Goal: Task Accomplishment & Management: Complete application form

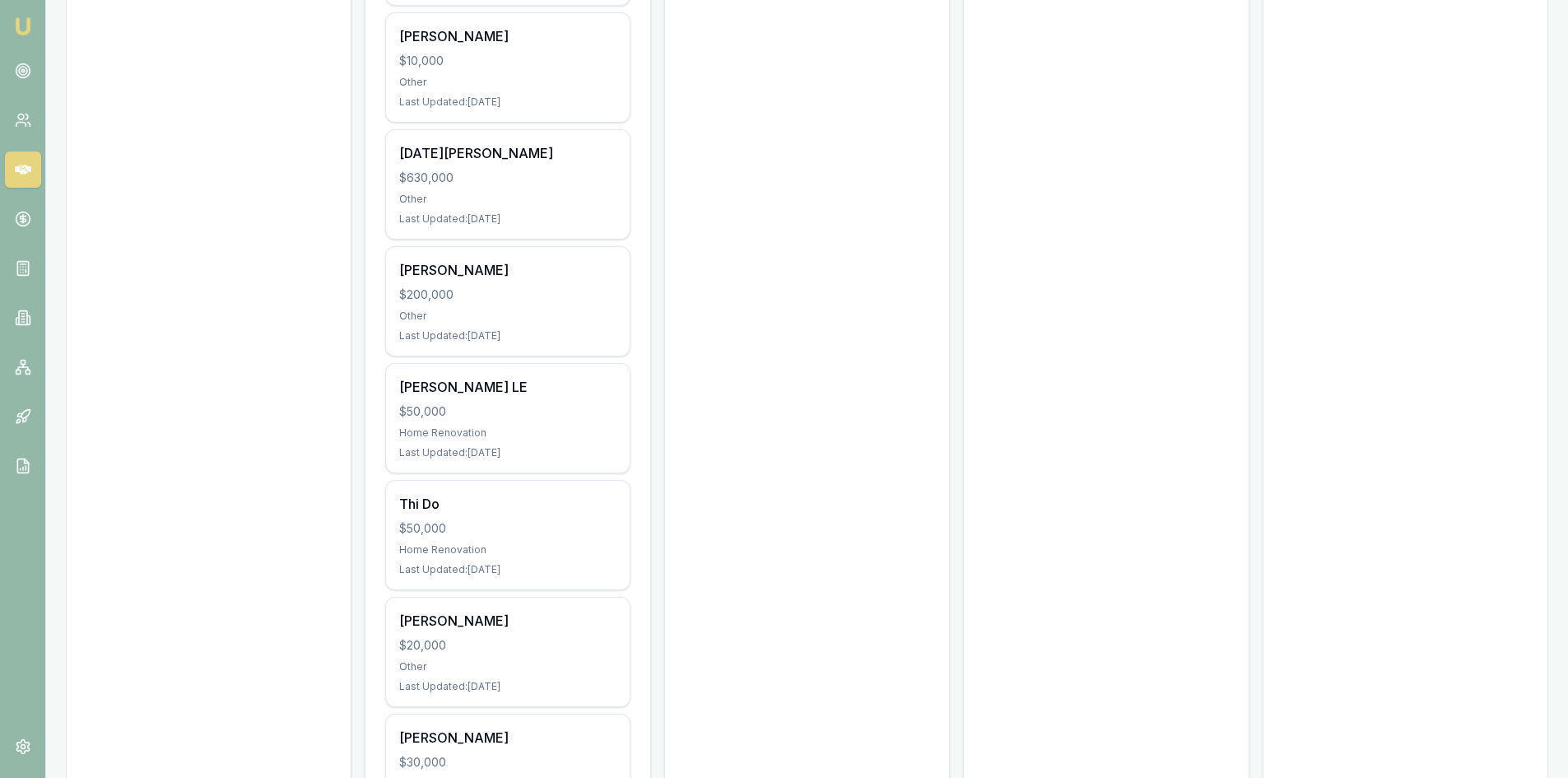
scroll to position [1647, 0]
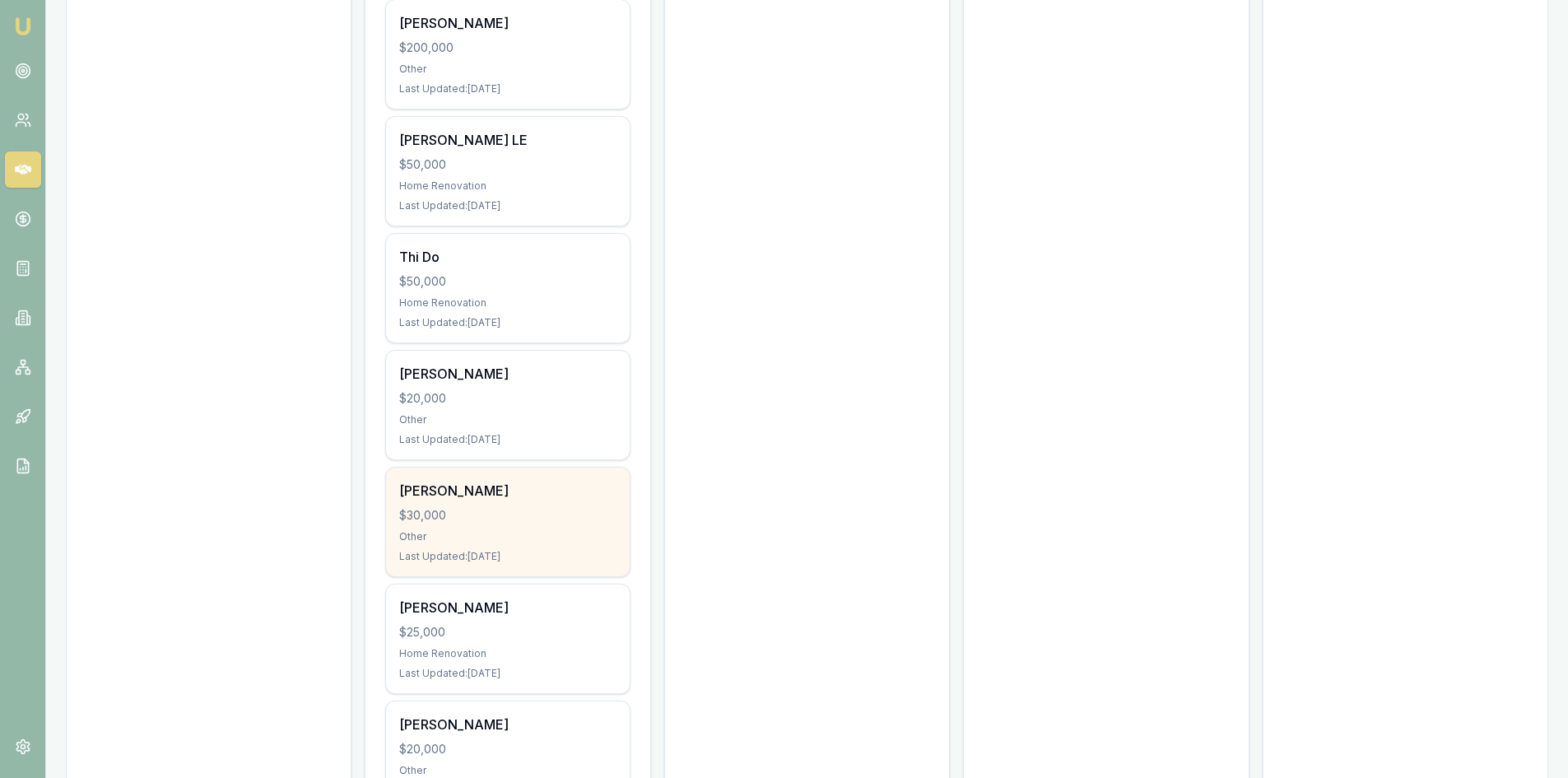
click at [490, 504] on div "HASSAN guler $30,000 Other Last Updated: 13 days ago" at bounding box center [508, 521] width 243 height 108
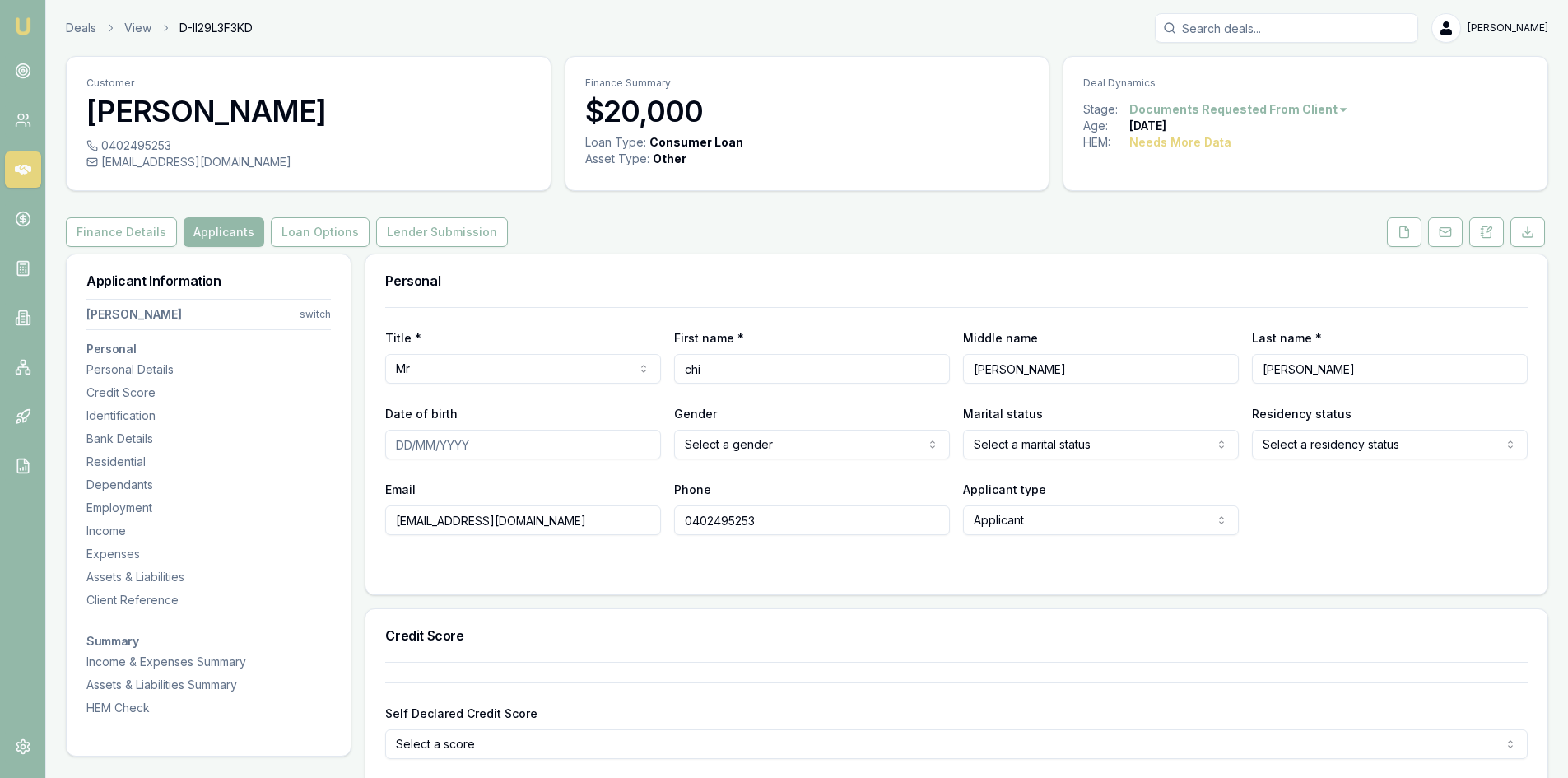
scroll to position [82, 0]
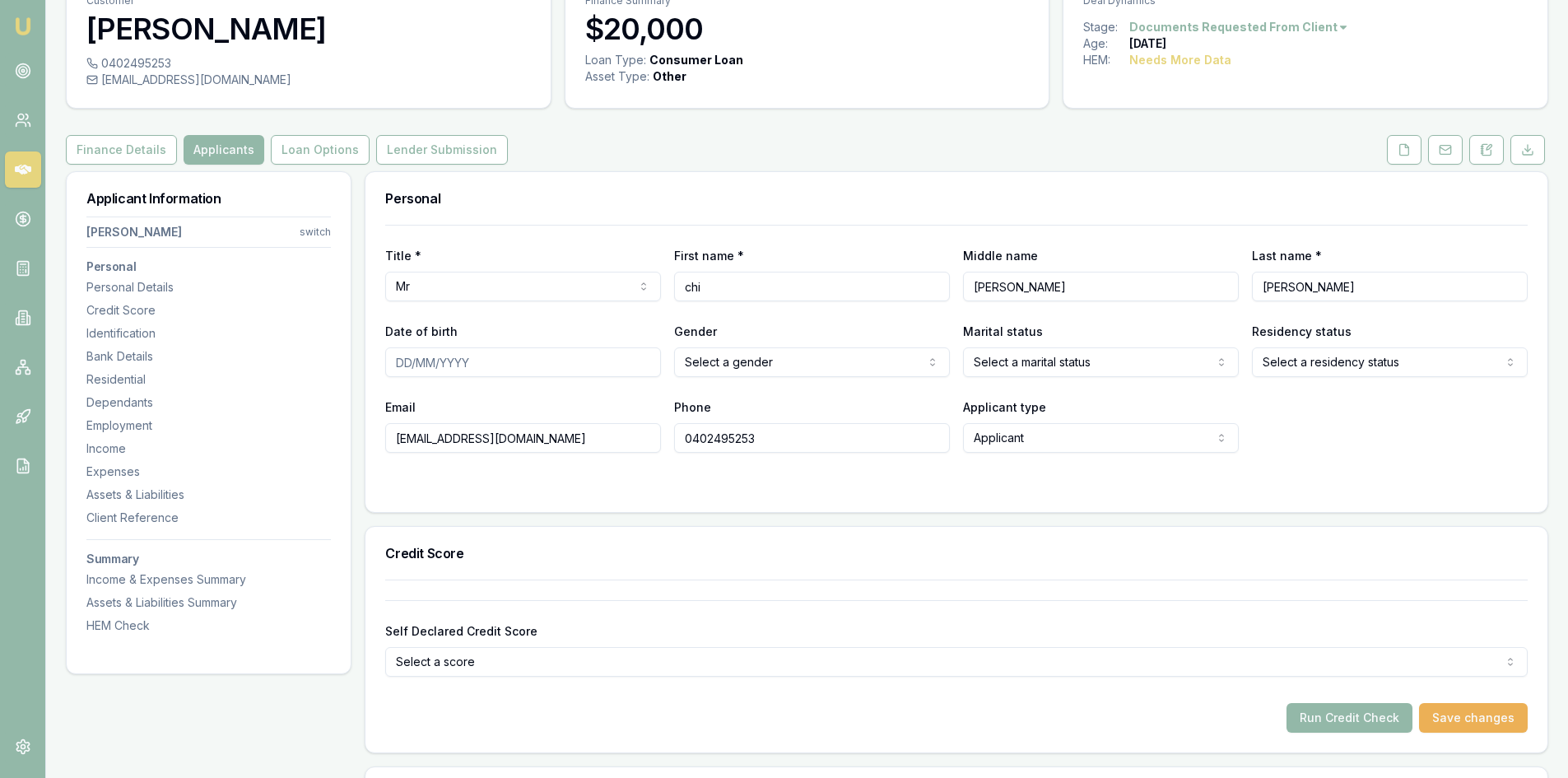
click at [399, 372] on input "Date of birth" at bounding box center [523, 361] width 276 height 29
type input "24/02/1980"
click at [741, 362] on html "Emu Broker Deals View D-II29L3F3KD Steven Nguyen Toggle Menu Customer chi bui 0…" at bounding box center [784, 306] width 1568 height 778
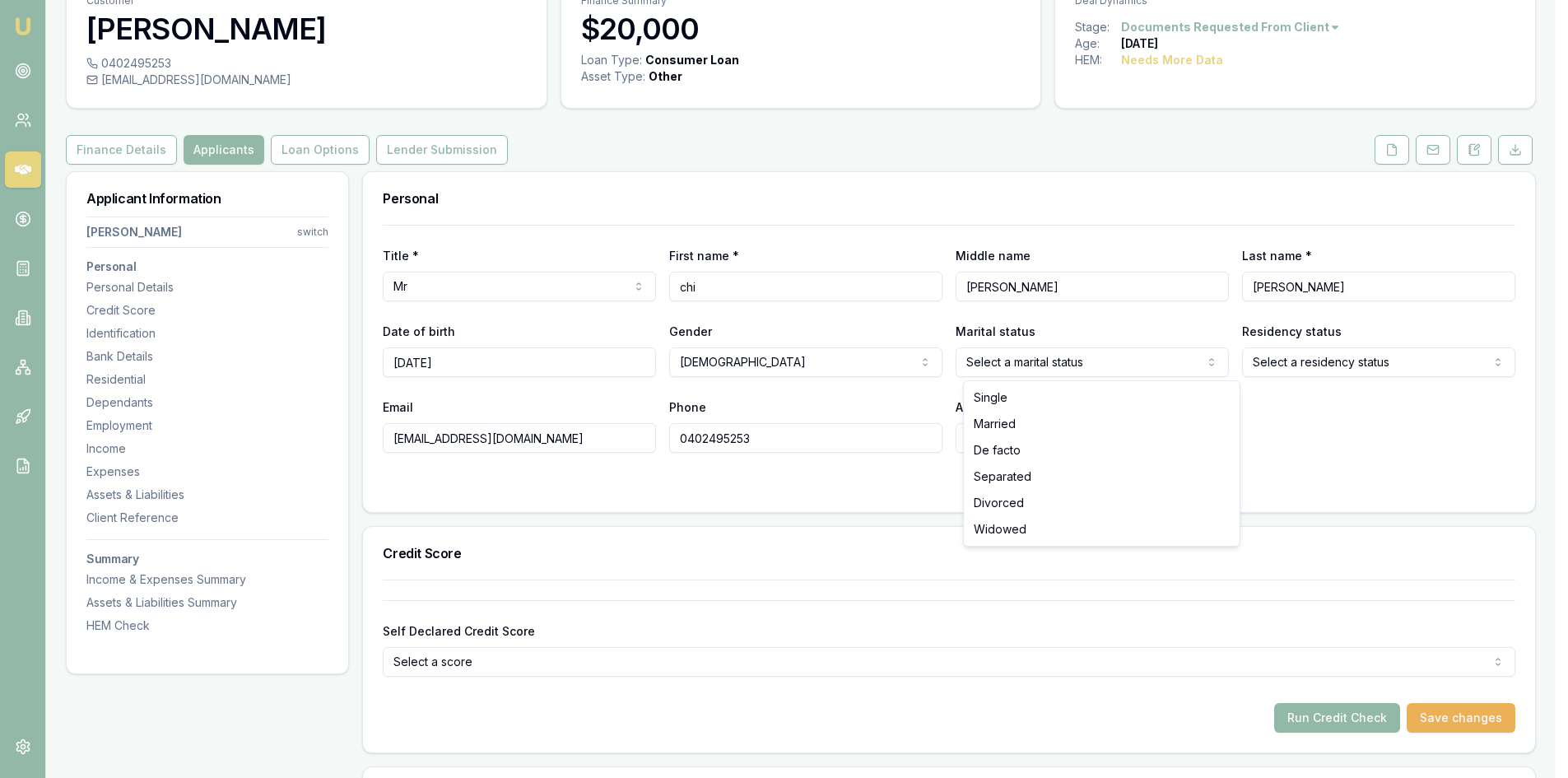
click at [1071, 366] on html "Emu Broker Deals View D-II29L3F3KD Steven Nguyen Toggle Menu Customer chi bui 0…" at bounding box center [784, 306] width 1568 height 778
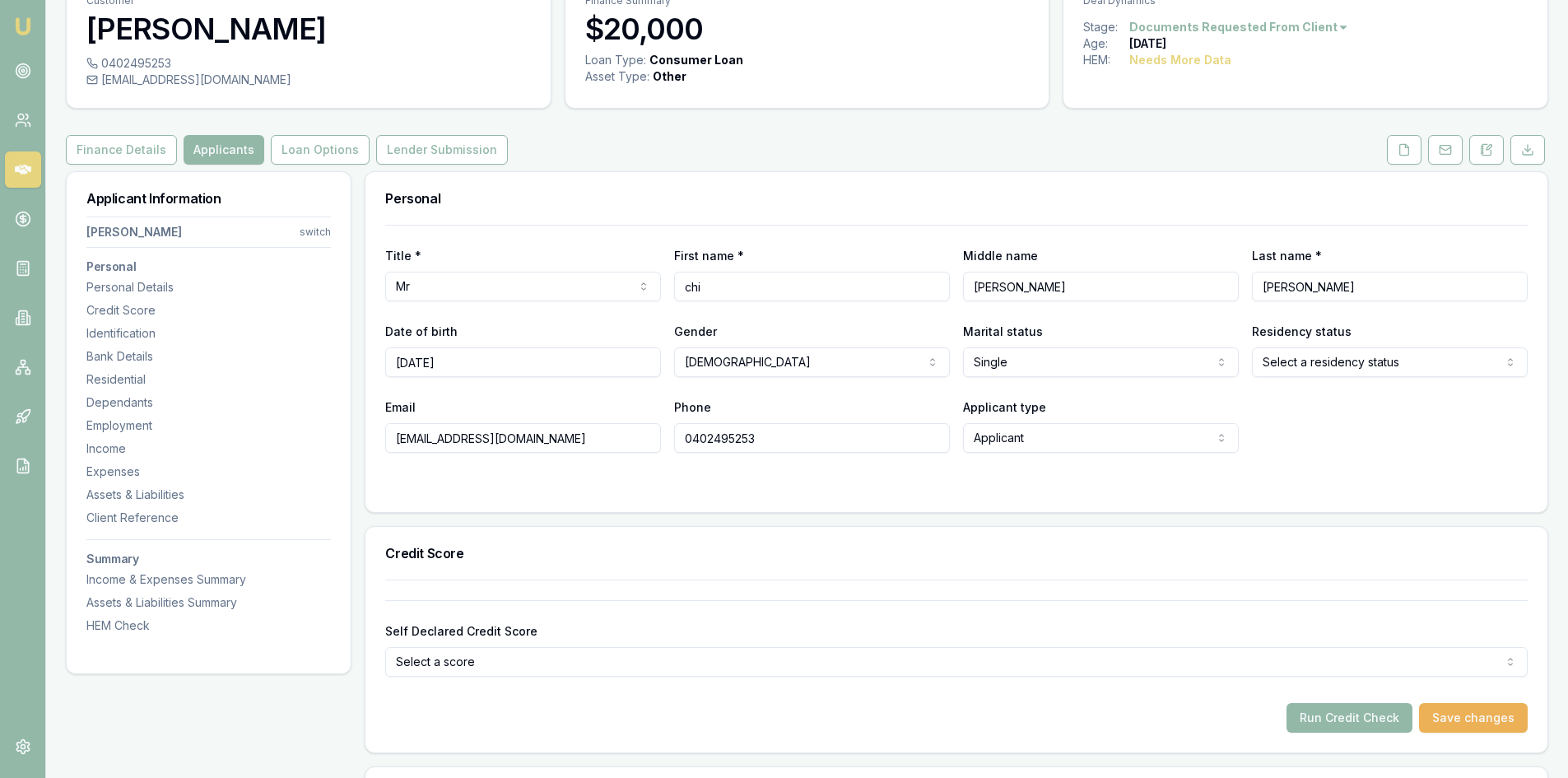
click at [1357, 361] on html "Emu Broker Deals View D-II29L3F3KD Steven Nguyen Toggle Menu Customer chi bui 0…" at bounding box center [784, 306] width 1568 height 778
select select
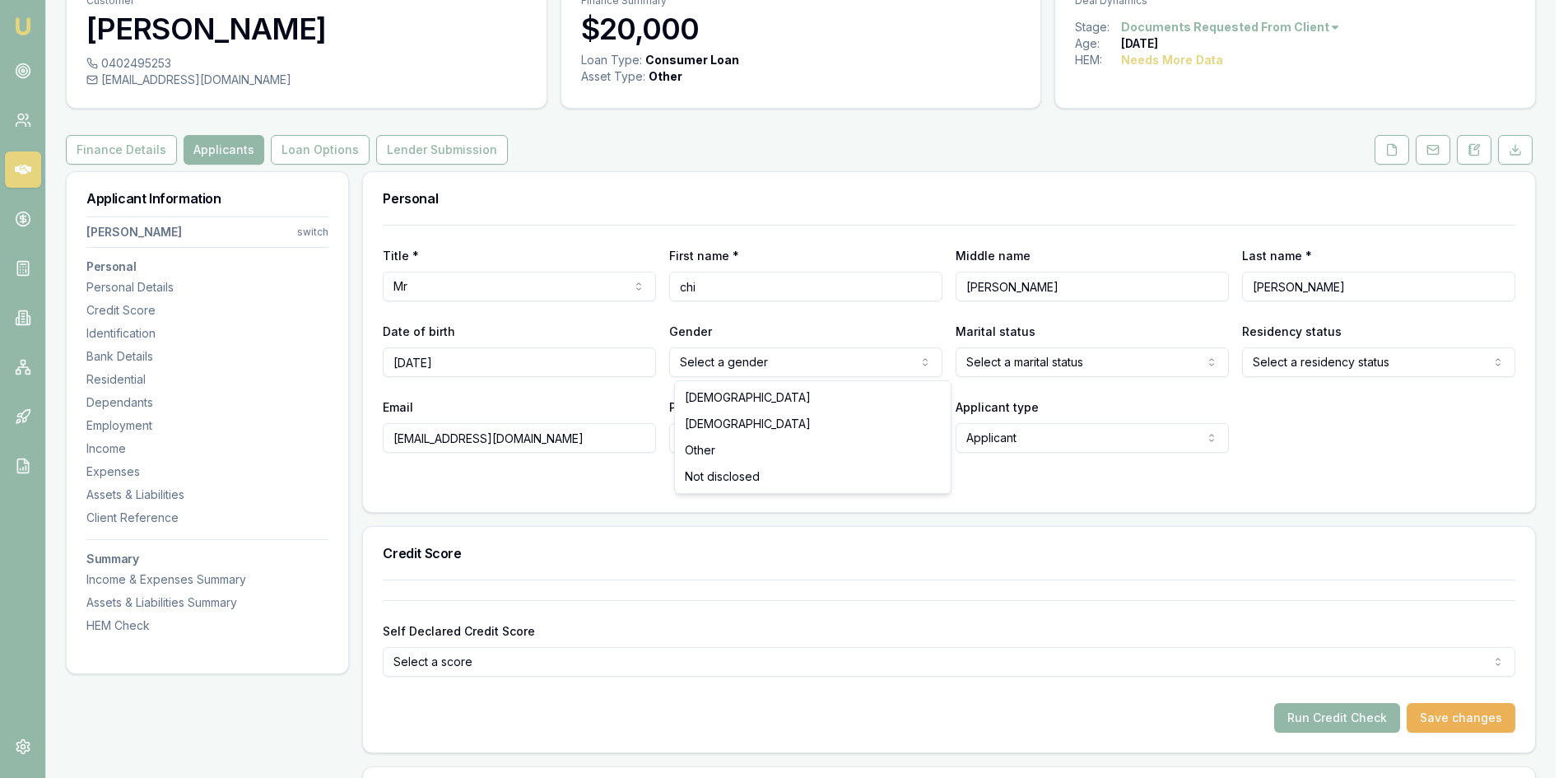
click at [782, 369] on html "Emu Broker Deals View D-II29L3F3KD Steven Nguyen Toggle Menu Customer chi bui 0…" at bounding box center [784, 306] width 1568 height 778
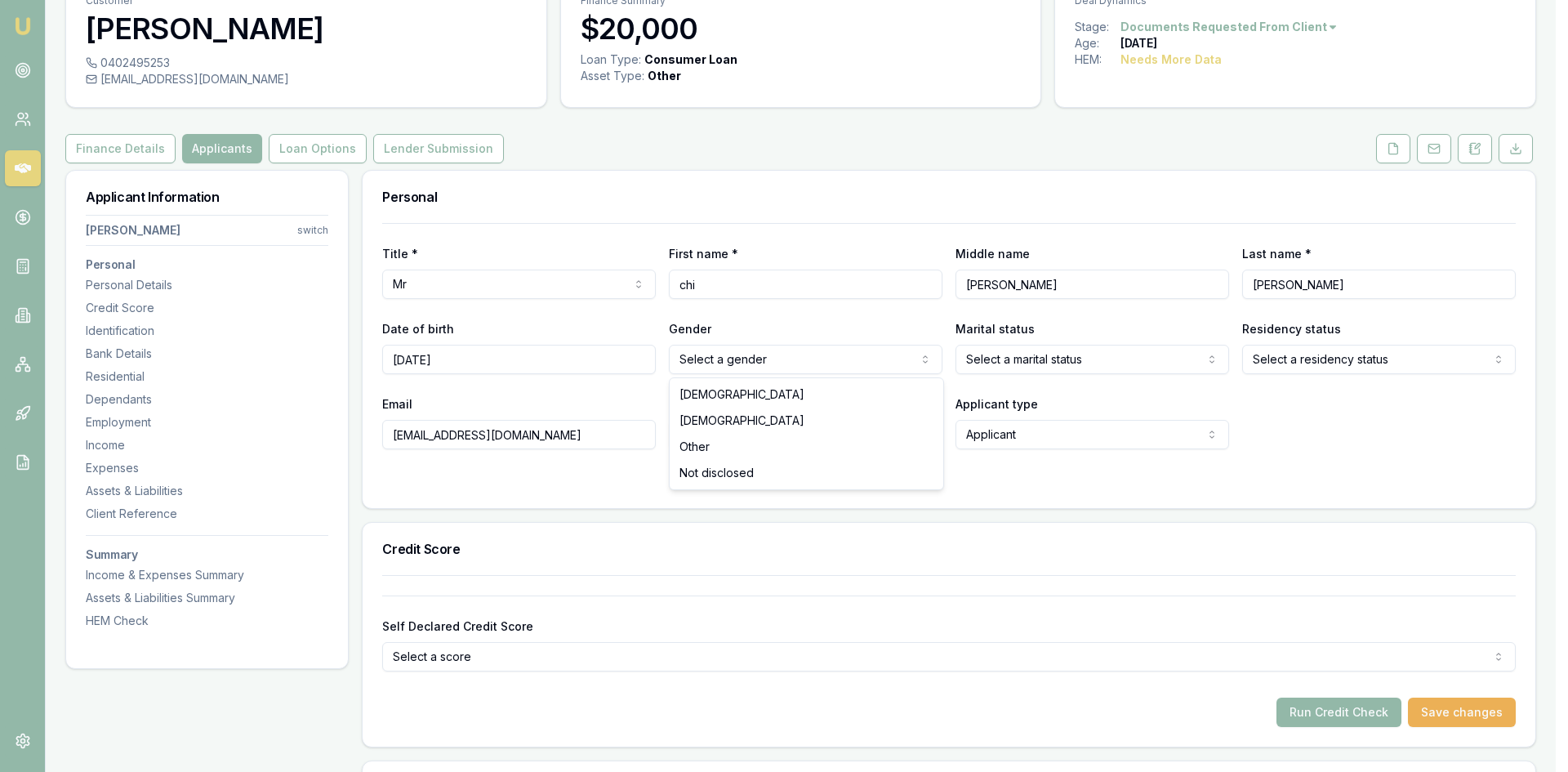
select select "MALE"
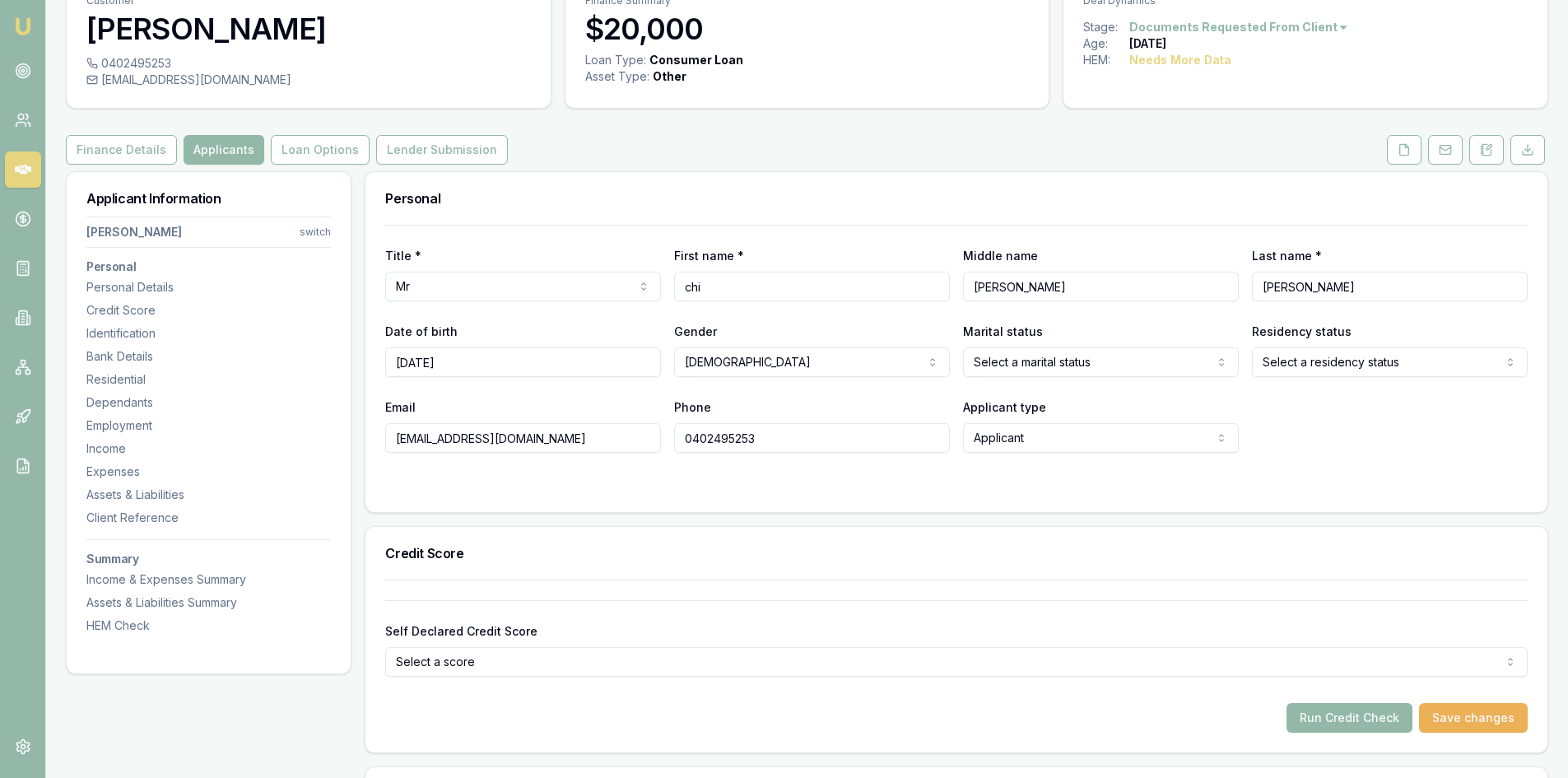
click at [1047, 371] on html "Emu Broker Deals View D-II29L3F3KD Steven Nguyen Toggle Menu Customer chi bui 0…" at bounding box center [784, 306] width 1568 height 778
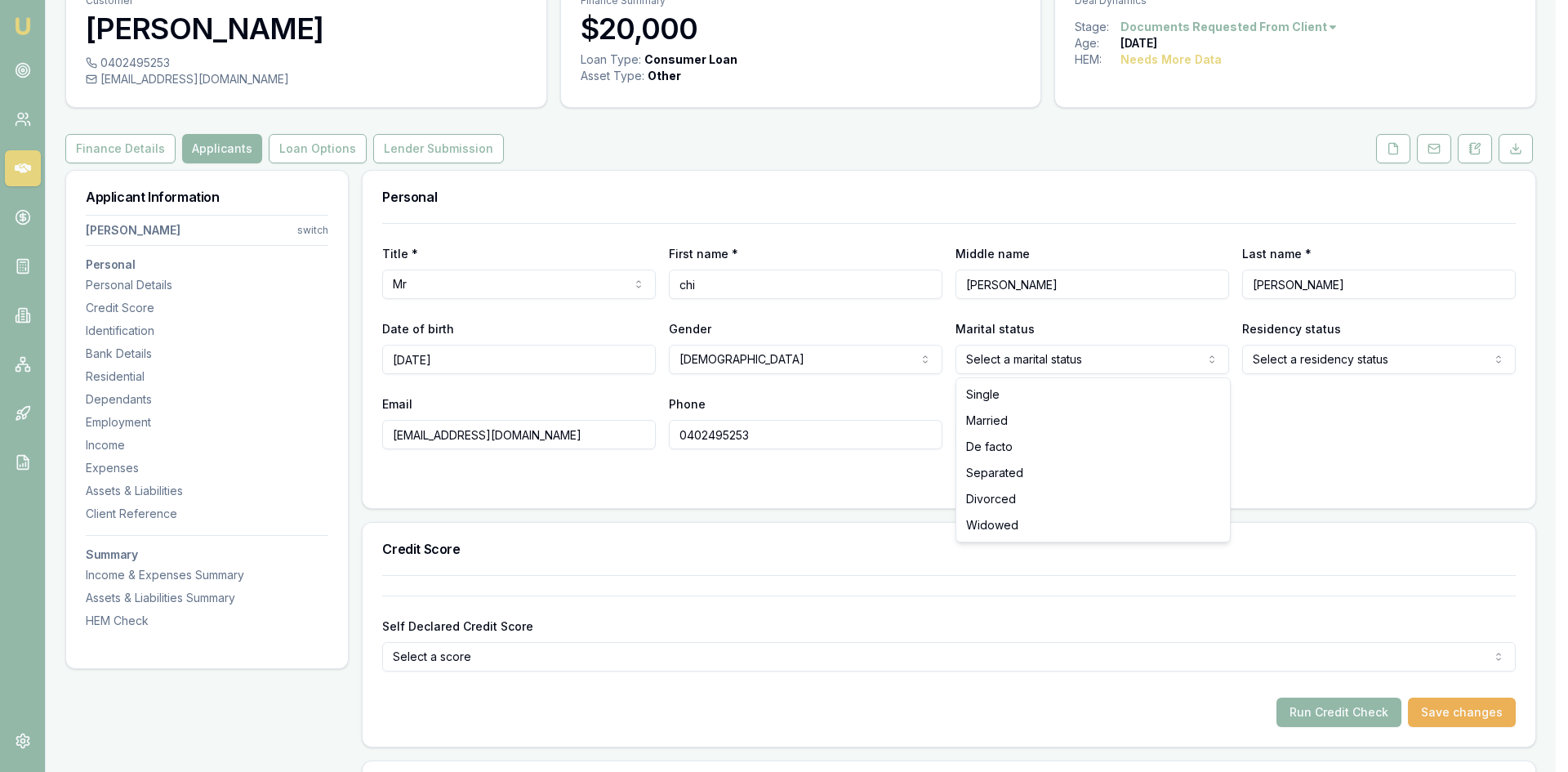
select select "MARRIED"
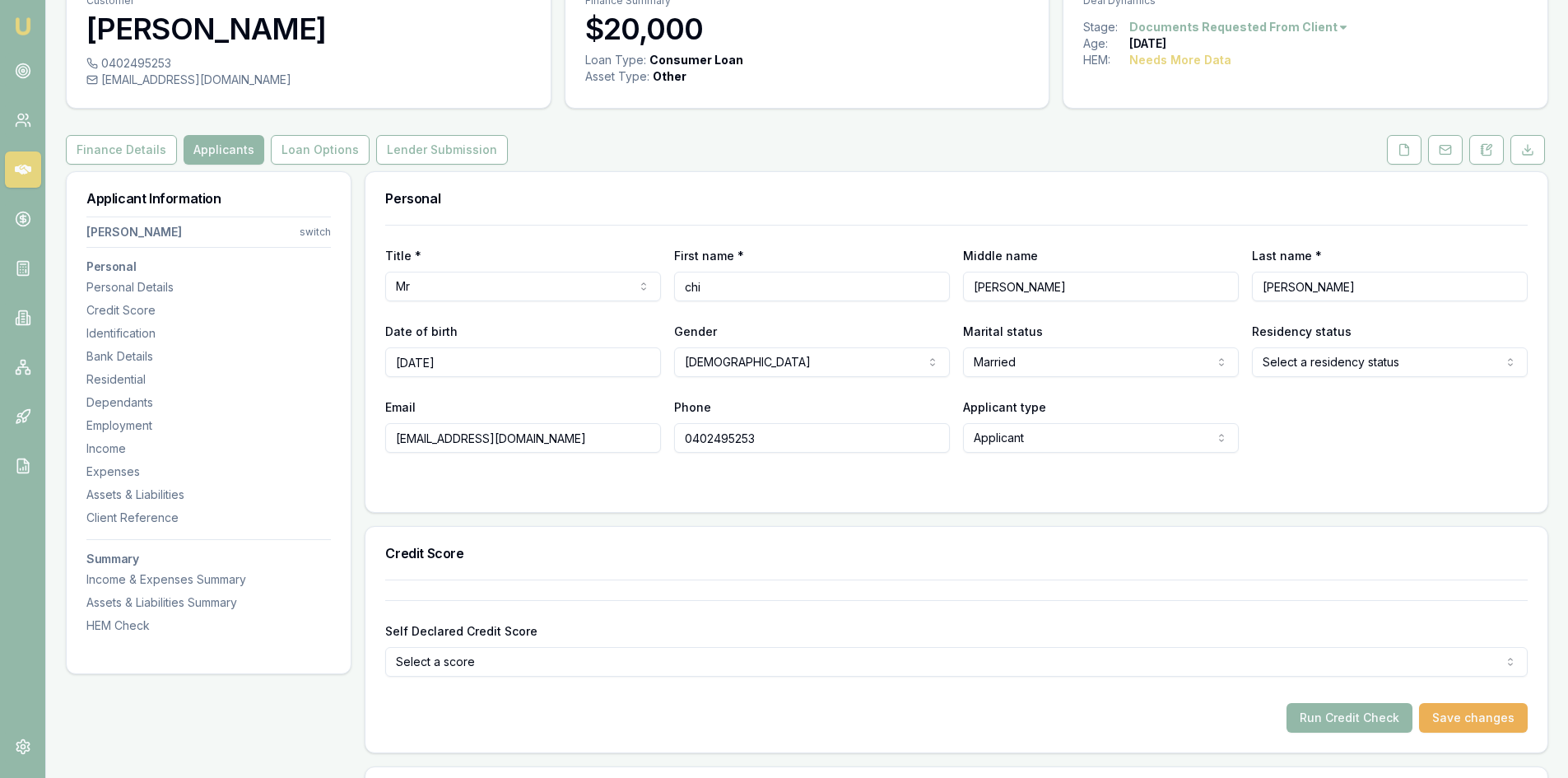
click at [1289, 377] on div "Title * Mr Mr Mrs Miss Ms Dr Prof First name * chi Middle name Cuong Last name …" at bounding box center [957, 339] width 1143 height 228
click at [1290, 370] on html "Emu Broker Deals View D-II29L3F3KD Steven Nguyen Toggle Menu Customer chi bui 0…" at bounding box center [784, 306] width 1568 height 778
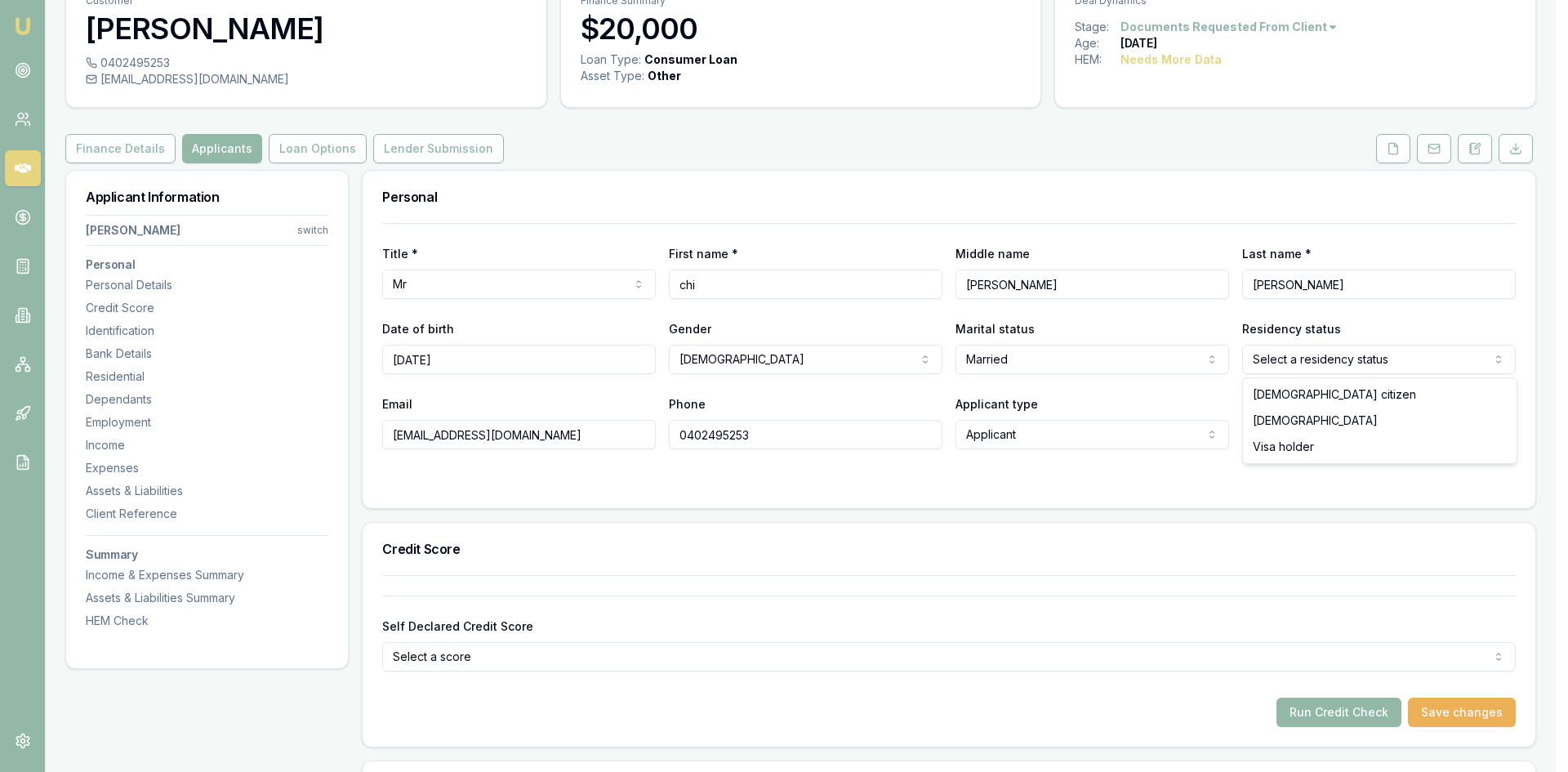
select select "AUSTRALIAN_CITIZEN"
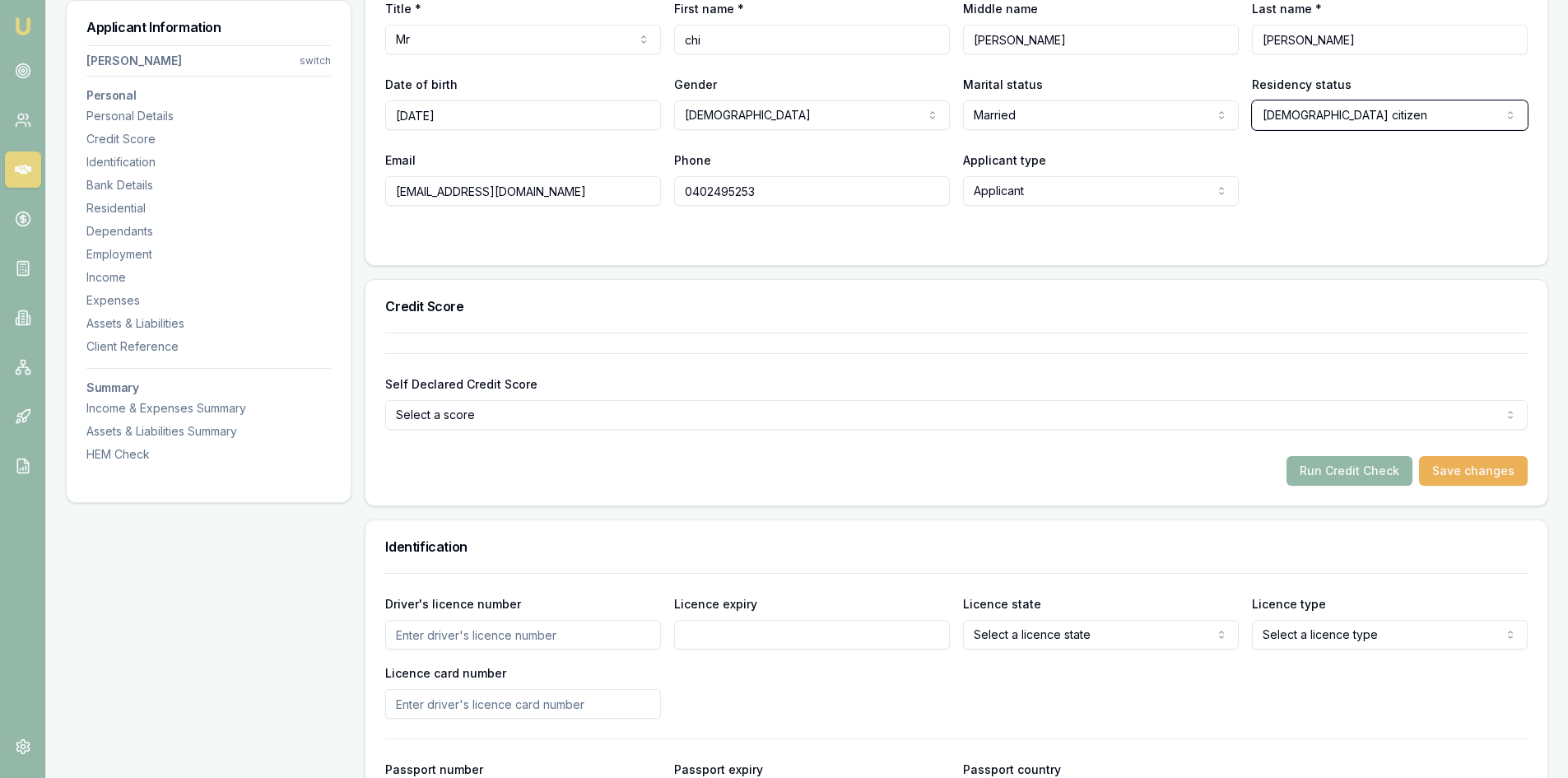
scroll to position [576, 0]
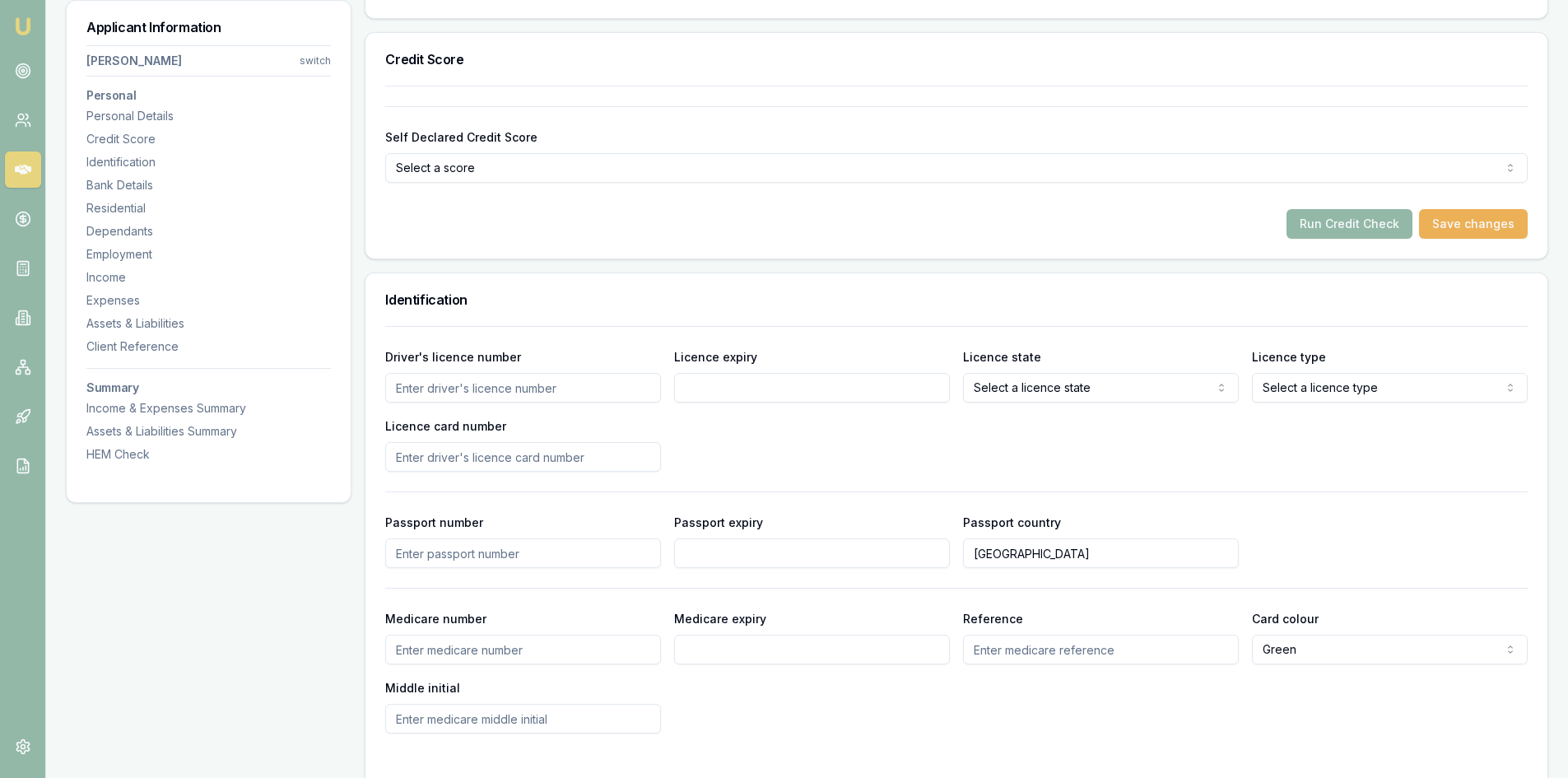
click at [449, 392] on input "Driver's licence number" at bounding box center [523, 388] width 276 height 29
type input "086439721"
click at [718, 389] on input "Licence expiry" at bounding box center [812, 388] width 276 height 29
type input "13/09/2025"
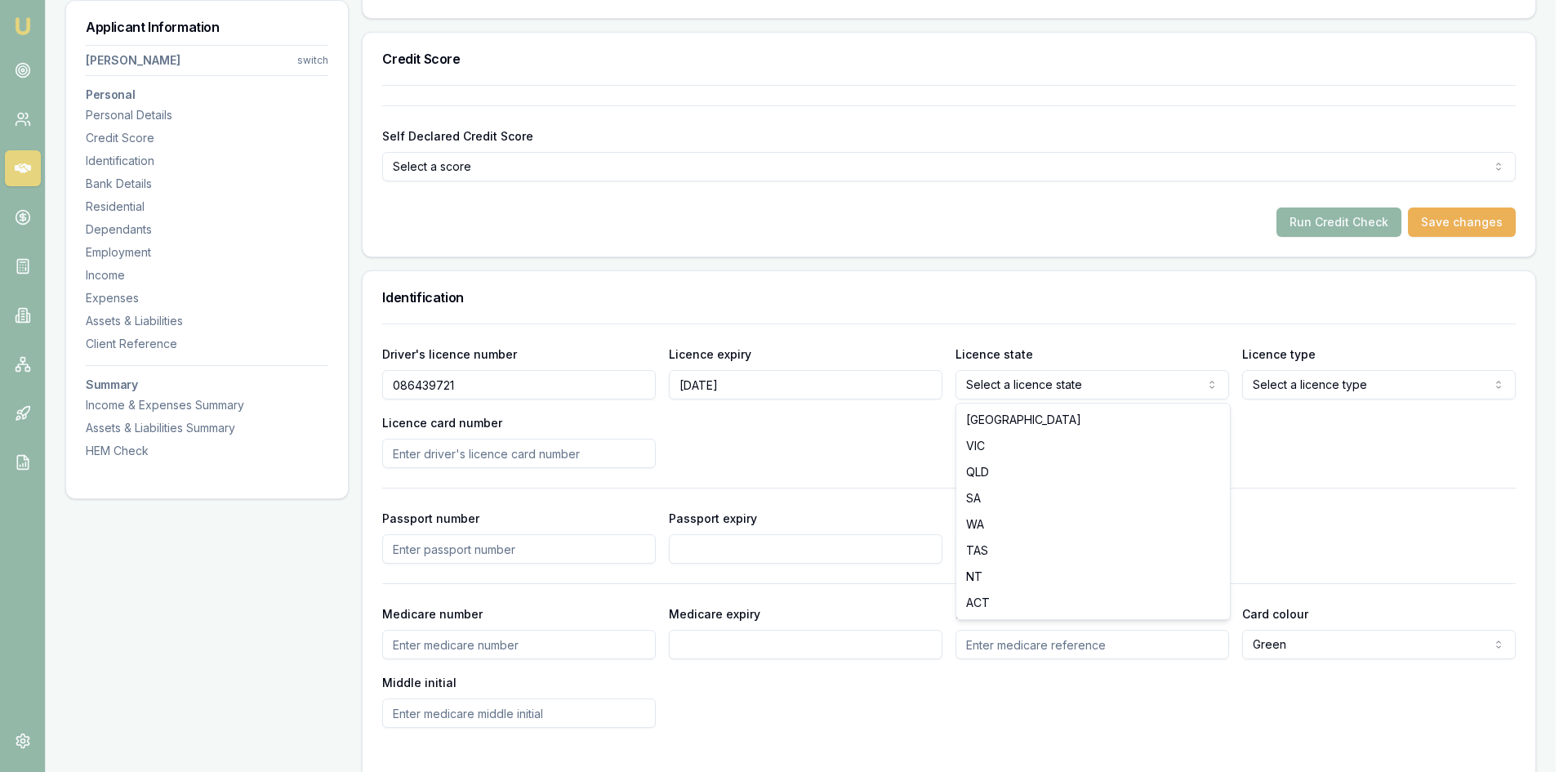
select select "VIC"
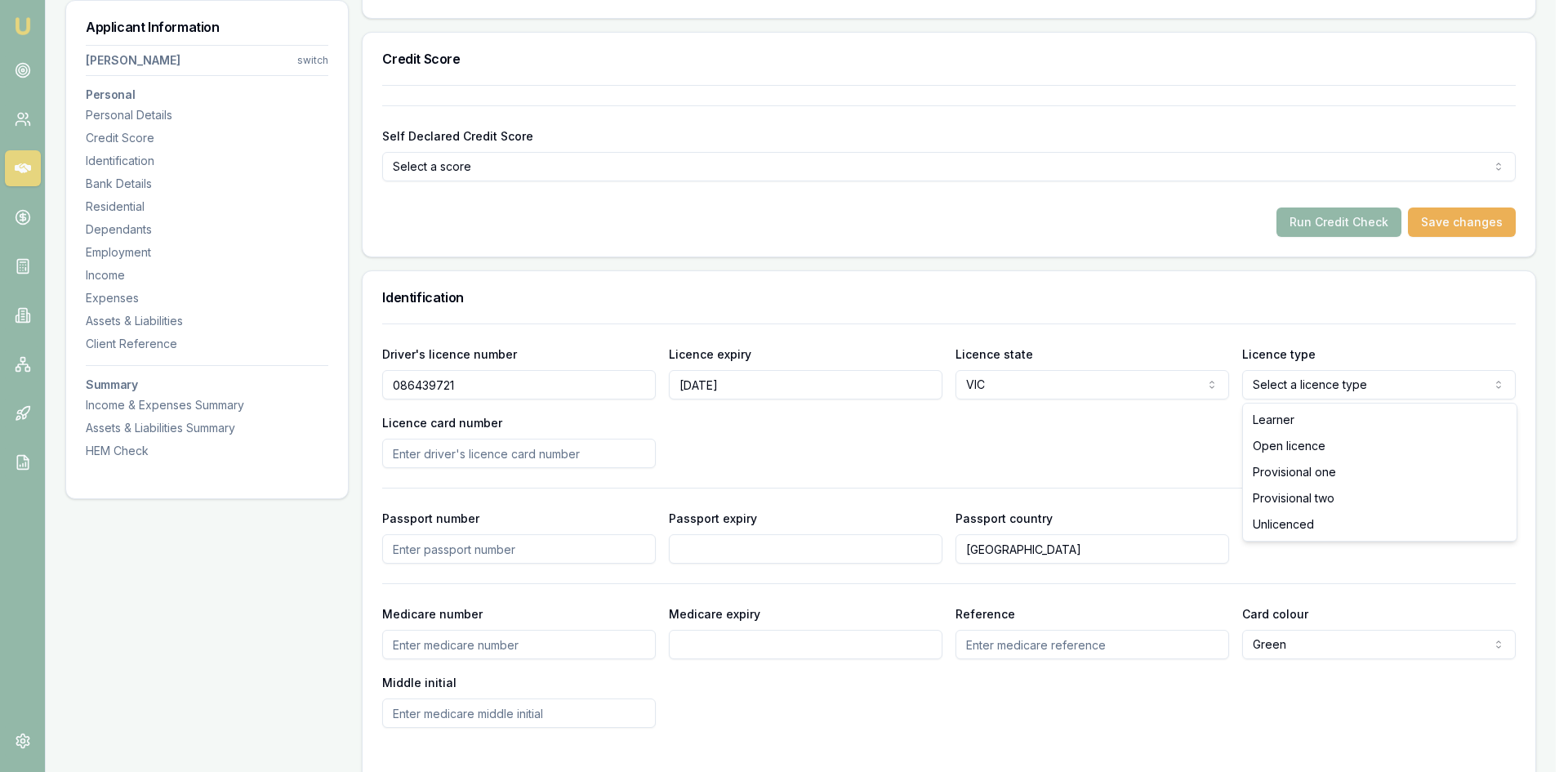
select select "OPEN_LICENCE"
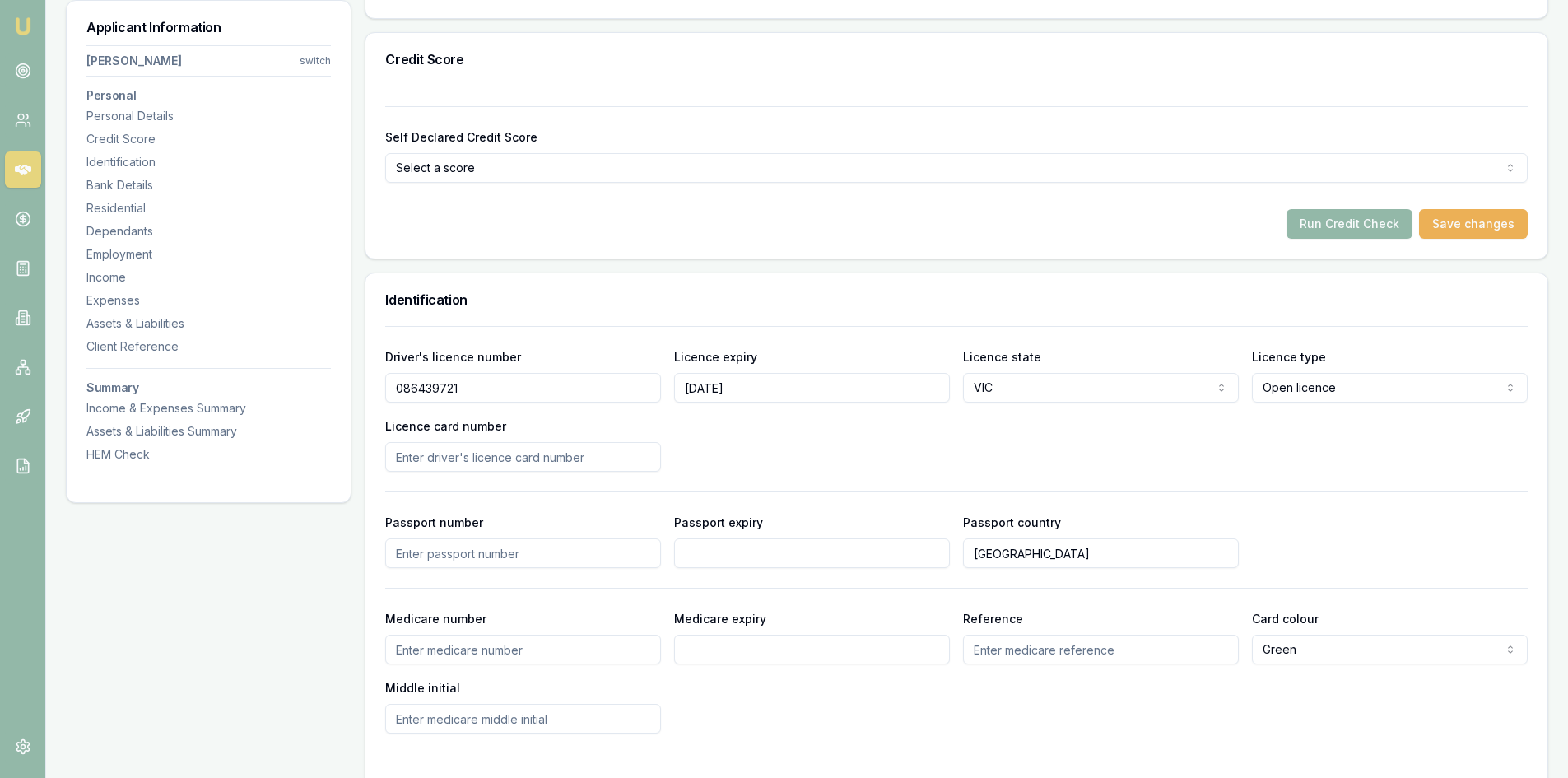
click at [517, 469] on input "Licence card number" at bounding box center [523, 456] width 276 height 29
click at [429, 463] on input "Licence card number" at bounding box center [523, 456] width 276 height 29
type input "P9320485"
click at [939, 438] on div "Driver's licence number 086439721 Licence expiry 13/09/2025 Licence state VIC N…" at bounding box center [957, 409] width 1143 height 125
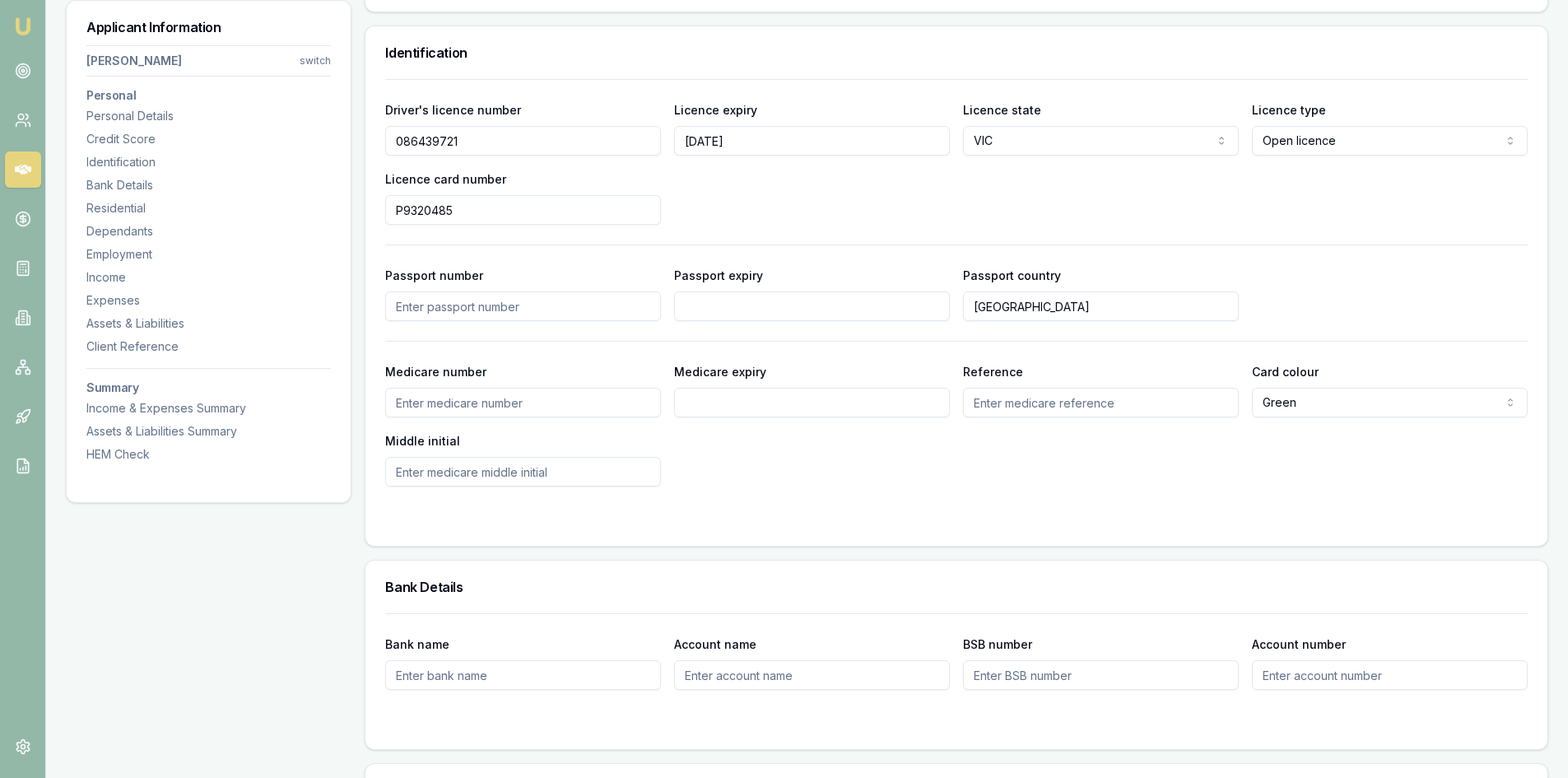
scroll to position [1152, 0]
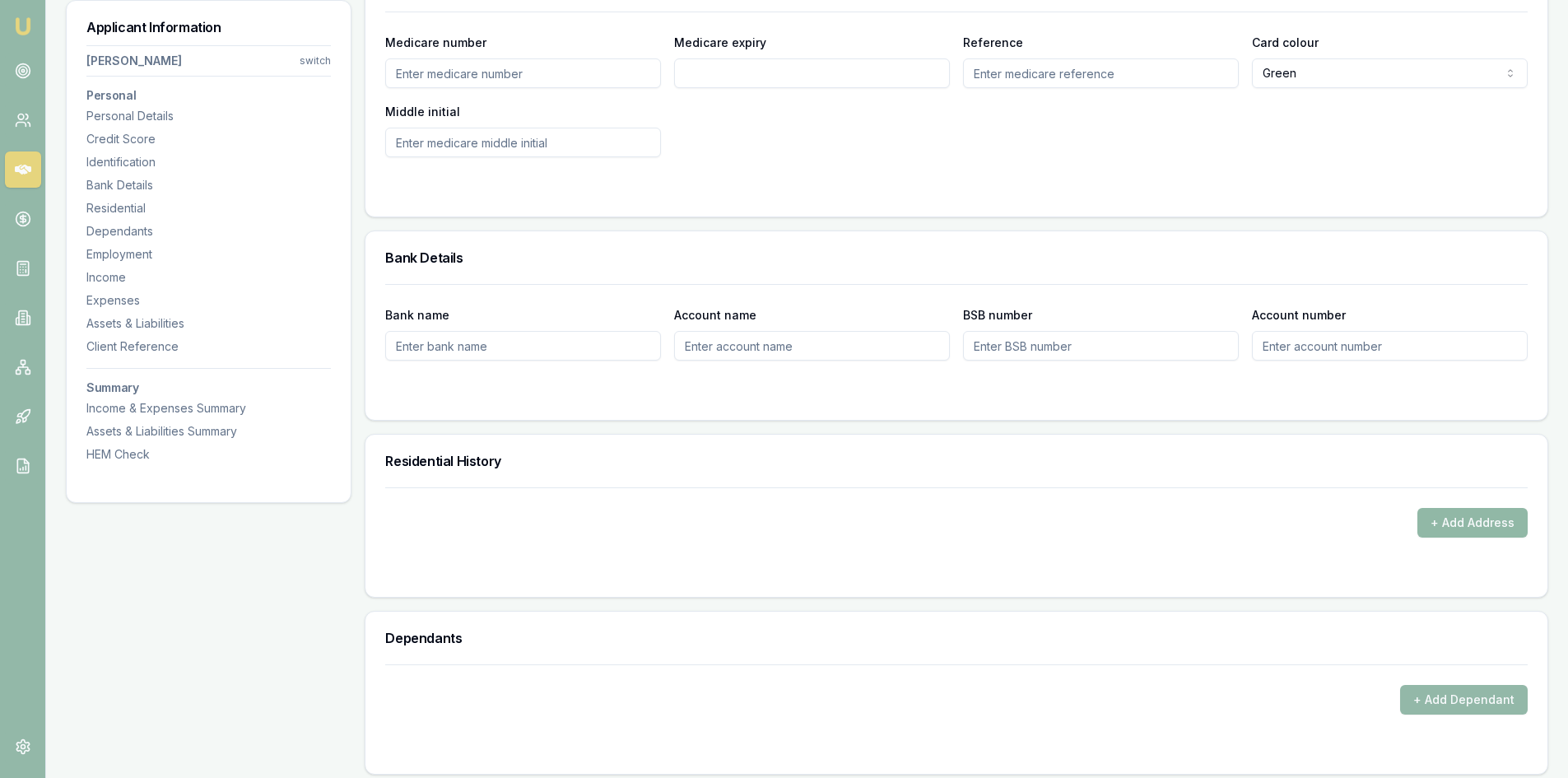
click at [1468, 526] on button "+ Add Address" at bounding box center [1473, 522] width 110 height 29
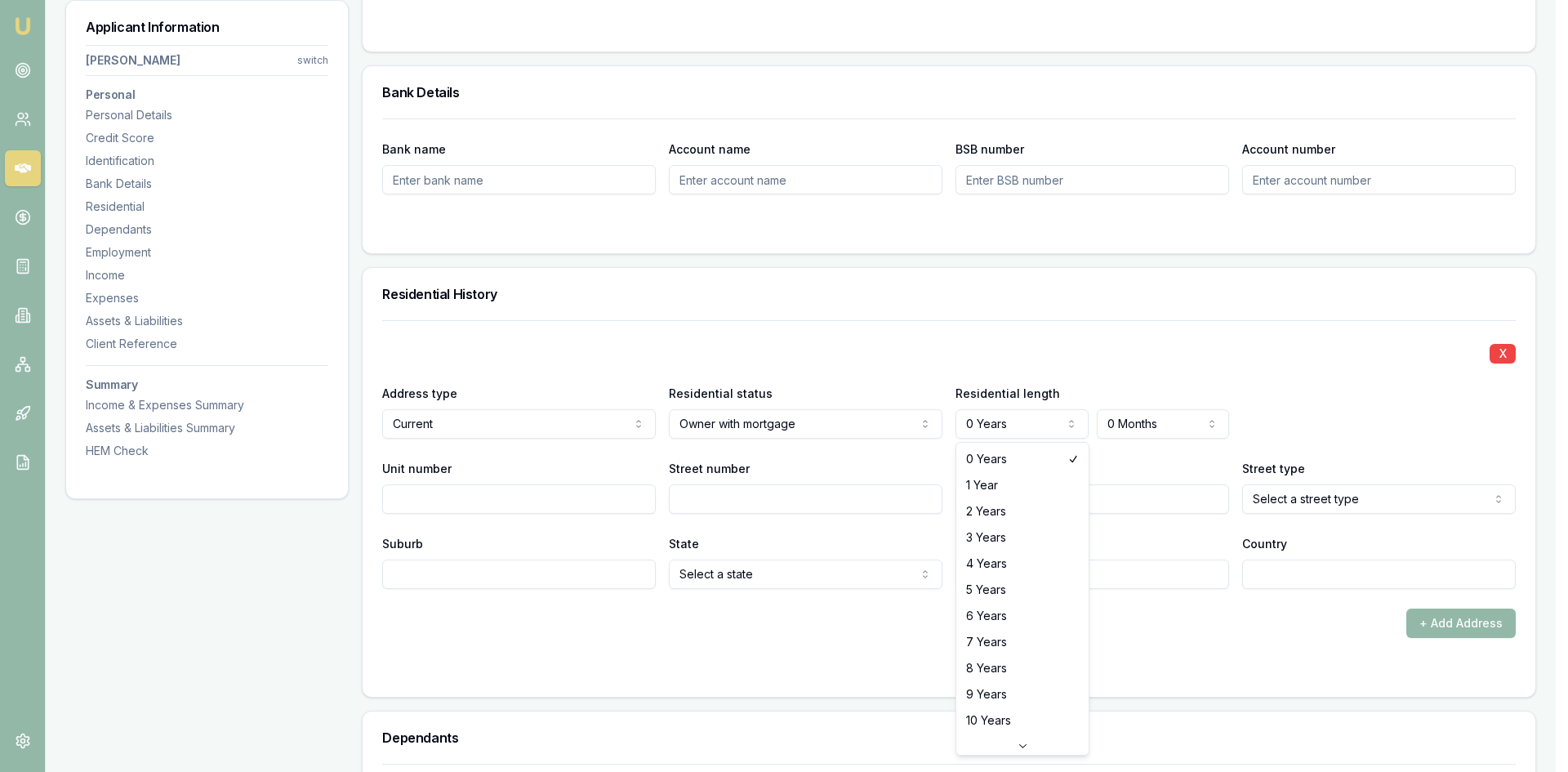
select select "2"
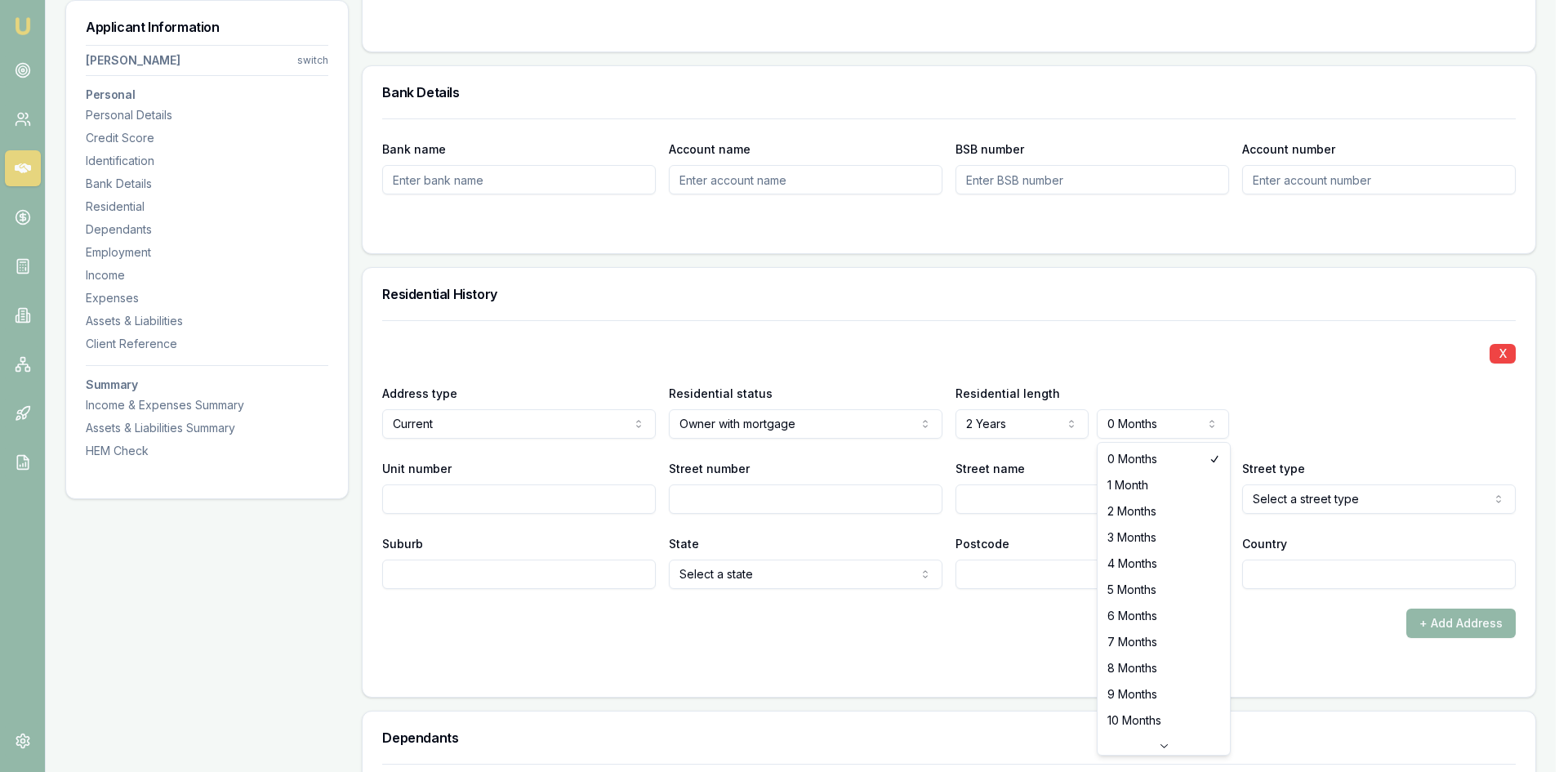
select select "2"
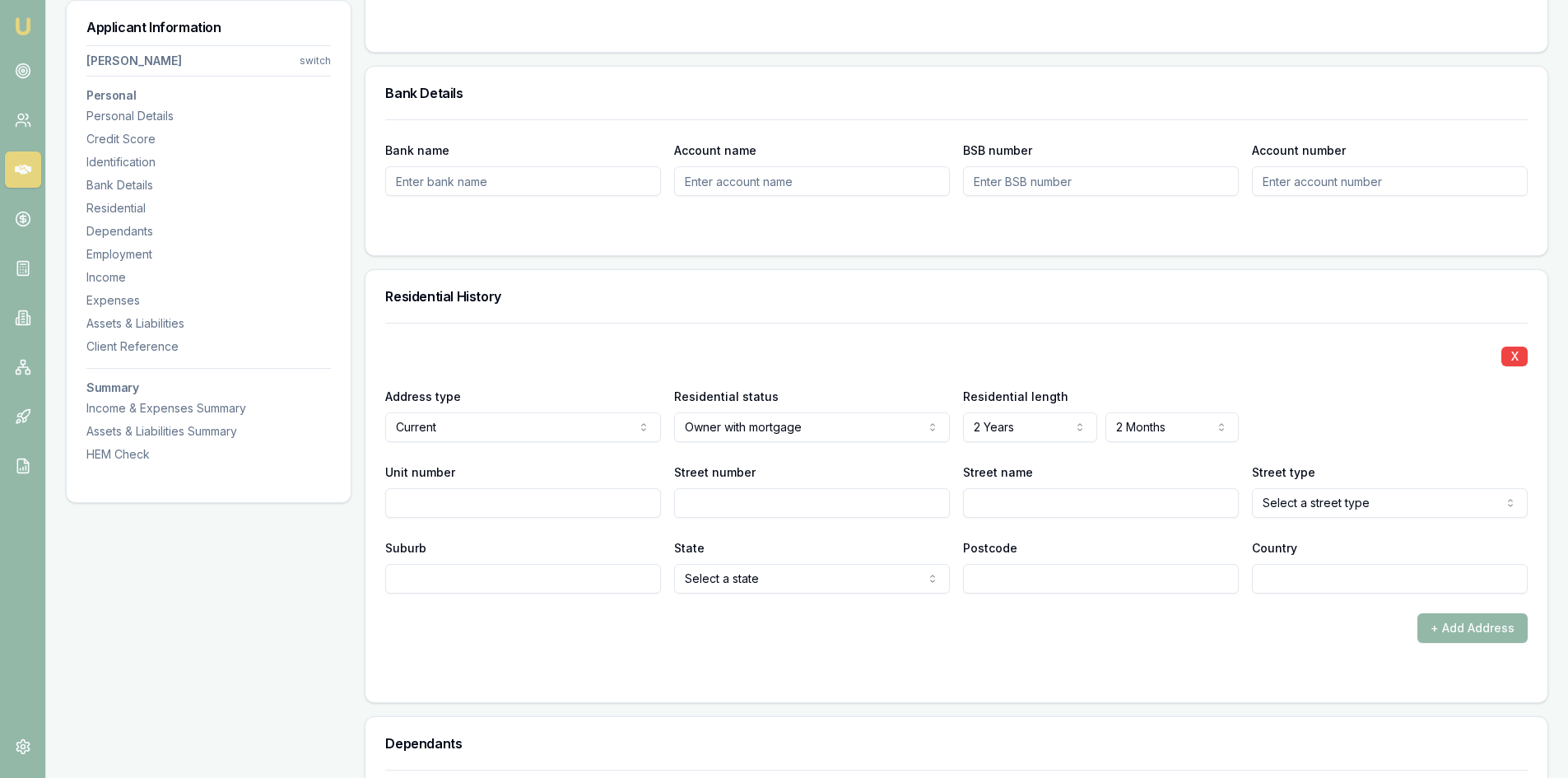
click at [788, 493] on input "Street number" at bounding box center [812, 503] width 276 height 29
click at [739, 500] on input "Street number" at bounding box center [812, 503] width 276 height 29
click at [711, 499] on input "Street number" at bounding box center [812, 503] width 276 height 29
type input "22 MO"
click at [444, 509] on input "Unit number" at bounding box center [523, 503] width 276 height 29
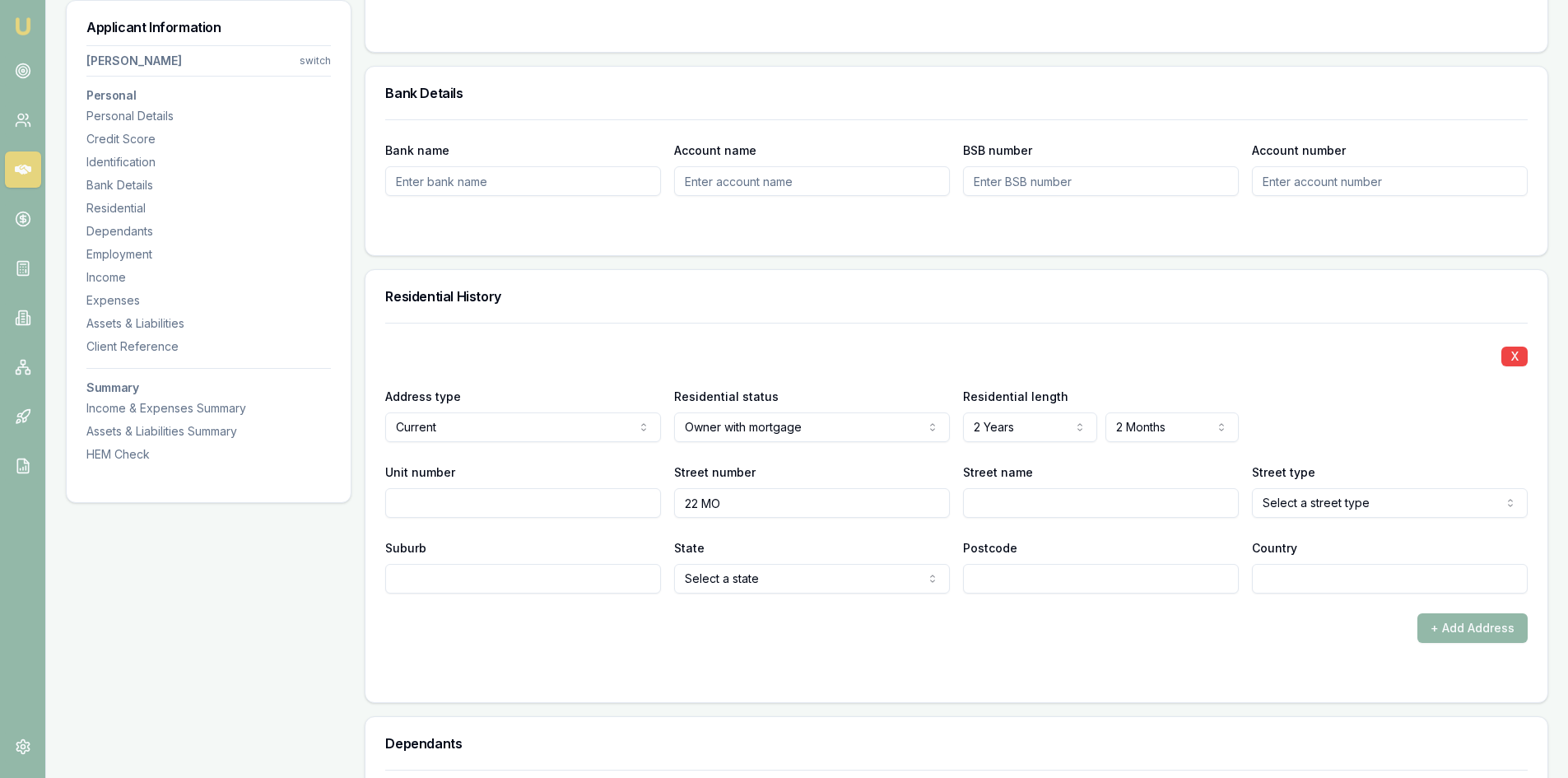
click at [711, 505] on input "22 MO" at bounding box center [812, 503] width 276 height 29
click at [749, 505] on input "22 MO" at bounding box center [812, 503] width 276 height 29
click at [743, 506] on input "22 MO" at bounding box center [812, 503] width 276 height 29
type input "22"
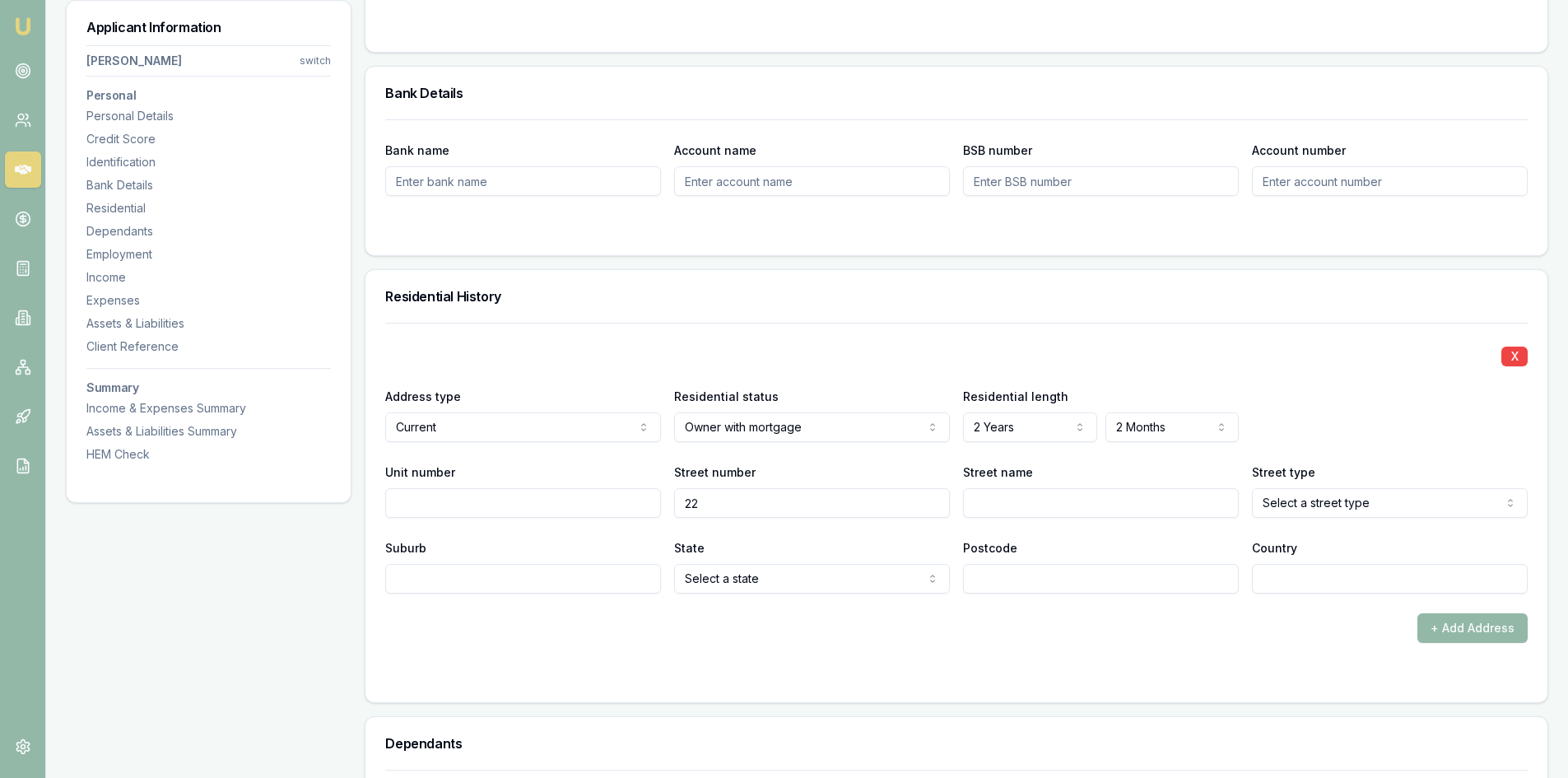
click at [999, 504] on input "Street name" at bounding box center [1101, 503] width 276 height 29
type input "MOONDANI"
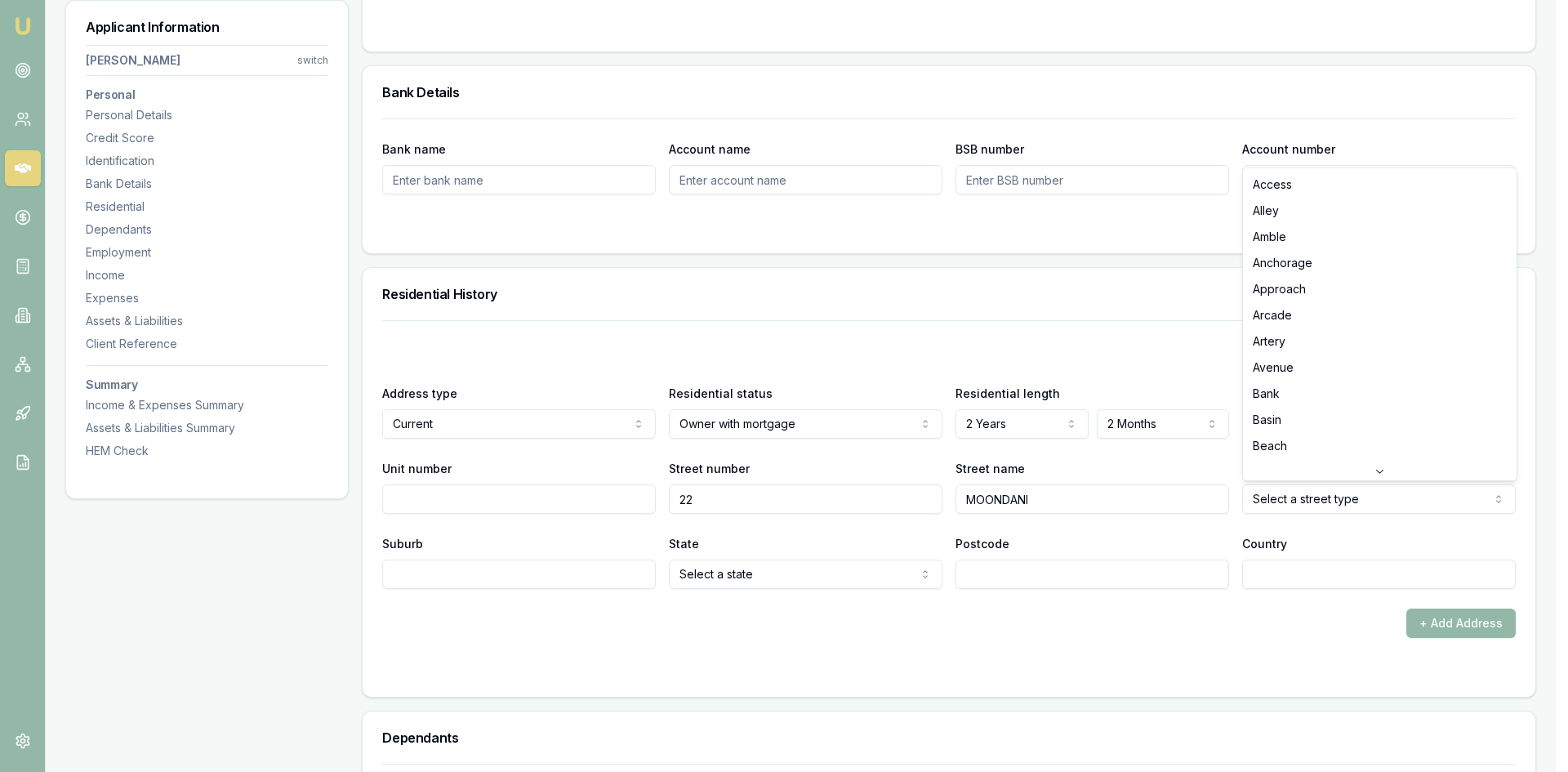
select select "Avenue"
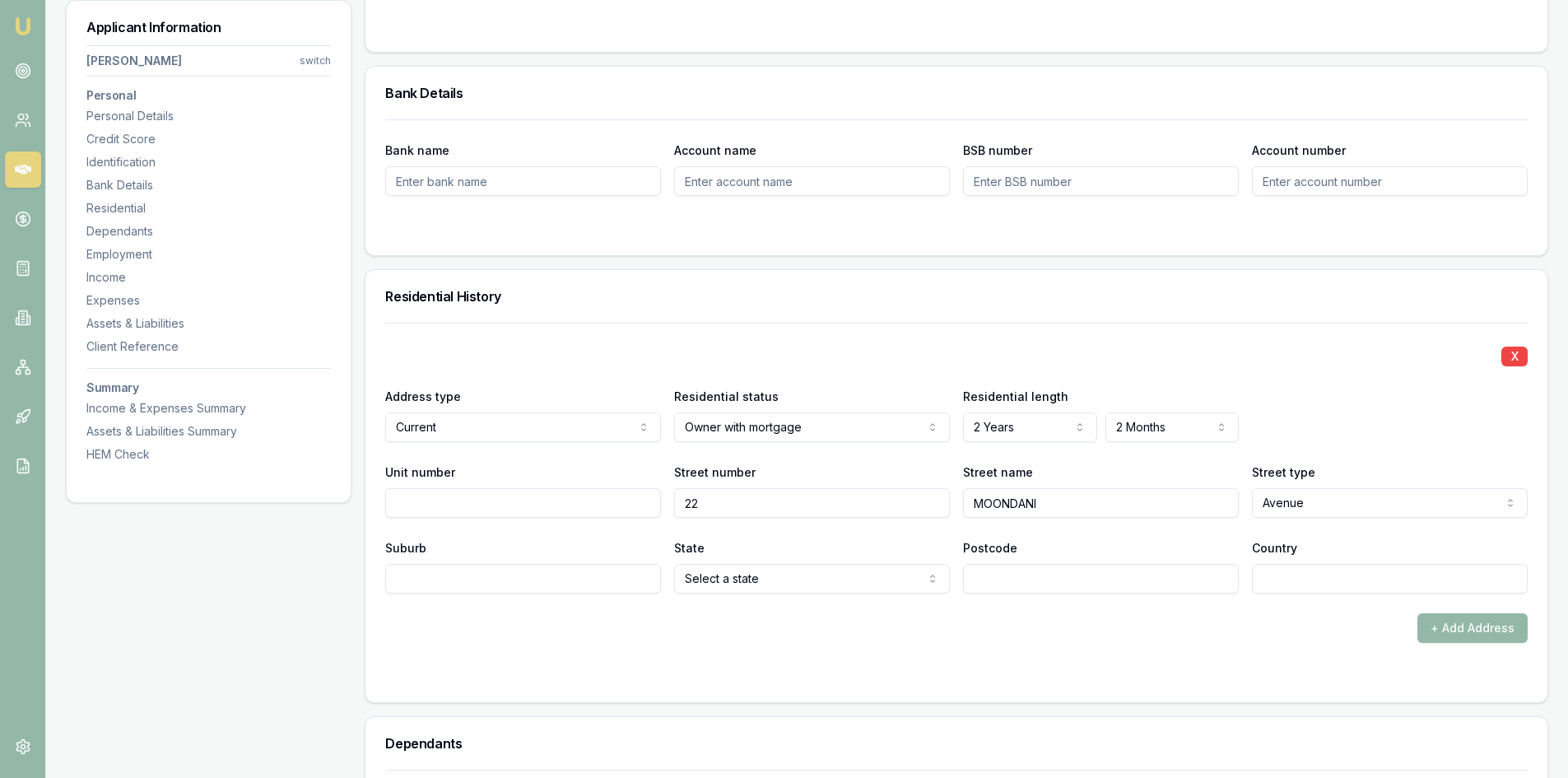
click at [532, 571] on input "Suburb" at bounding box center [523, 578] width 276 height 29
type input "ST ALBANS"
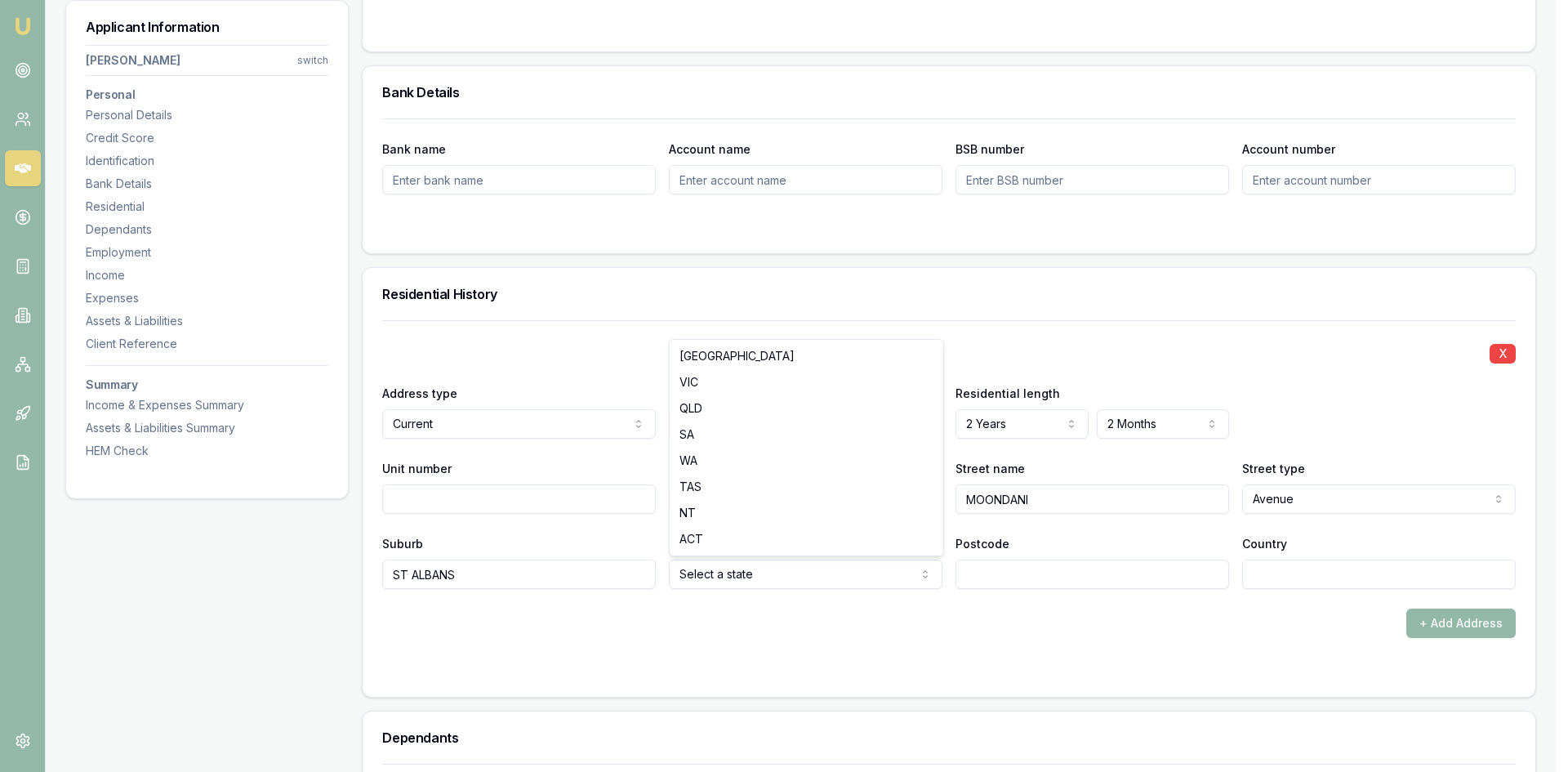
select select "VIC"
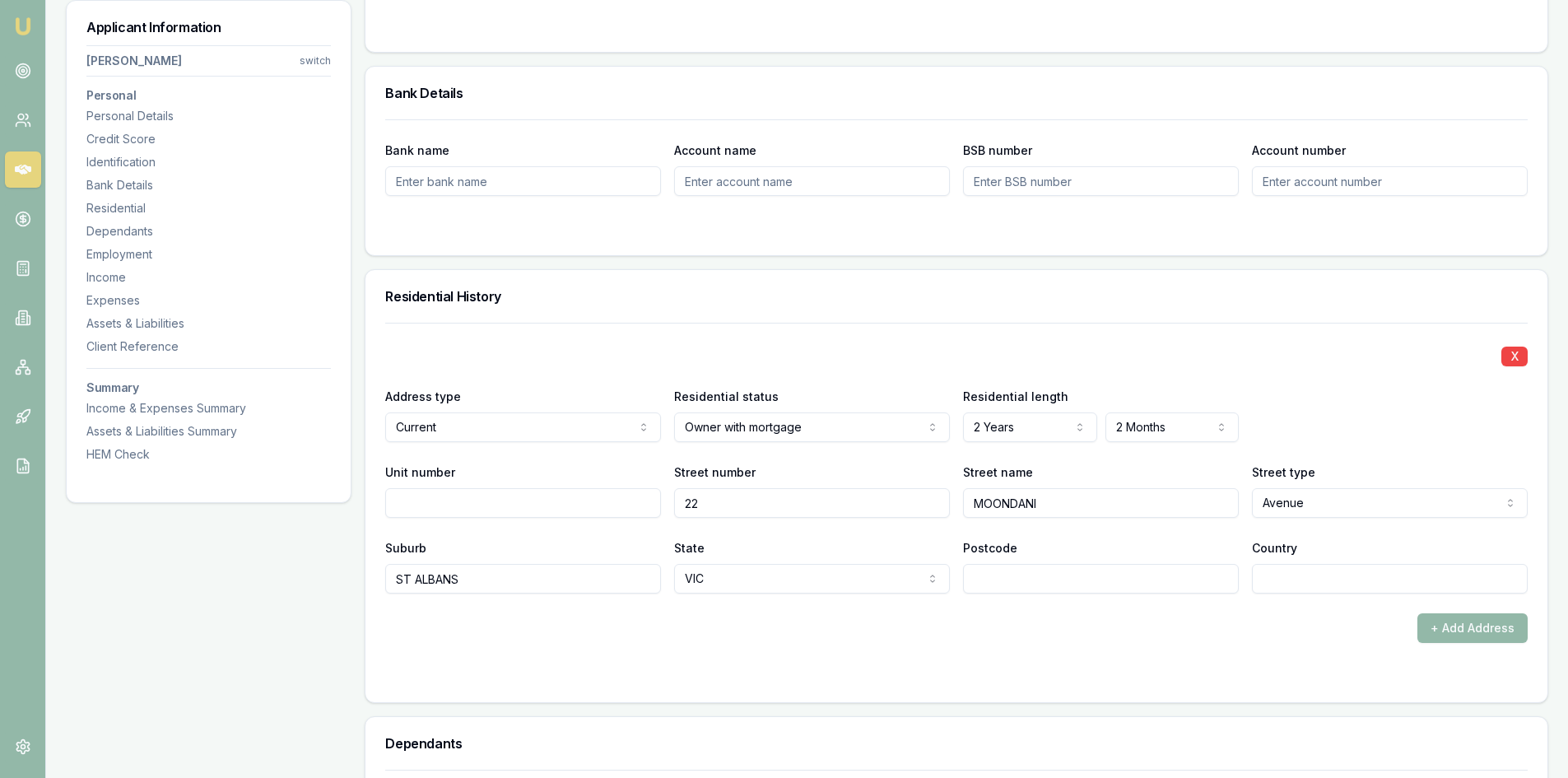
click at [1055, 576] on input "Postcode" at bounding box center [1101, 578] width 276 height 29
type input "3021"
click at [1314, 571] on input "Country" at bounding box center [1390, 578] width 276 height 29
type input "AU"
click at [1292, 696] on div "X Address type Current Current Previous Residential status Owner with mortgage …" at bounding box center [957, 512] width 1182 height 380
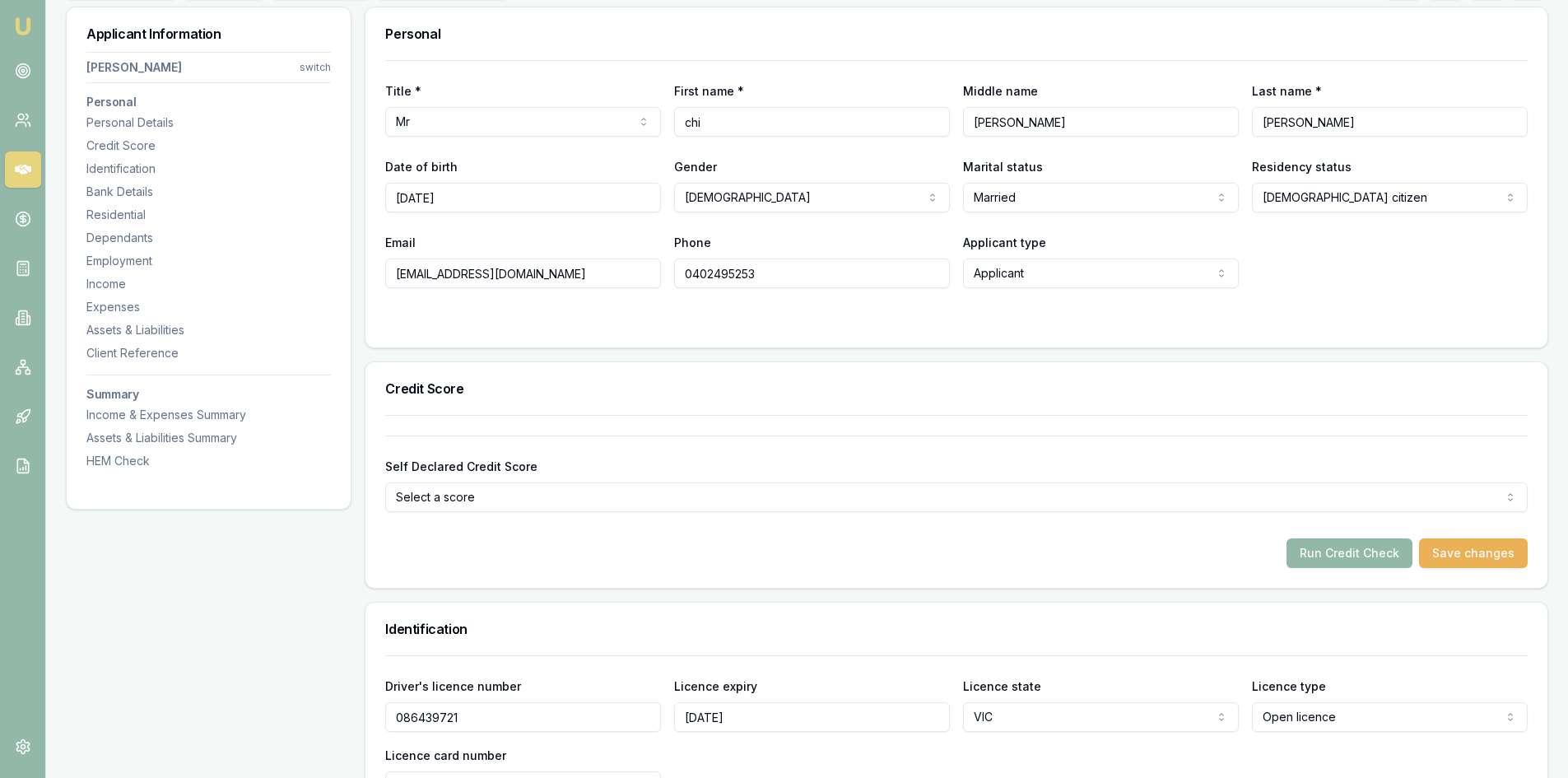
scroll to position [0, 0]
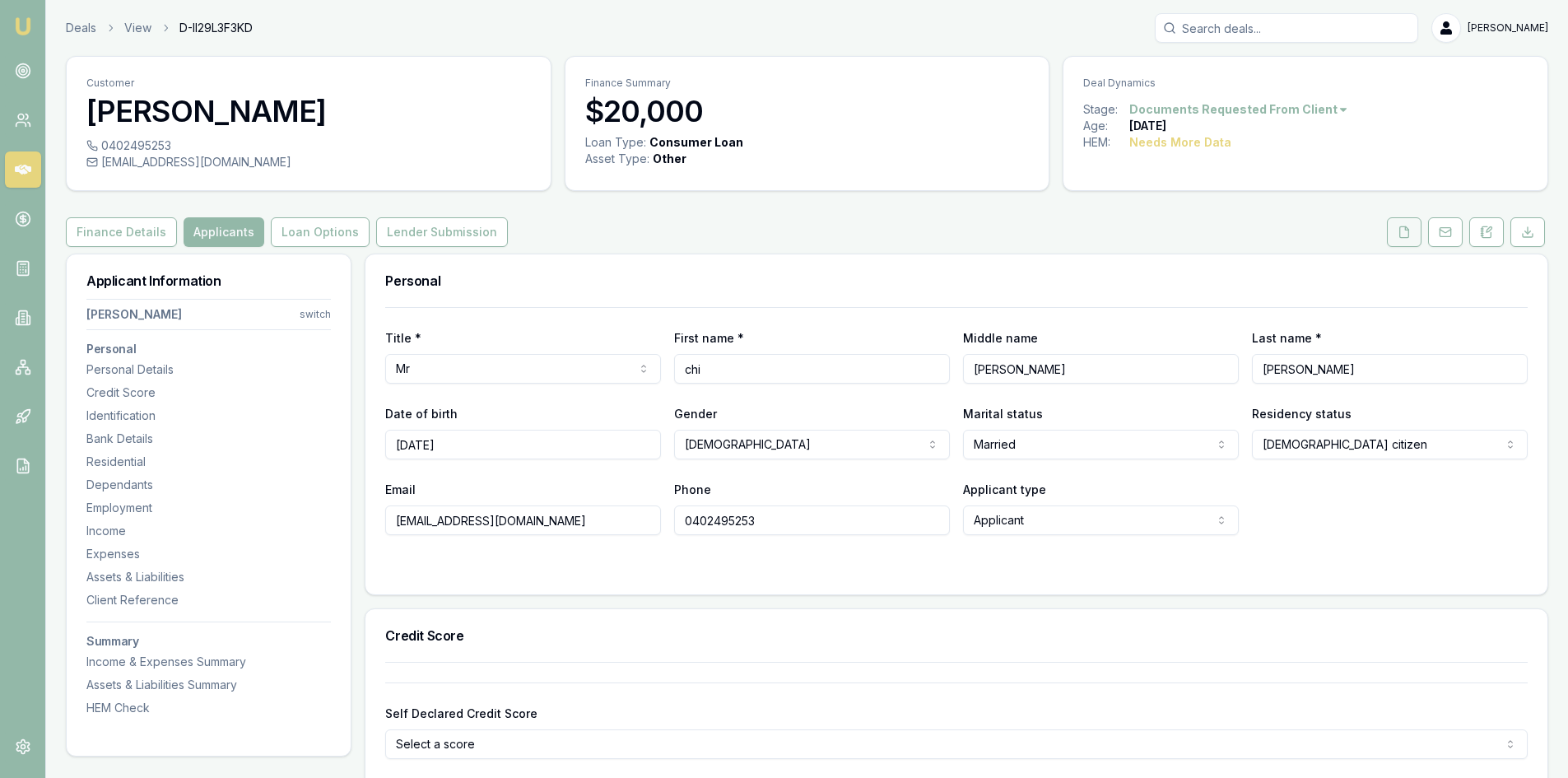
click at [1414, 230] on button at bounding box center [1404, 232] width 35 height 29
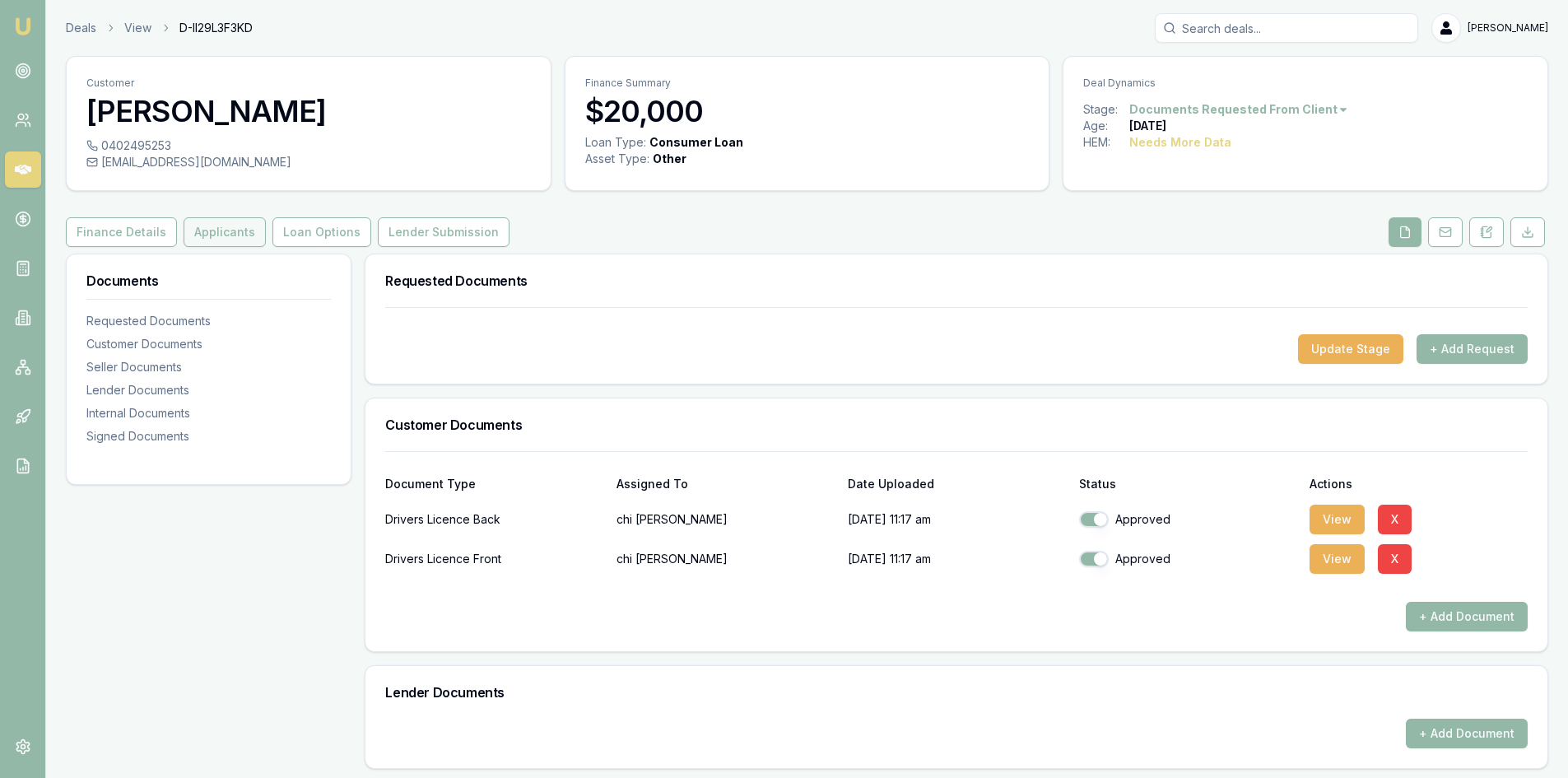
click at [229, 229] on button "Applicants" at bounding box center [224, 232] width 82 height 29
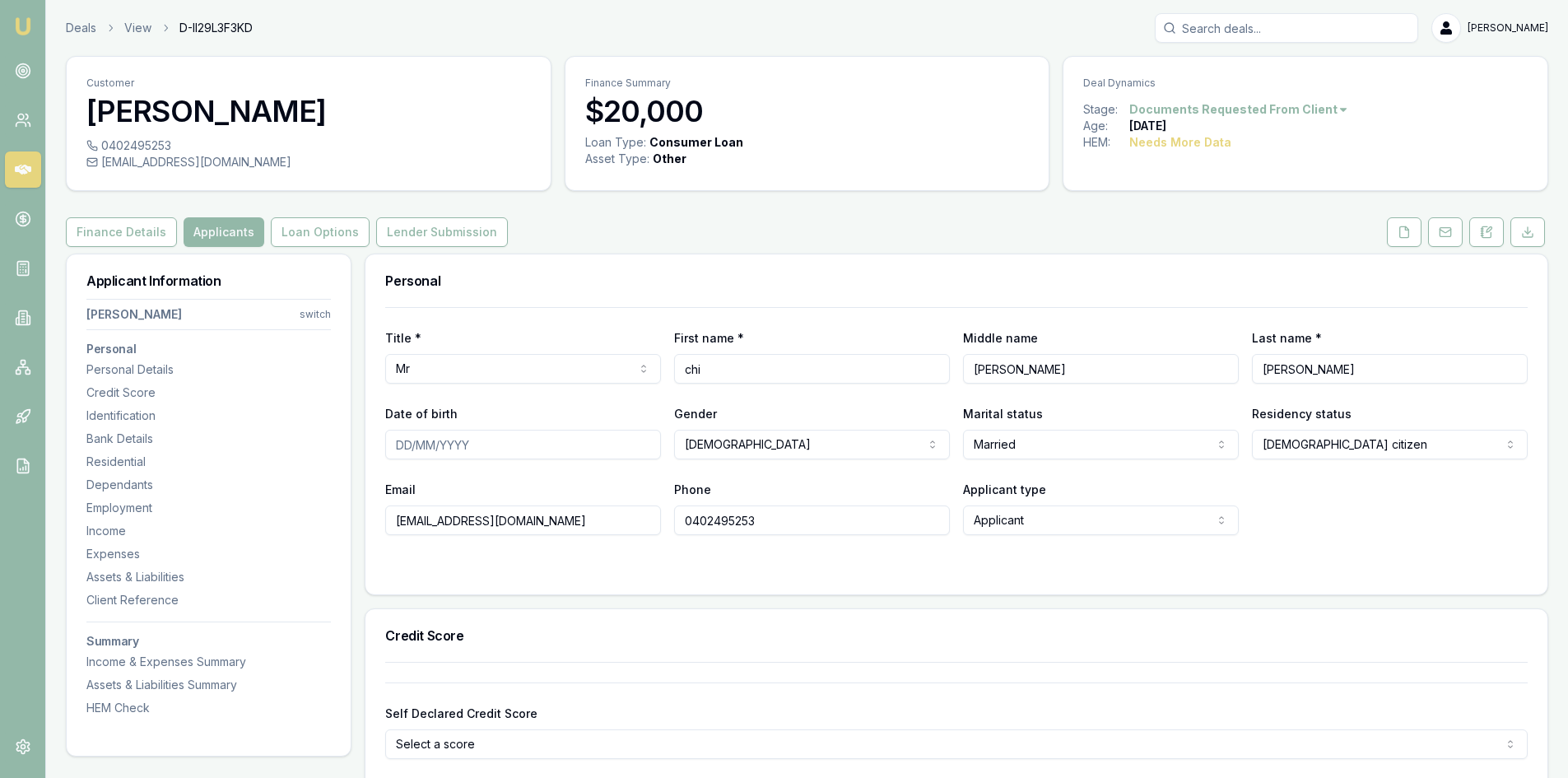
scroll to position [329, 0]
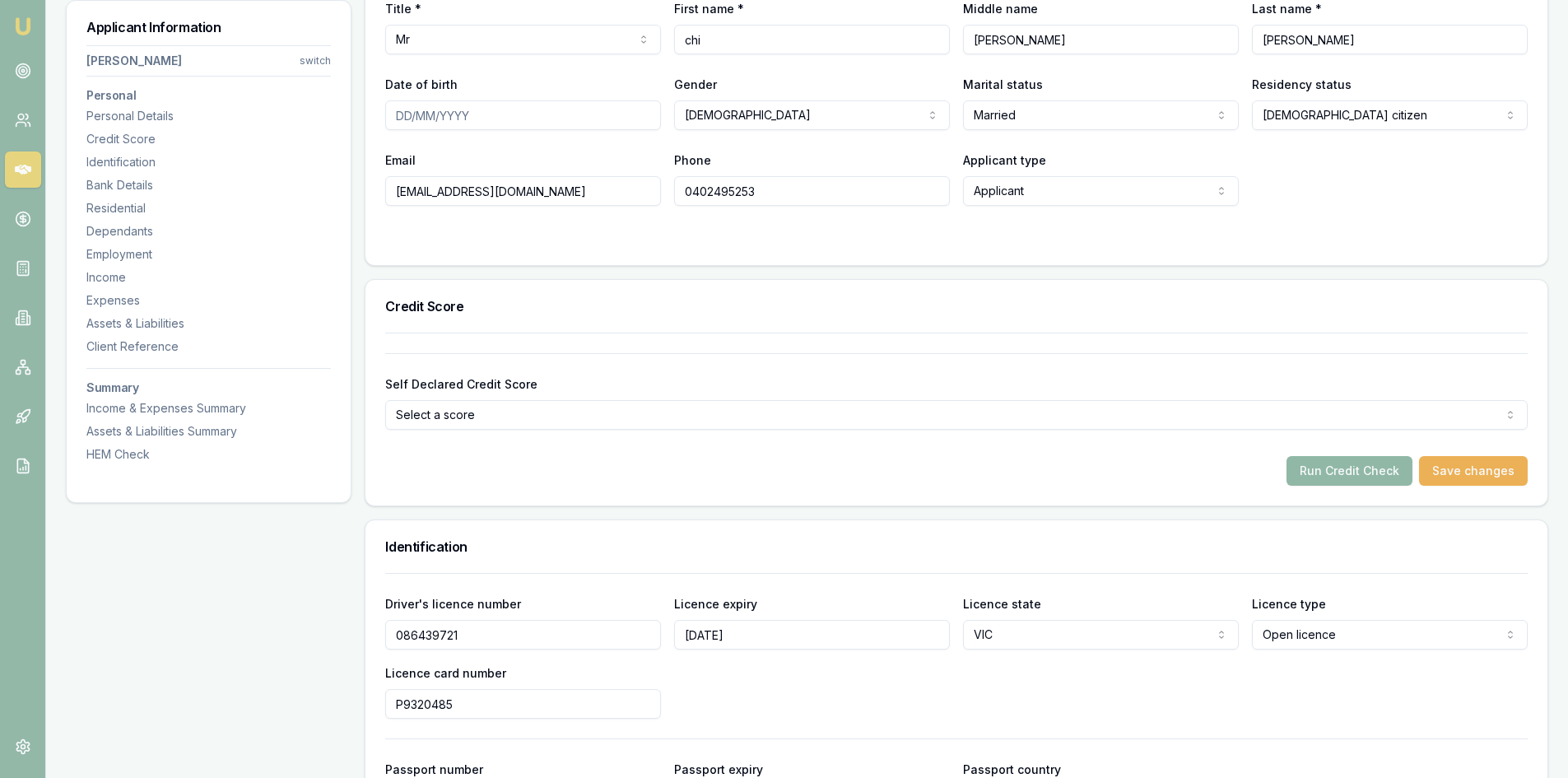
click at [1378, 464] on button "Run Credit Check" at bounding box center [1350, 471] width 126 height 29
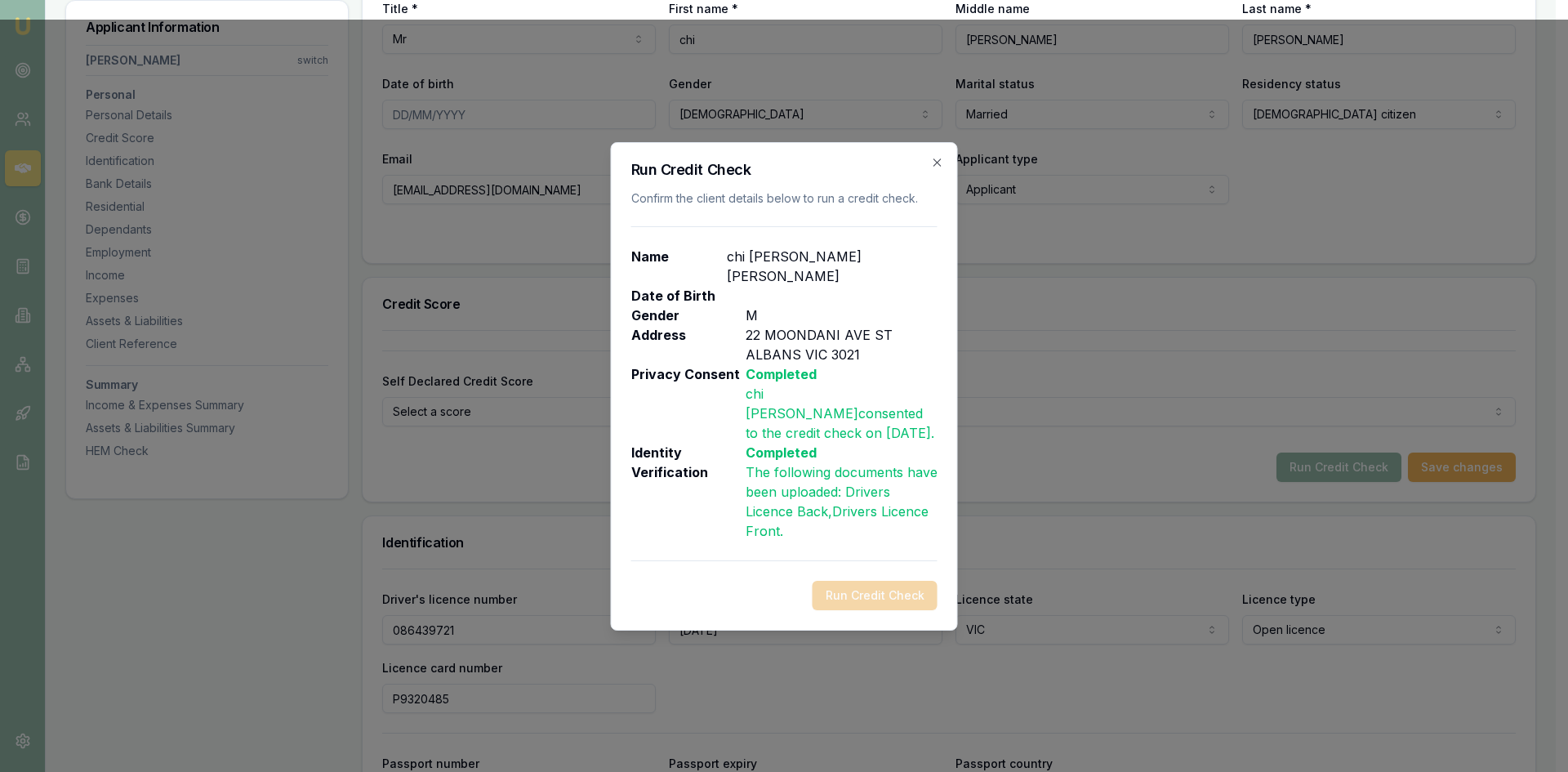
click at [884, 581] on div "Run Credit Check" at bounding box center [784, 595] width 306 height 29
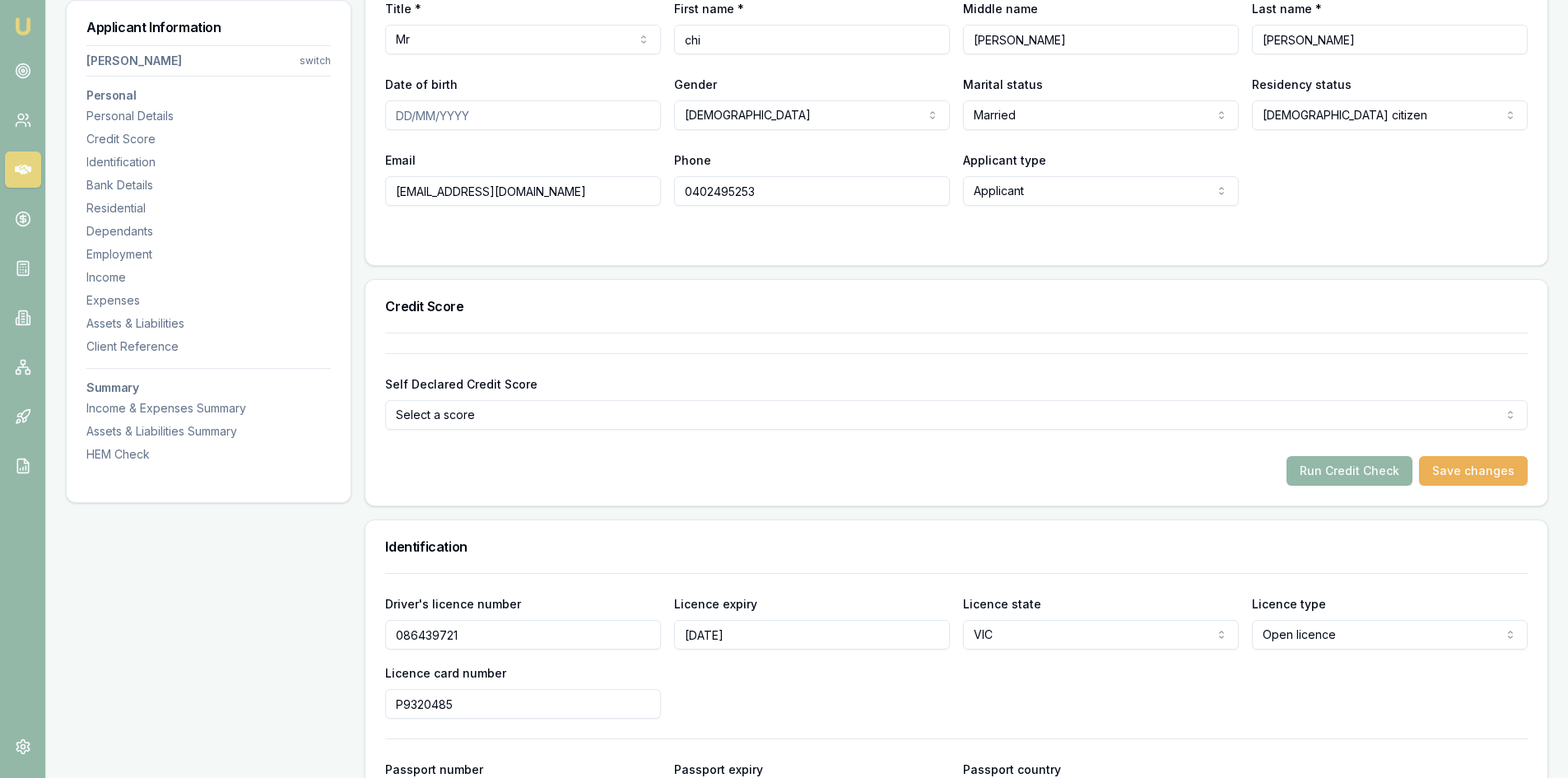
scroll to position [165, 0]
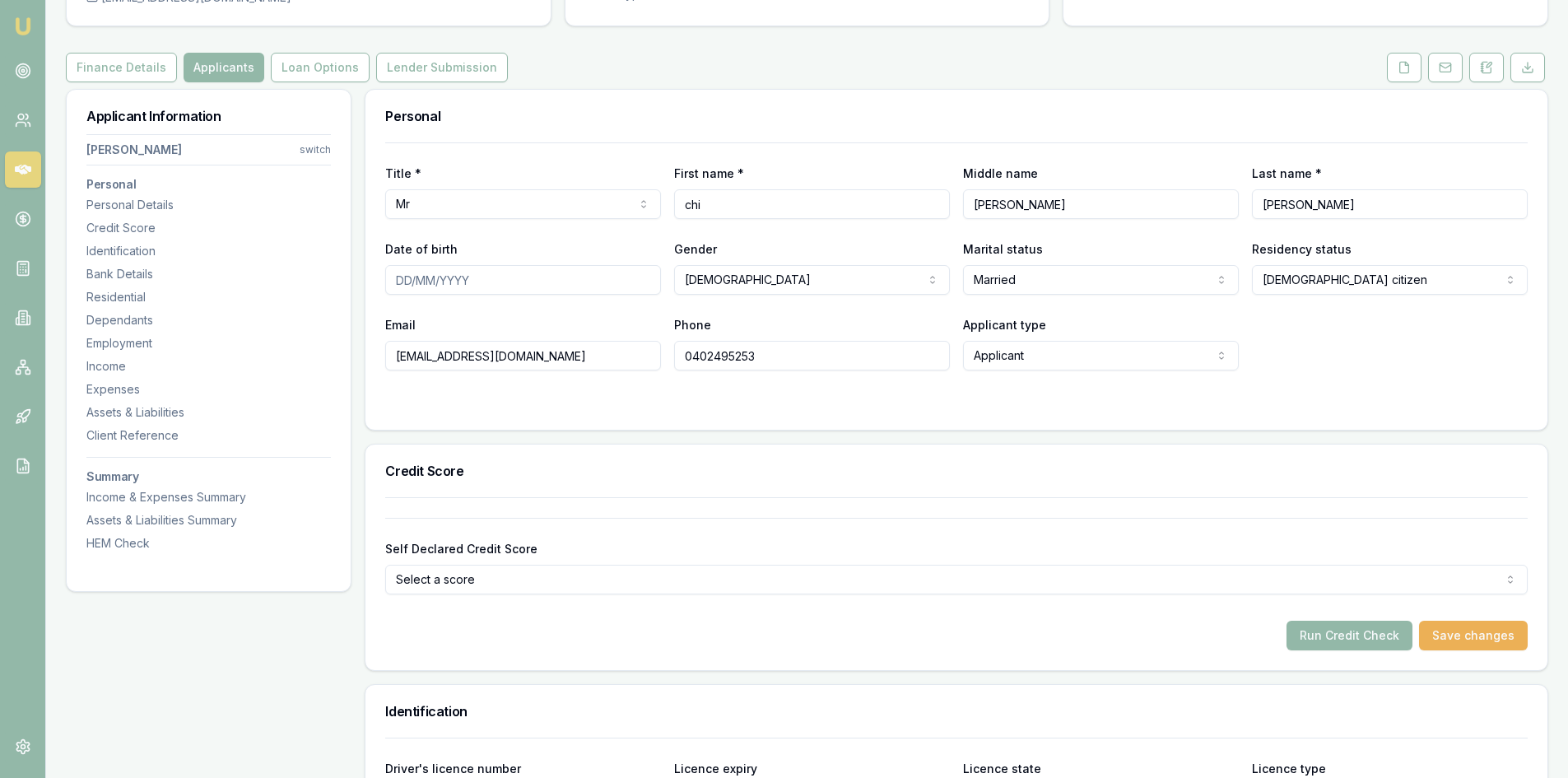
click at [399, 279] on input "Date of birth" at bounding box center [523, 279] width 276 height 29
click at [568, 614] on form "Self Declared Credit Score Select a score Excellent Very good Average Fair Low …" at bounding box center [957, 584] width 1143 height 133
click at [449, 276] on input "24/21/980" at bounding box center [523, 279] width 276 height 29
drag, startPoint x: 460, startPoint y: 282, endPoint x: 346, endPoint y: 281, distance: 114.0
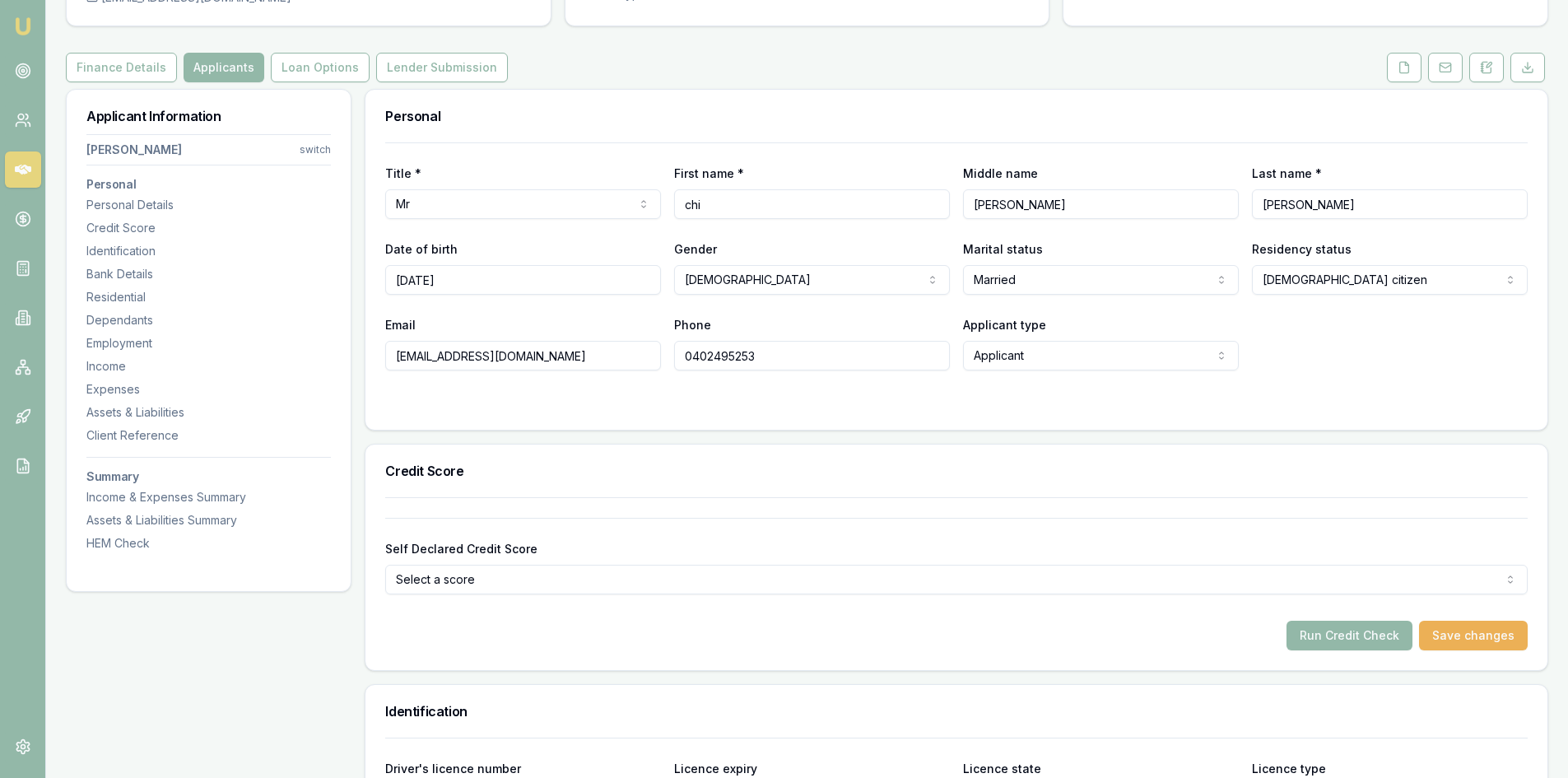
type input "24/02/1980"
click at [817, 549] on div "Self Declared Credit Score Select a score Excellent Very good Average Fair Low" at bounding box center [957, 566] width 1143 height 56
click at [541, 409] on div at bounding box center [957, 404] width 1143 height 13
click at [1364, 631] on button "Run Credit Check" at bounding box center [1350, 635] width 126 height 29
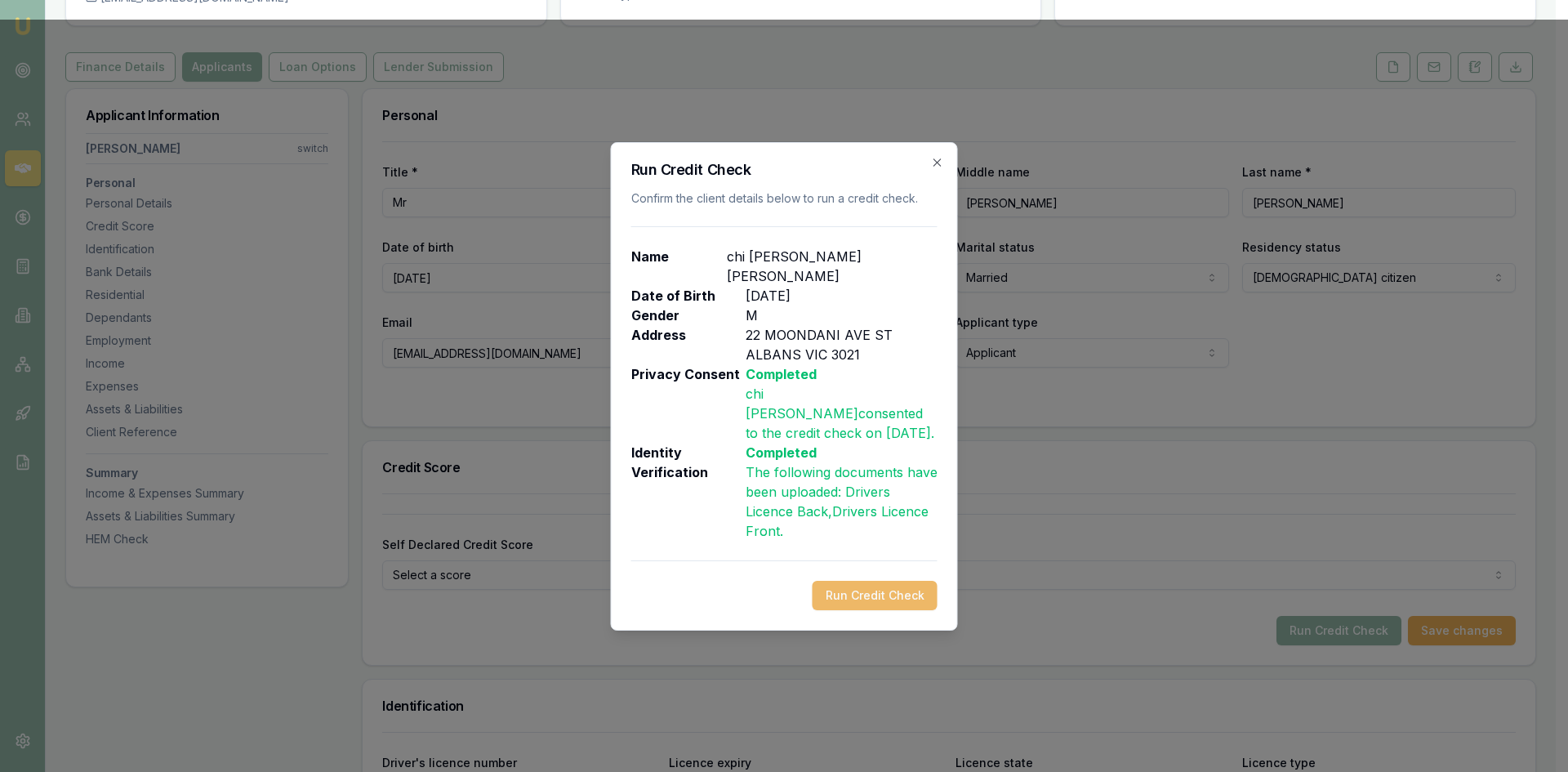
click at [874, 581] on button "Run Credit Check" at bounding box center [876, 595] width 125 height 29
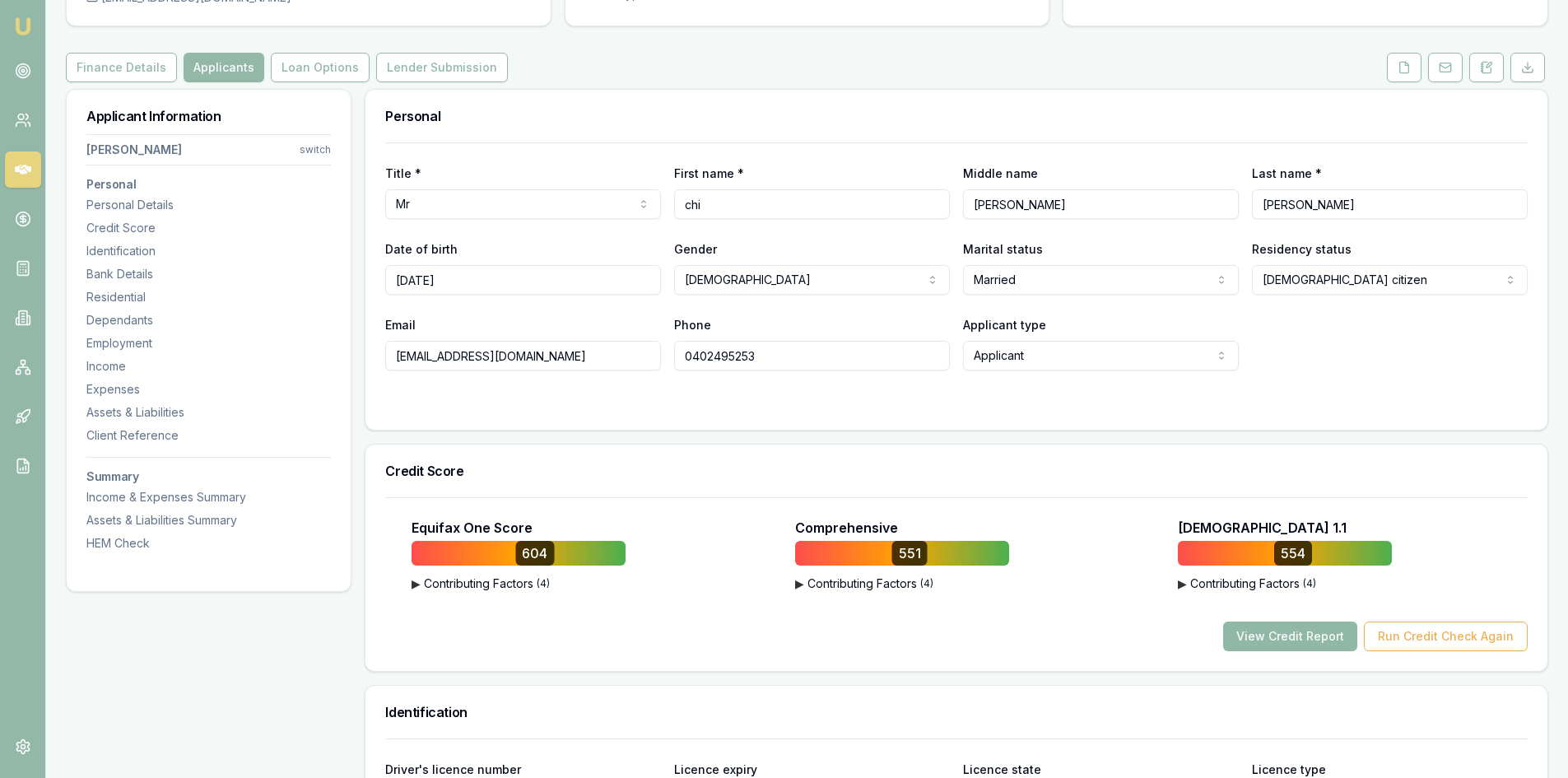
click at [1304, 633] on button "View Credit Report" at bounding box center [1291, 636] width 134 height 29
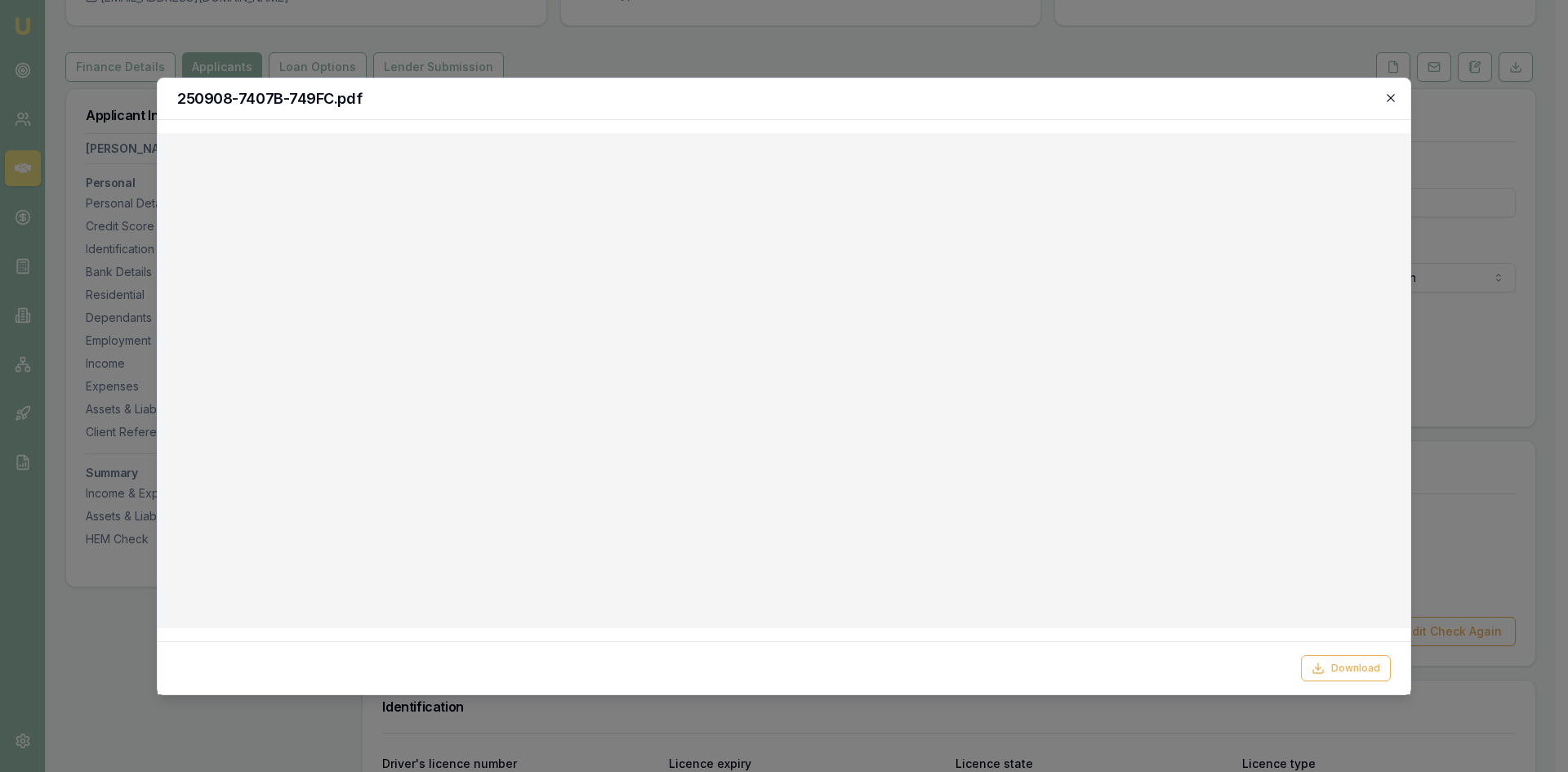
click at [1386, 98] on icon "button" at bounding box center [1391, 98] width 13 height 13
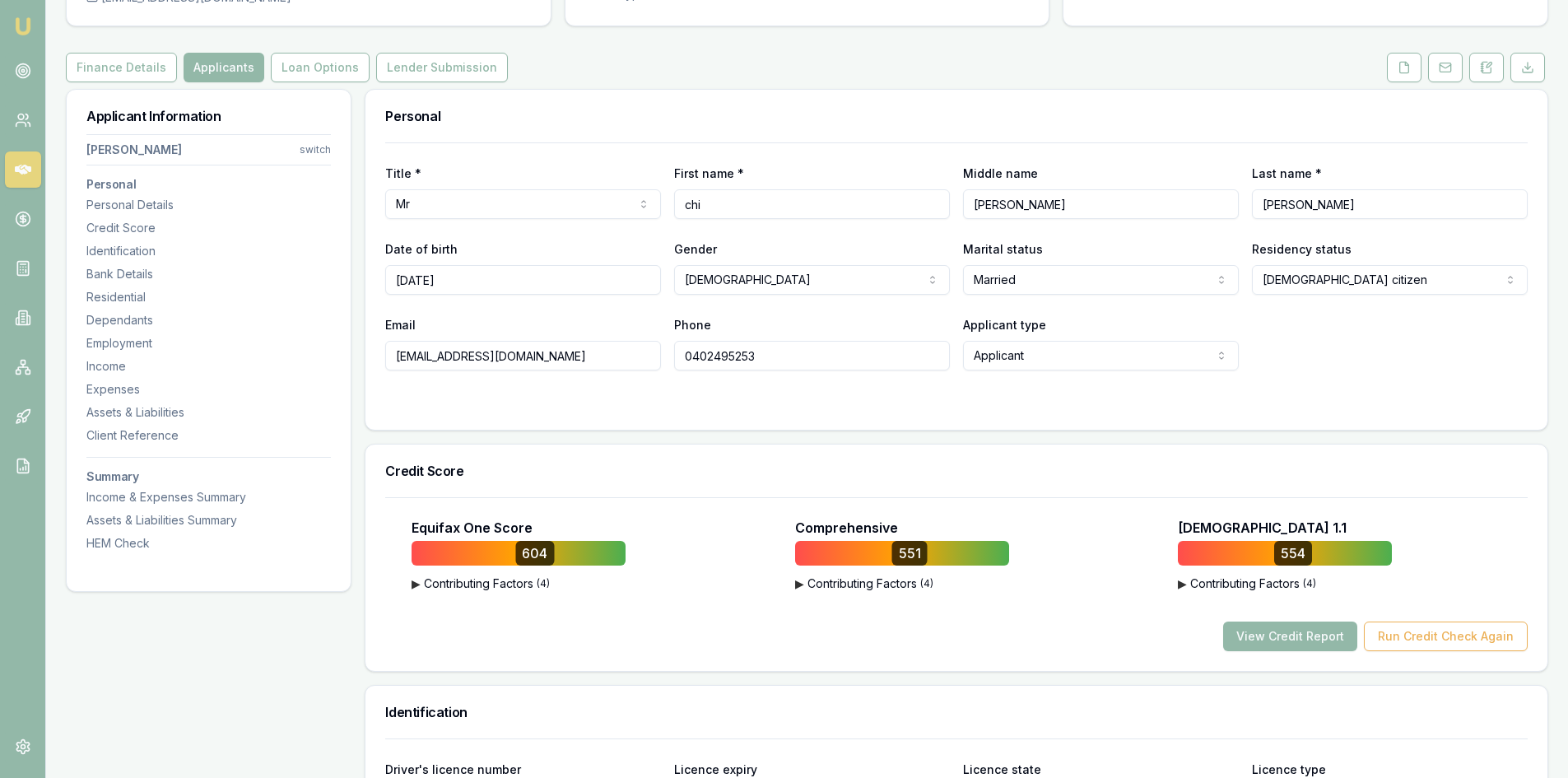
scroll to position [0, 0]
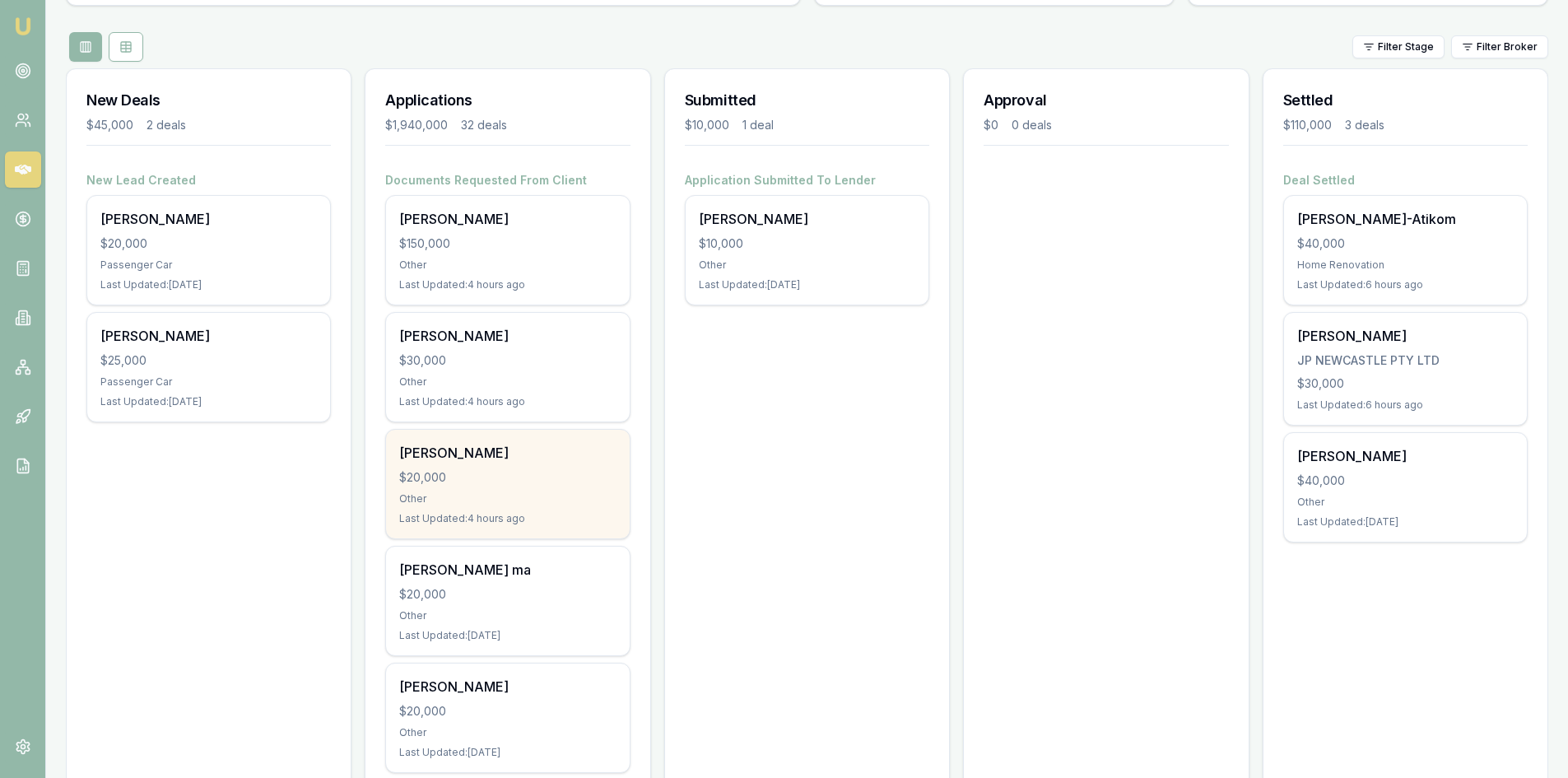
scroll to position [247, 0]
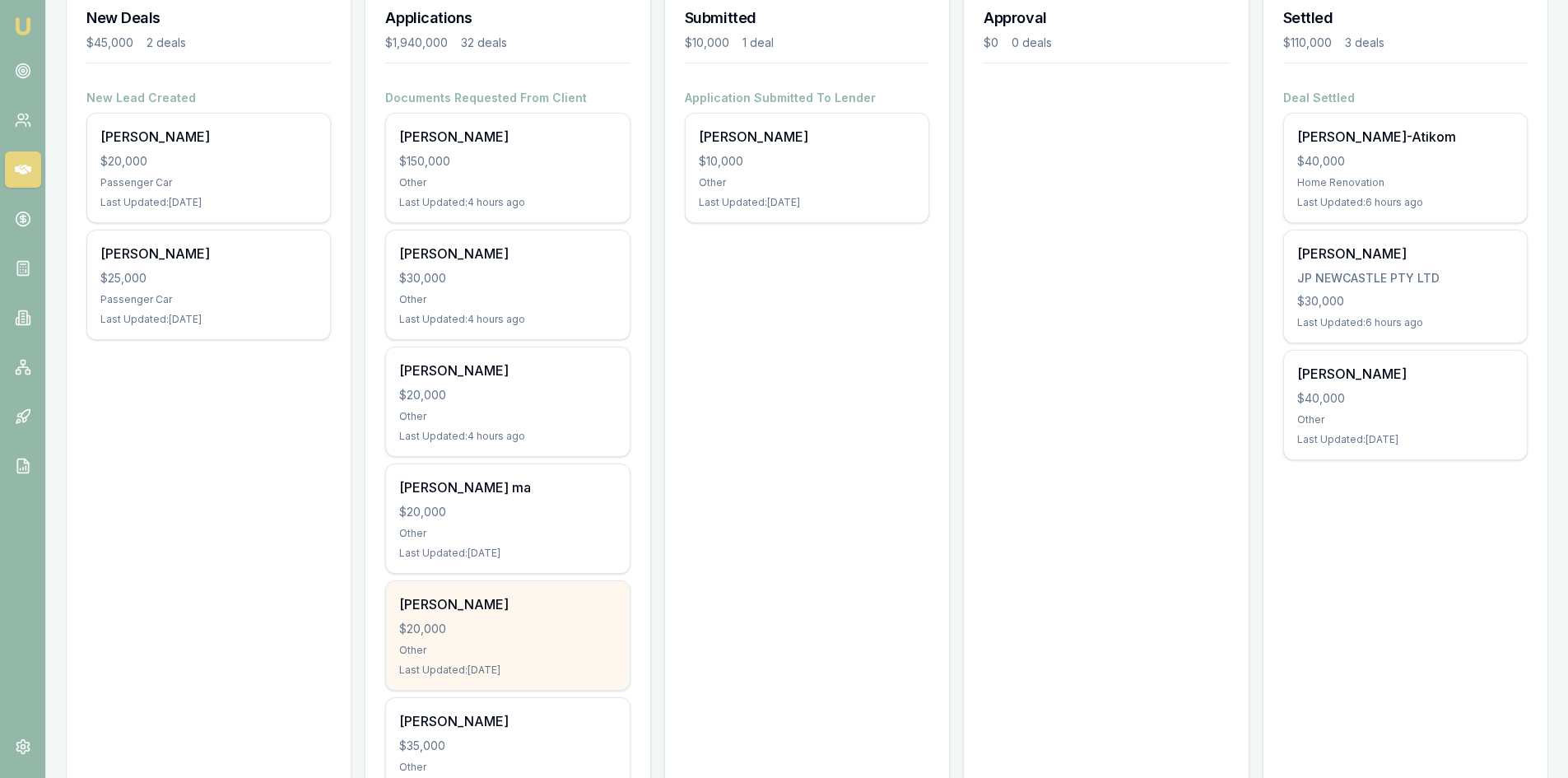
click at [478, 630] on div "$20,000" at bounding box center [507, 628] width 217 height 16
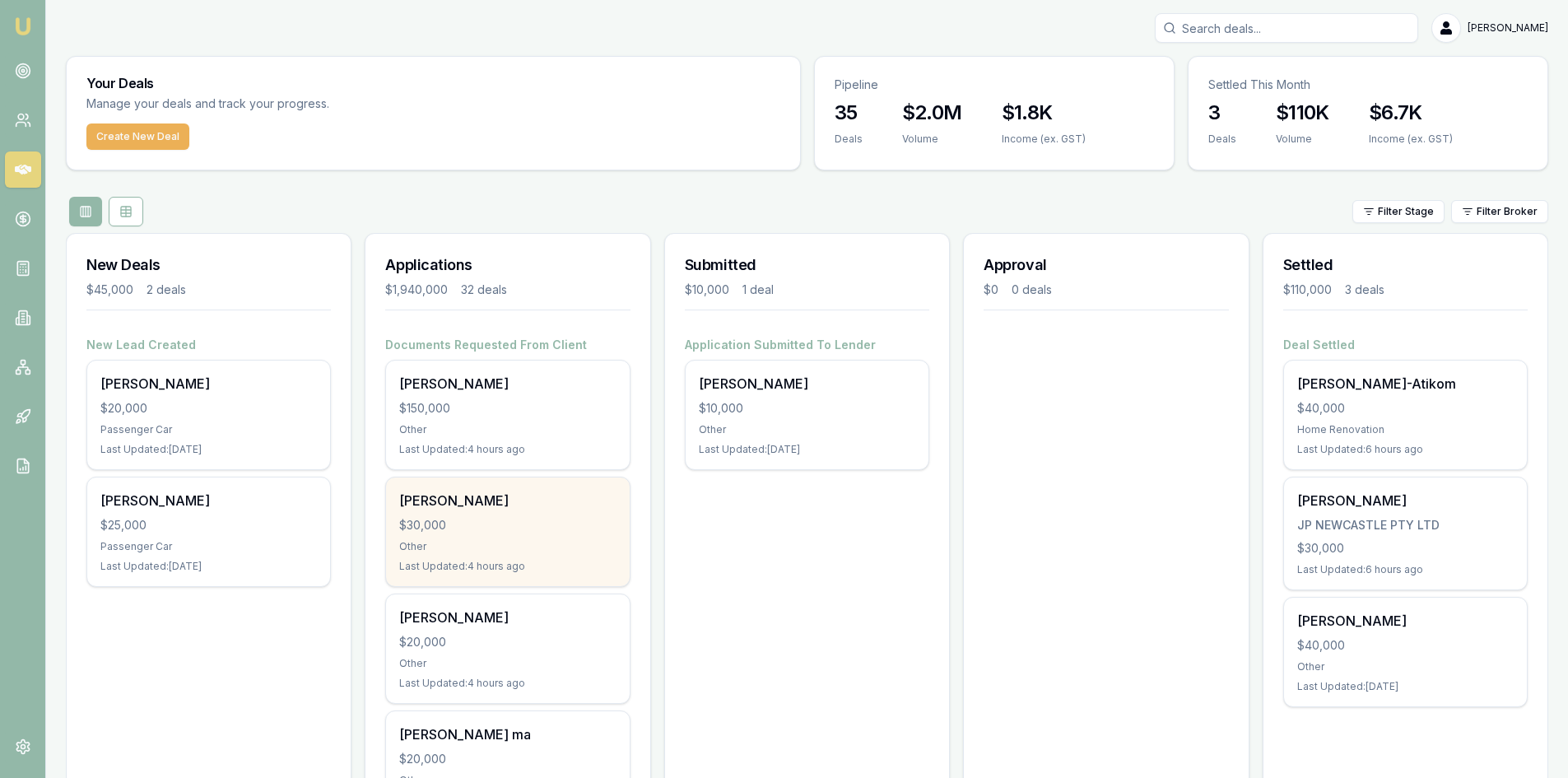
scroll to position [82, 0]
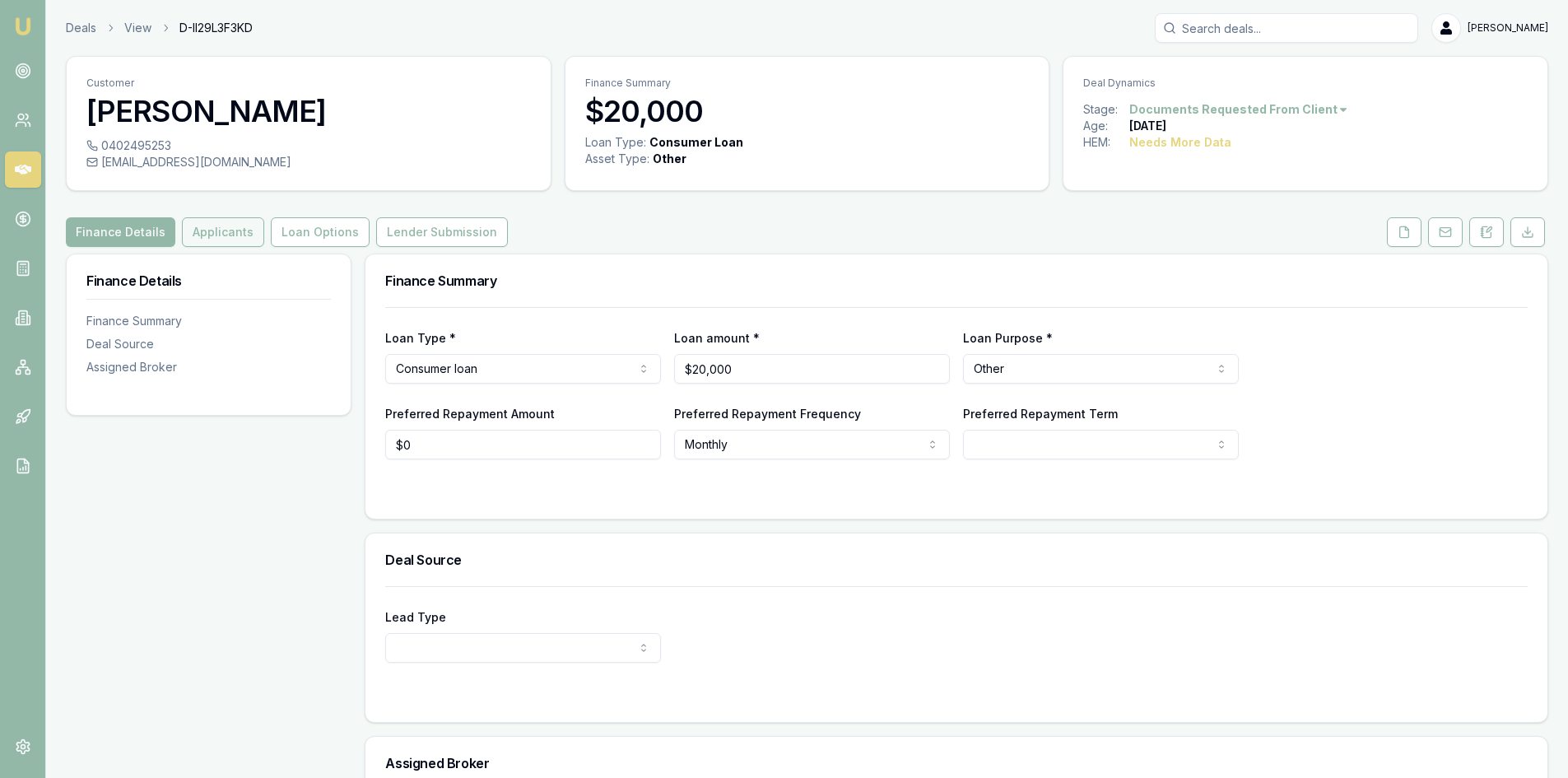
drag, startPoint x: 218, startPoint y: 237, endPoint x: 225, endPoint y: 234, distance: 7.6
click at [218, 237] on button "Applicants" at bounding box center [223, 232] width 82 height 29
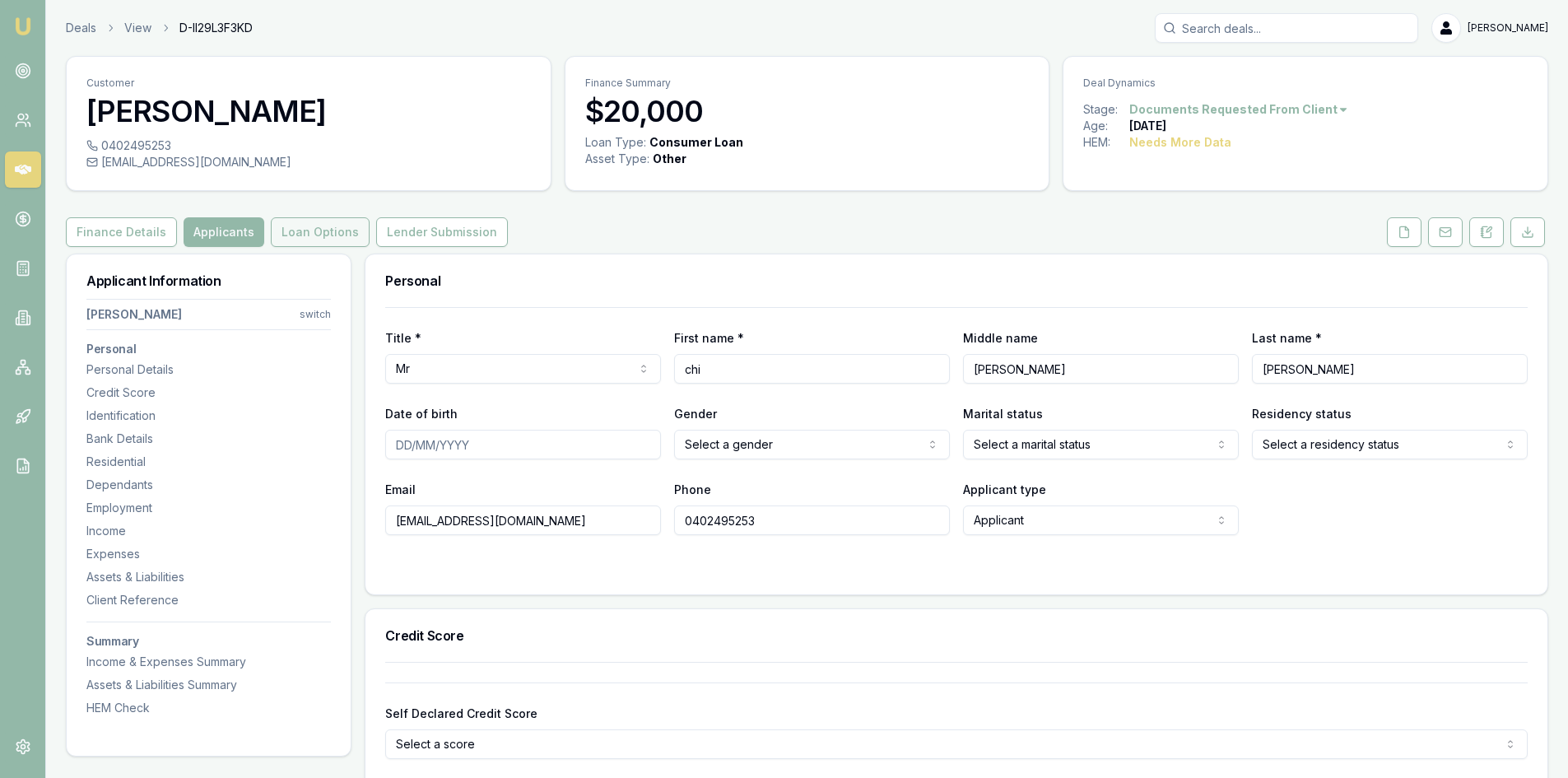
click at [307, 240] on button "Loan Options" at bounding box center [320, 232] width 99 height 29
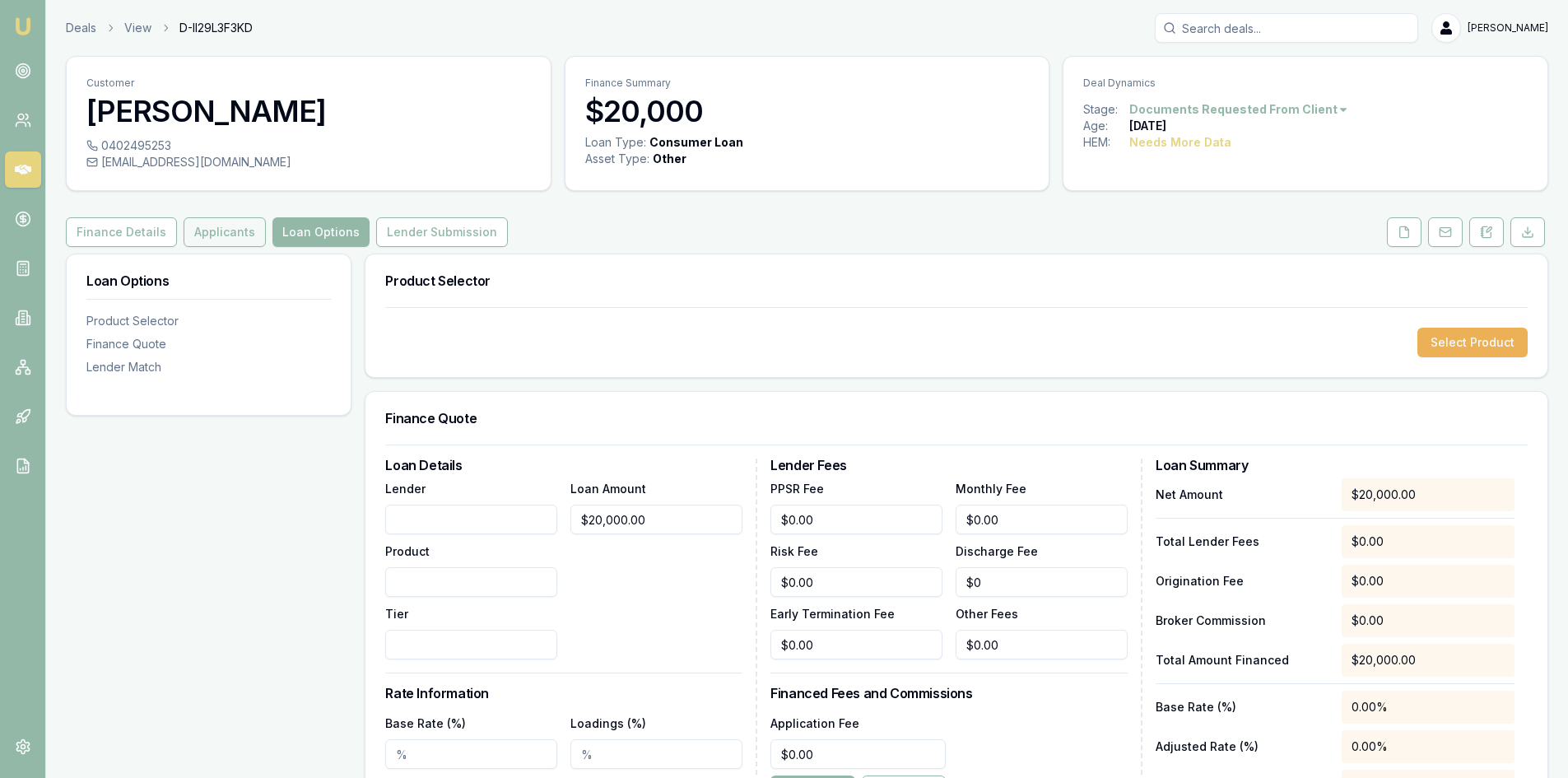
click at [216, 243] on button "Applicants" at bounding box center [224, 232] width 82 height 29
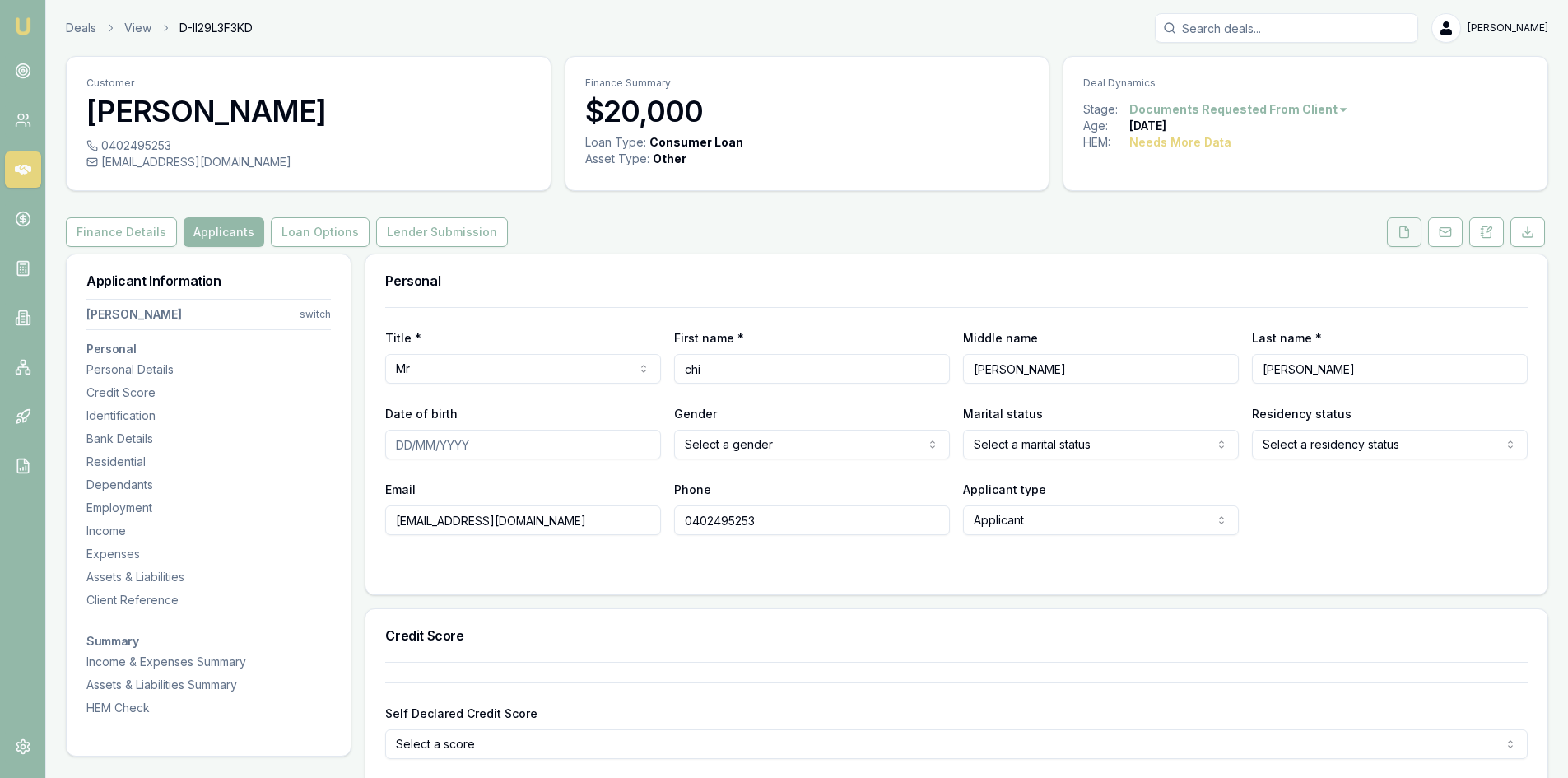
click at [1402, 242] on button at bounding box center [1404, 232] width 35 height 29
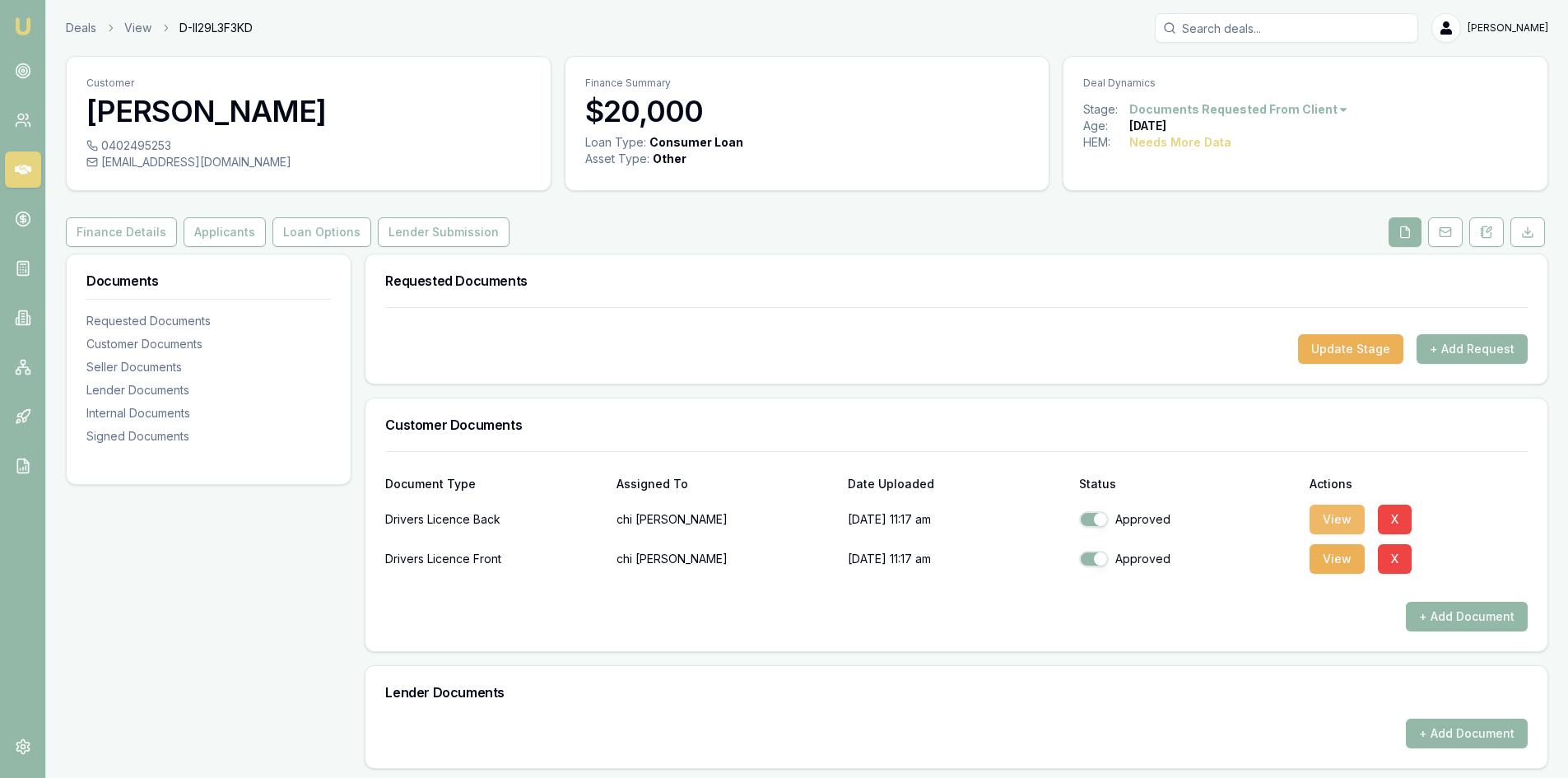
click at [1340, 521] on button "View" at bounding box center [1337, 519] width 56 height 29
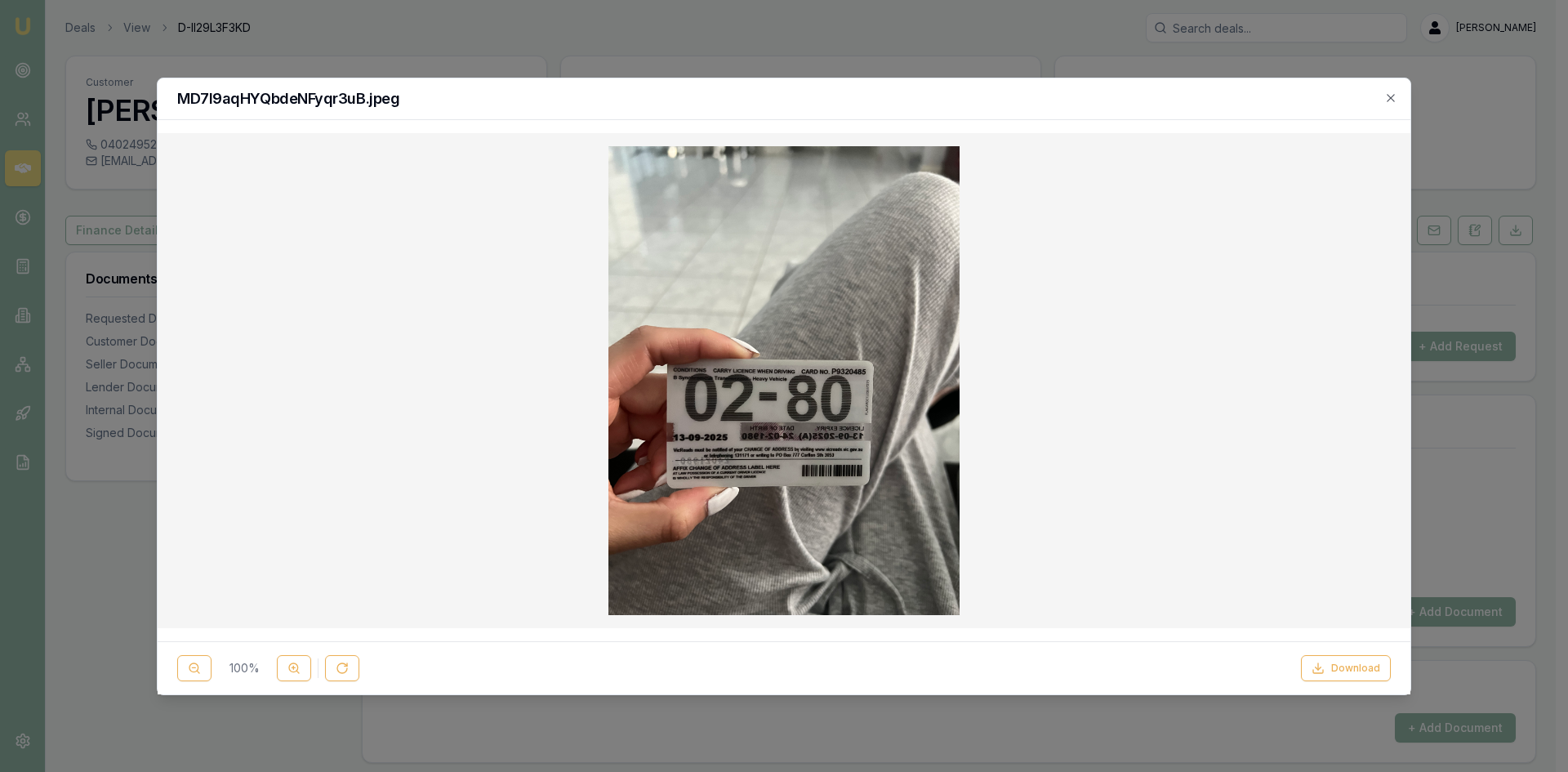
click at [1382, 100] on h2 "MD7l9aqHYQbdeNFyqr3uB.jpeg" at bounding box center [784, 99] width 1214 height 15
click at [1387, 98] on icon "button" at bounding box center [1391, 98] width 13 height 13
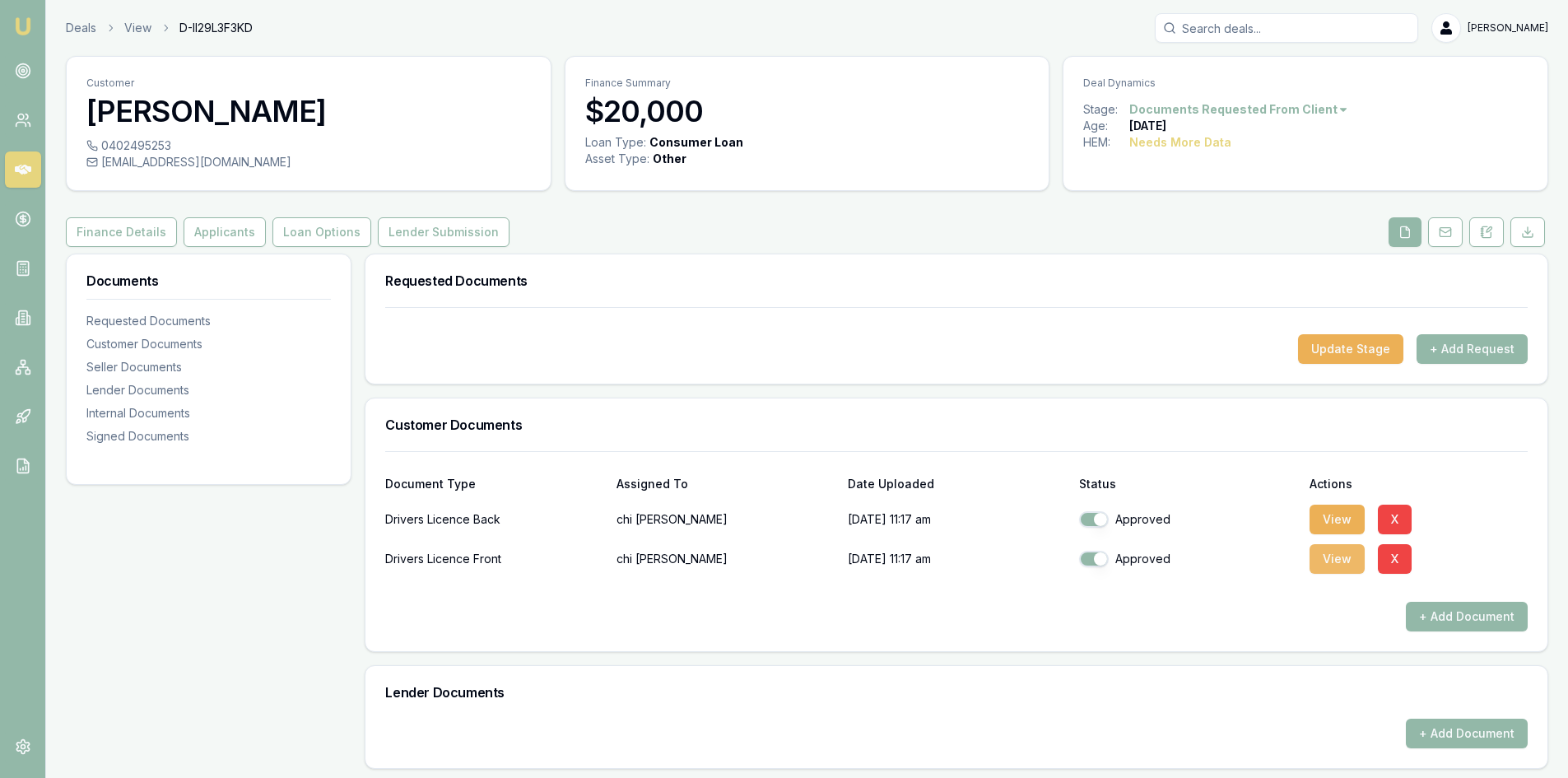
click at [1345, 550] on button "View" at bounding box center [1337, 558] width 56 height 29
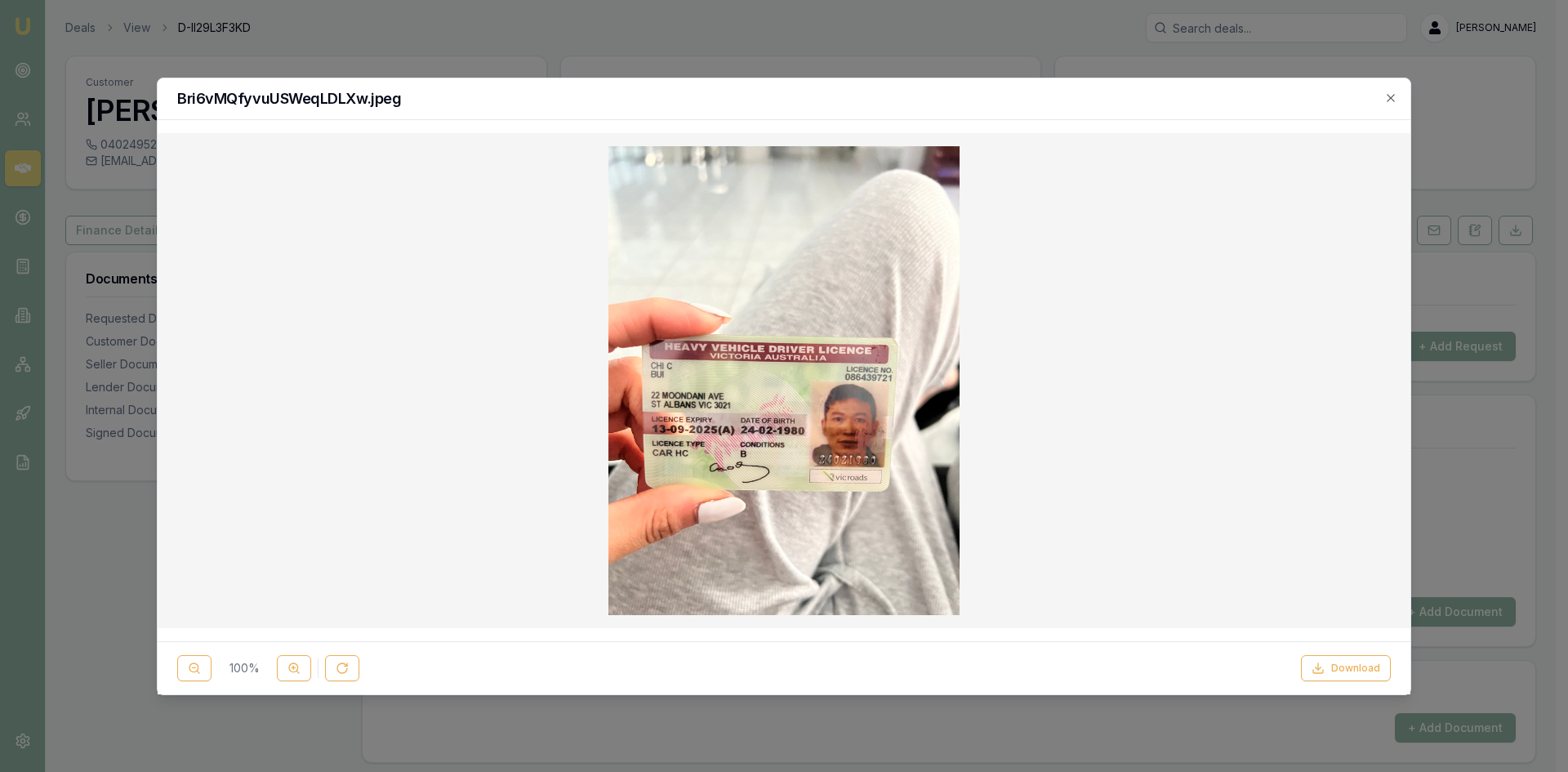
drag, startPoint x: 1388, startPoint y: 95, endPoint x: 1347, endPoint y: 102, distance: 41.6
click at [1388, 95] on icon "button" at bounding box center [1391, 98] width 13 height 13
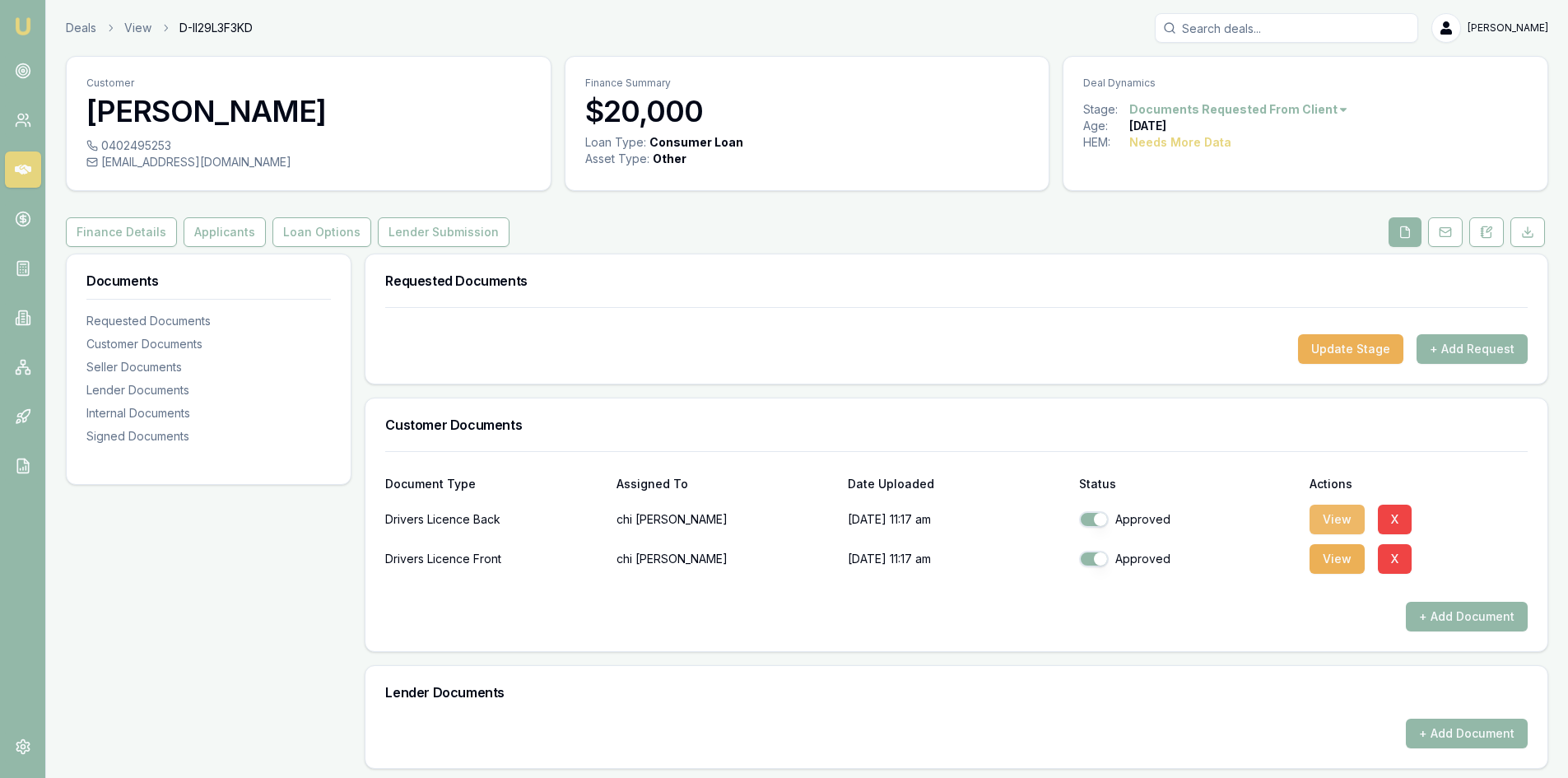
click at [1337, 522] on button "View" at bounding box center [1337, 519] width 56 height 29
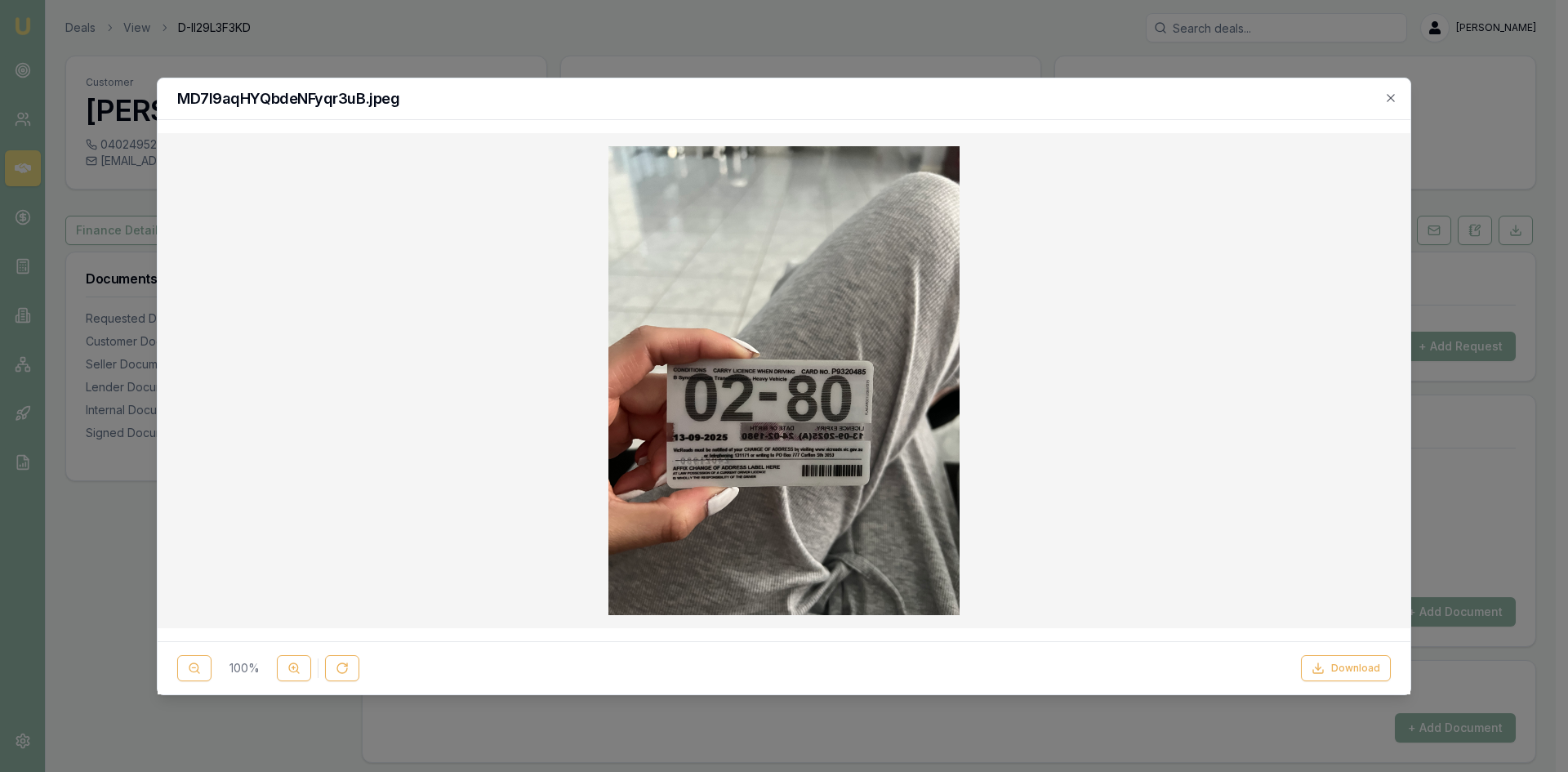
drag, startPoint x: 1392, startPoint y: 98, endPoint x: 1197, endPoint y: 178, distance: 210.8
click at [1392, 98] on icon "button" at bounding box center [1391, 97] width 7 height 7
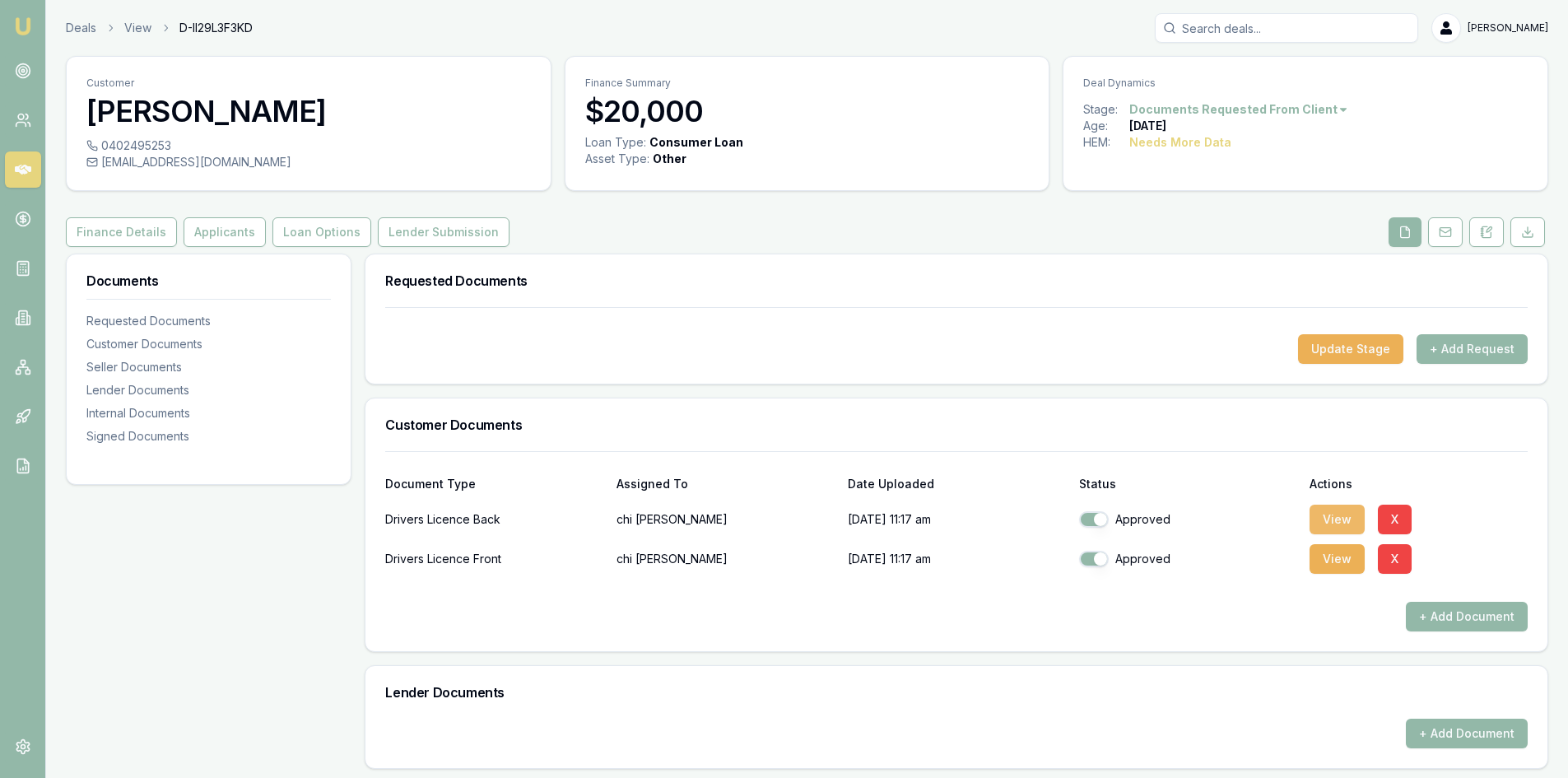
click at [1333, 524] on button "View" at bounding box center [1337, 519] width 56 height 29
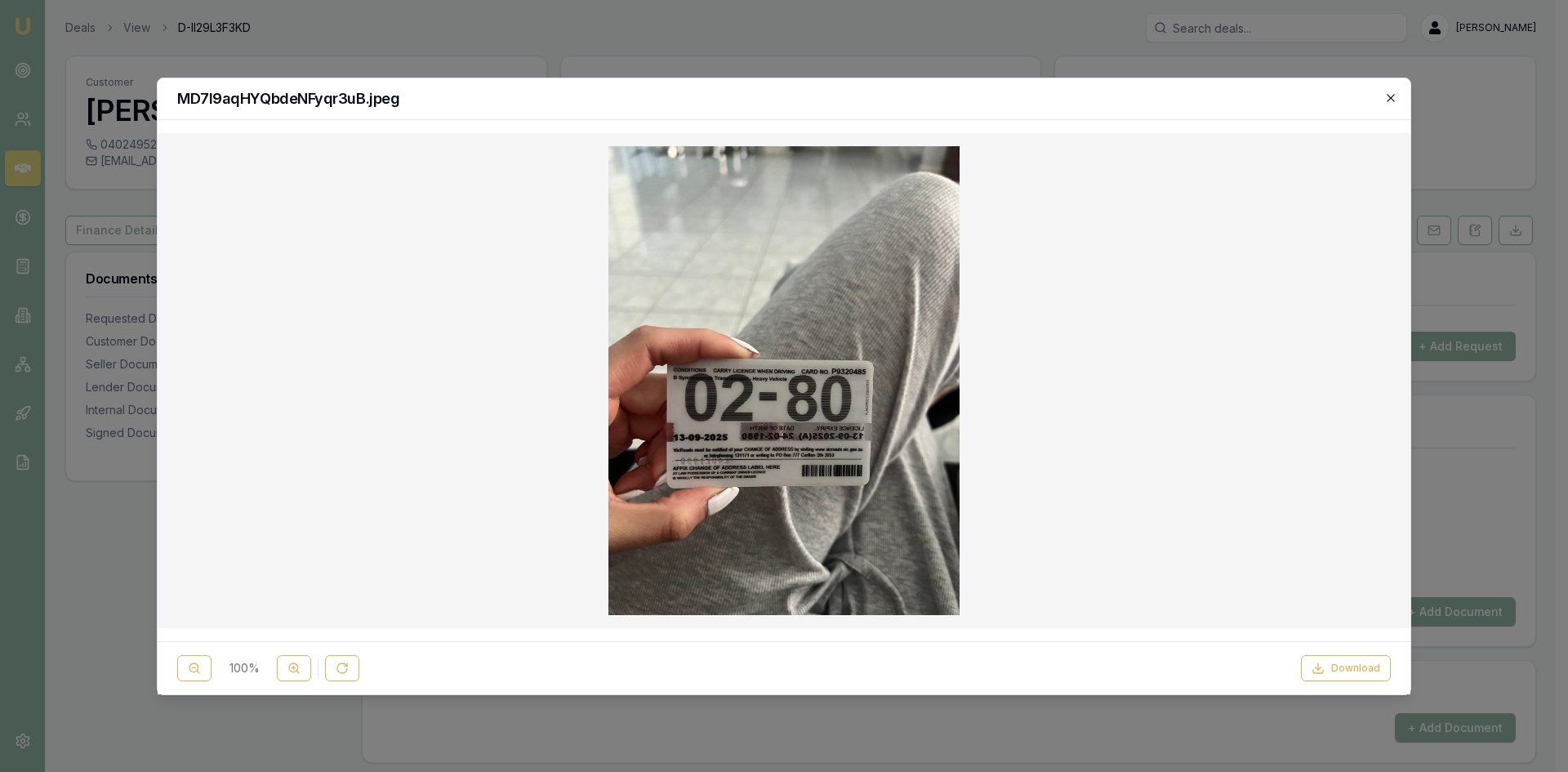
click at [1388, 97] on icon "button" at bounding box center [1391, 98] width 13 height 13
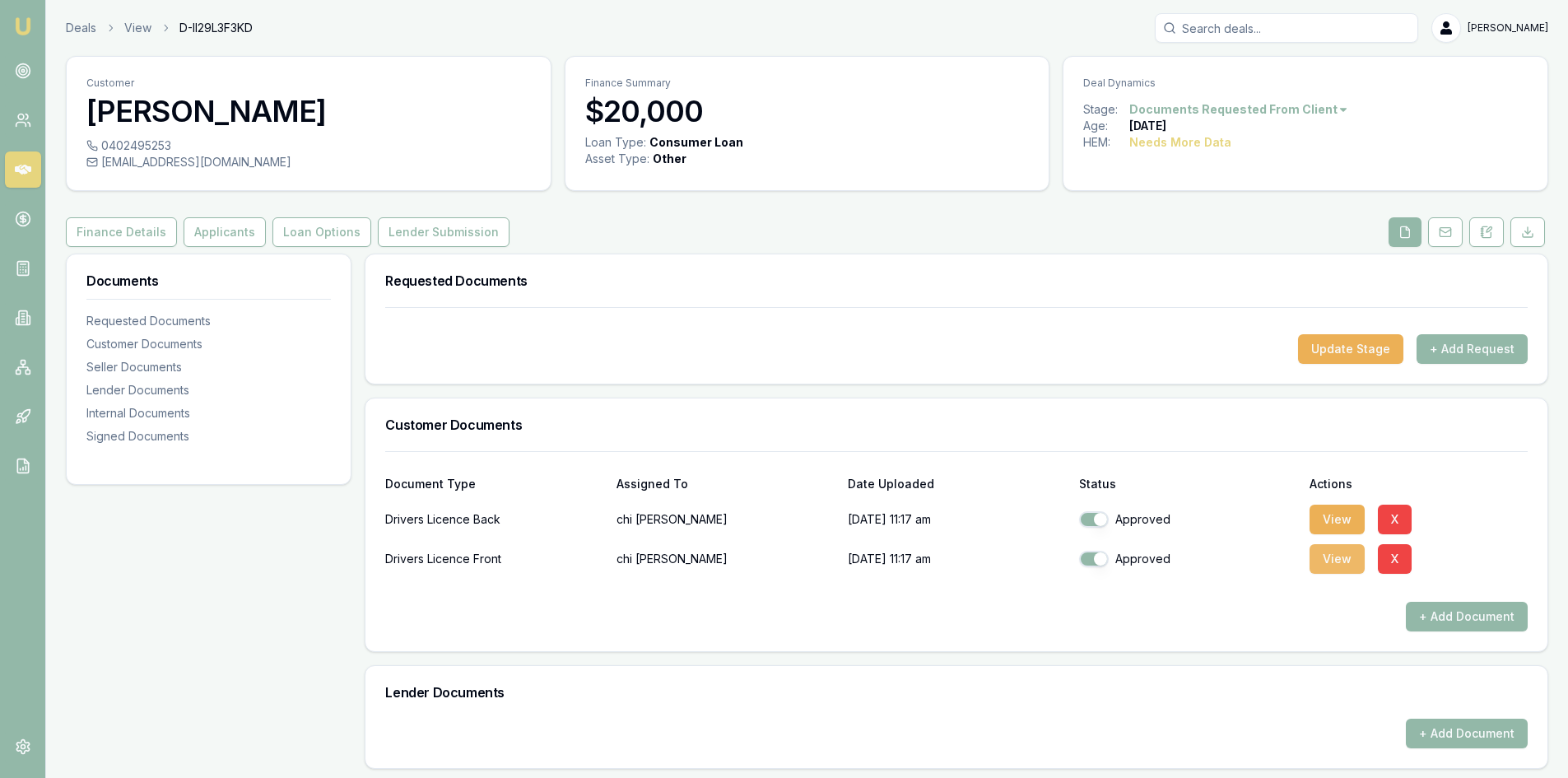
drag, startPoint x: 1341, startPoint y: 563, endPoint x: 1329, endPoint y: 561, distance: 12.2
click at [1338, 563] on button "View" at bounding box center [1337, 558] width 56 height 29
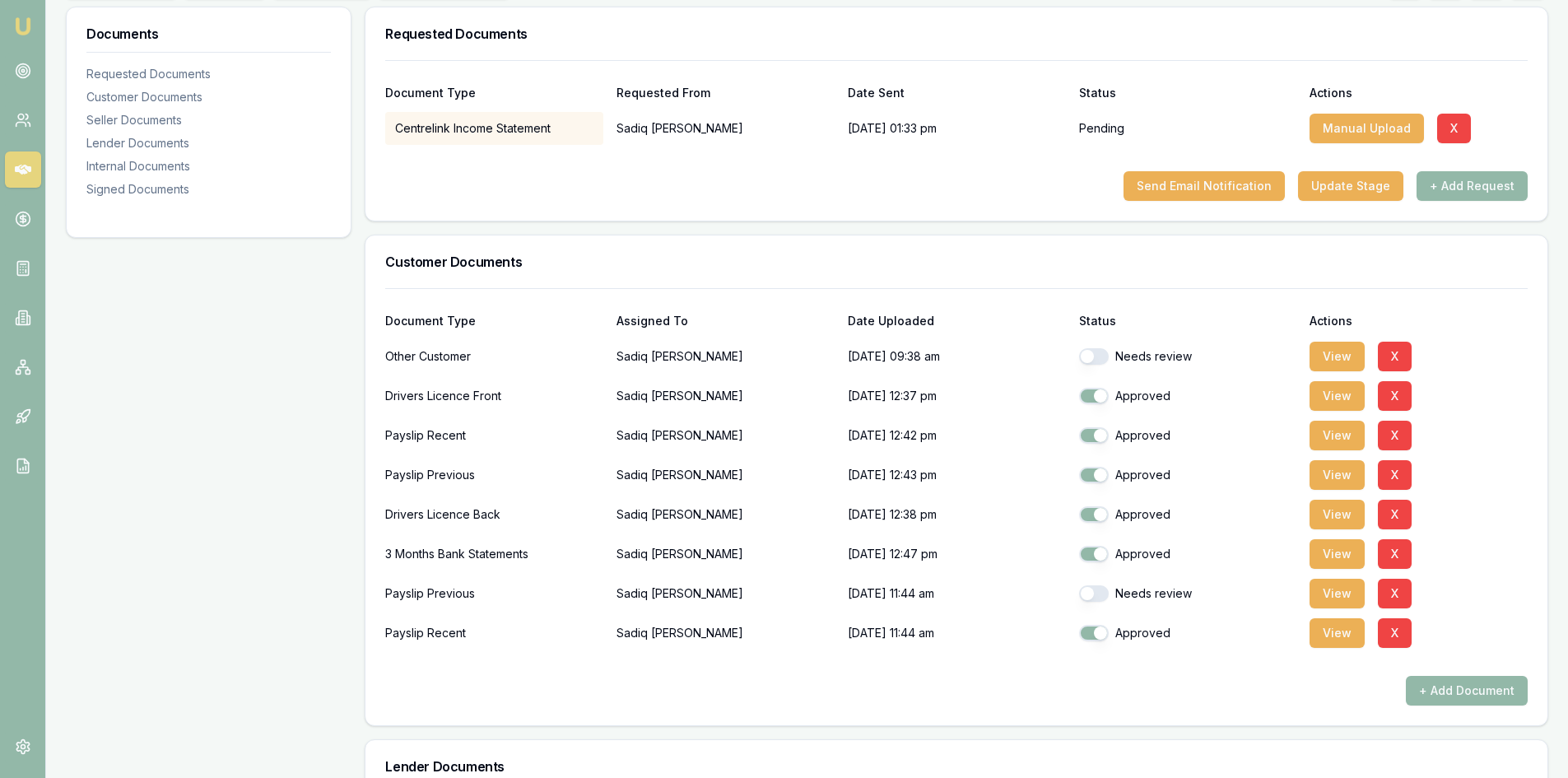
scroll to position [329, 0]
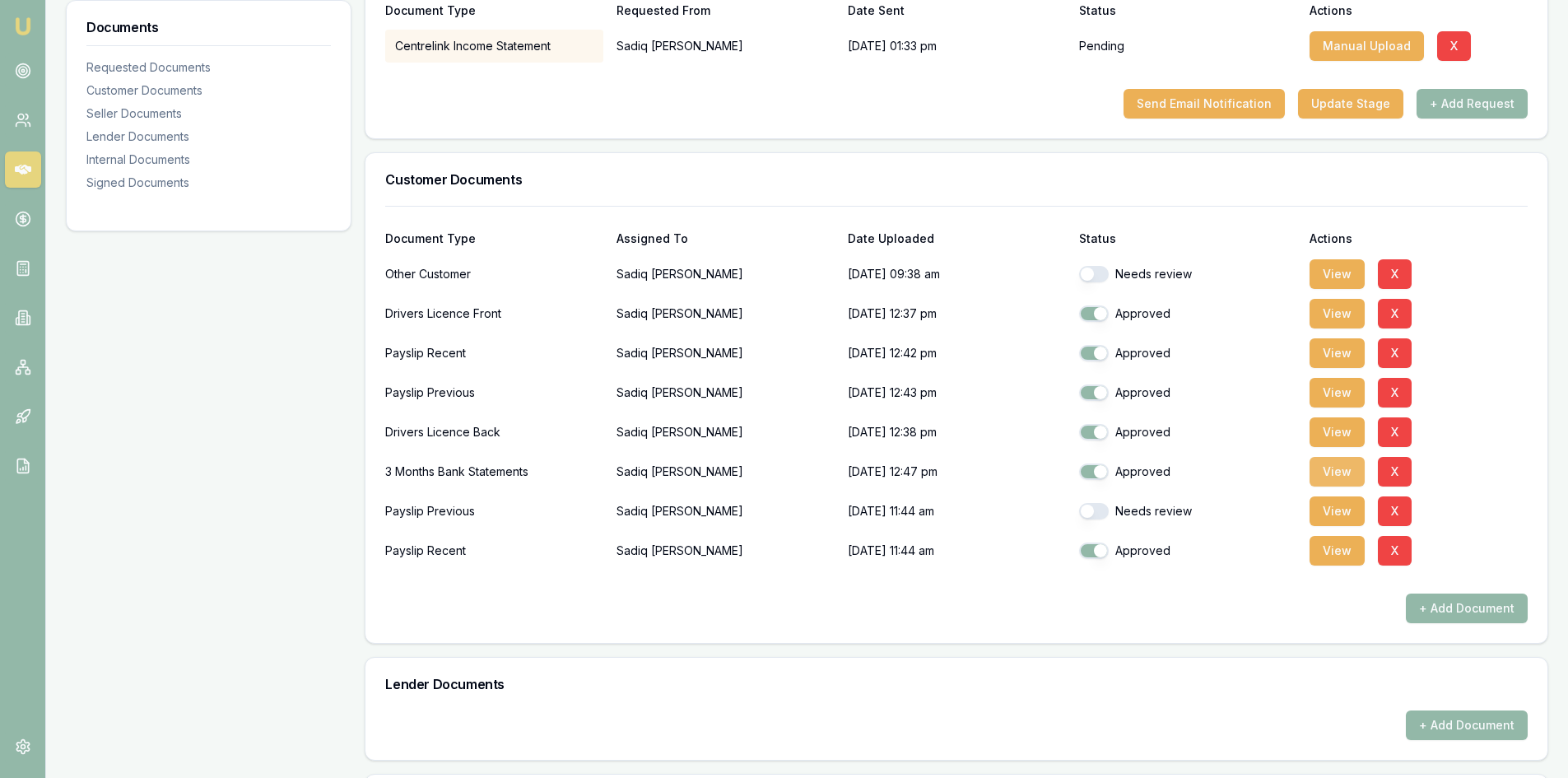
click at [1339, 470] on button "View" at bounding box center [1337, 472] width 56 height 29
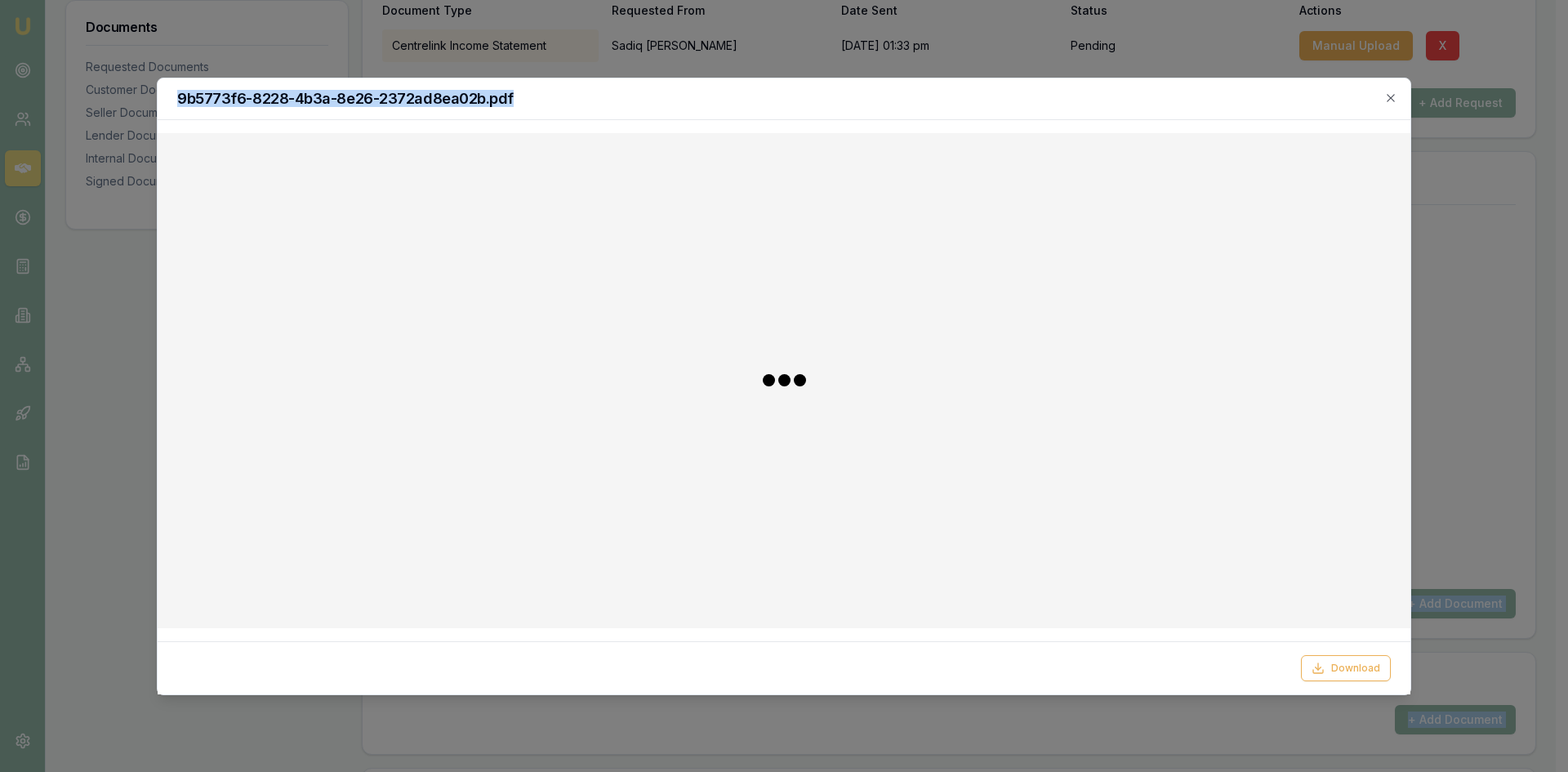
drag, startPoint x: 1019, startPoint y: 104, endPoint x: 1681, endPoint y: 95, distance: 662.1
click at [1556, 95] on html "Emu Broker Deals View D-7LD4GJOZ7E [PERSON_NAME] Toggle Menu Customer [PERSON_N…" at bounding box center [784, 59] width 1568 height 772
click at [1394, 93] on icon "button" at bounding box center [1391, 98] width 13 height 13
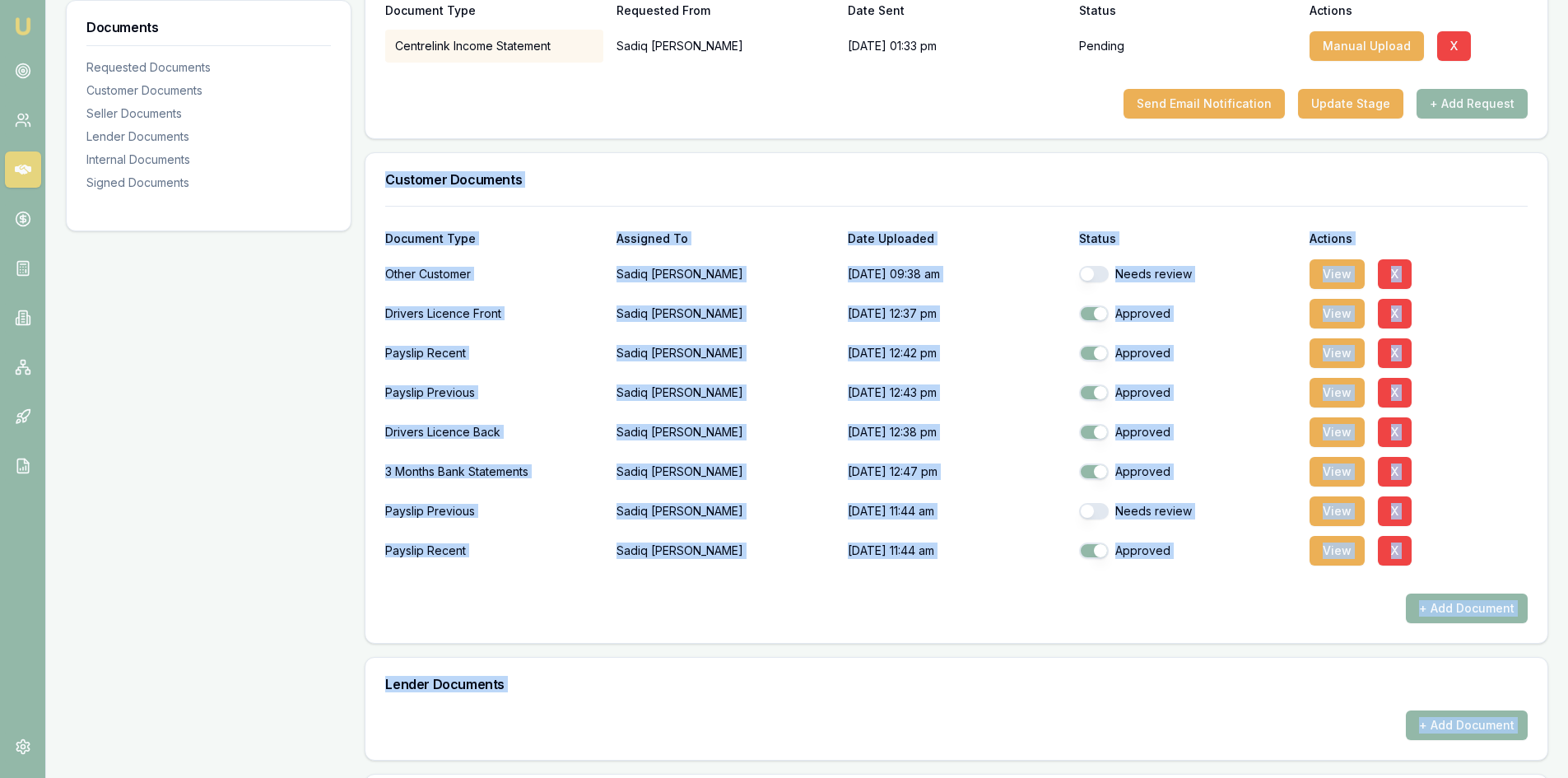
click at [557, 614] on div "+ Add Document" at bounding box center [957, 608] width 1143 height 29
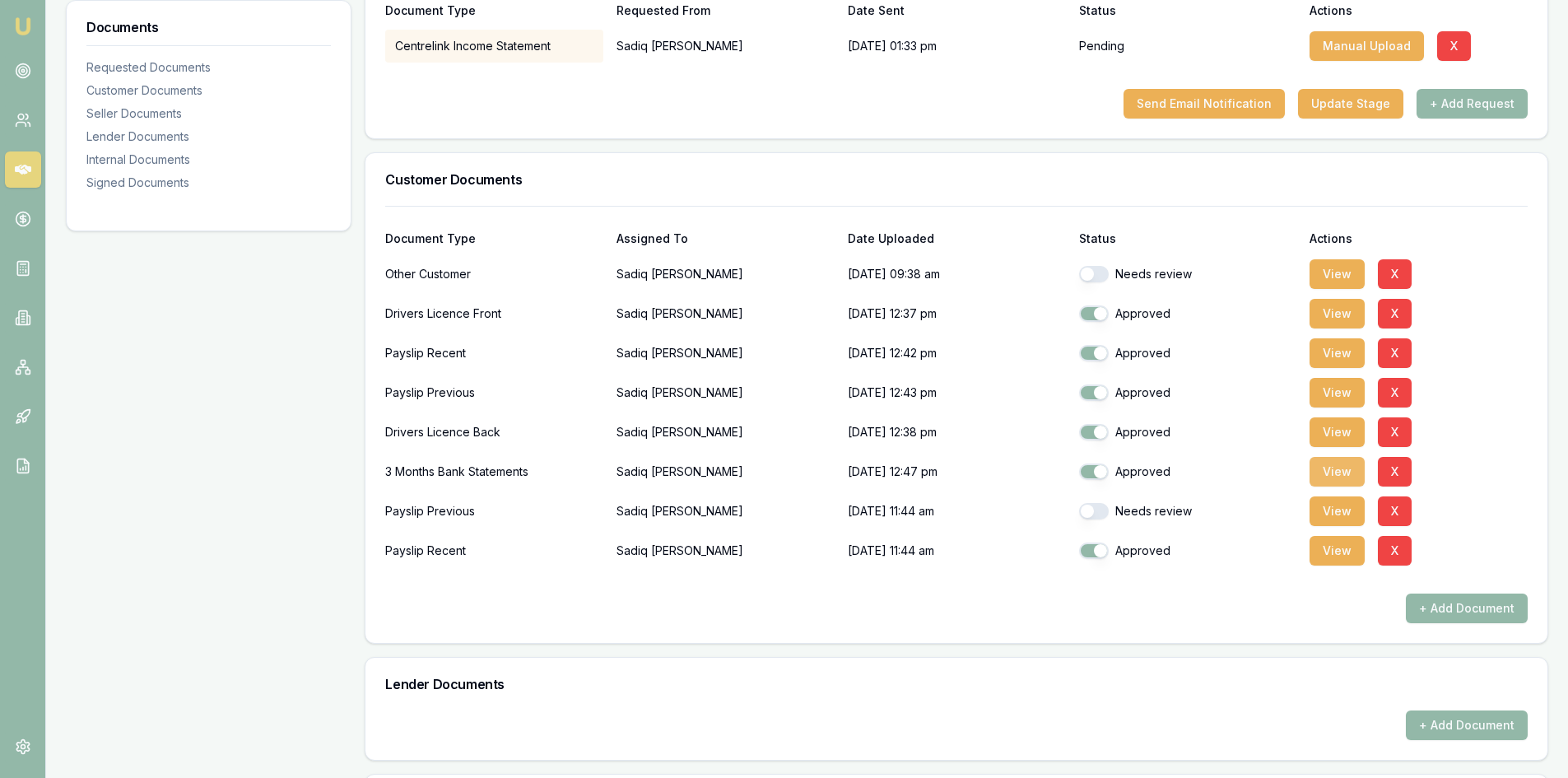
click at [1343, 472] on button "View" at bounding box center [1337, 472] width 56 height 29
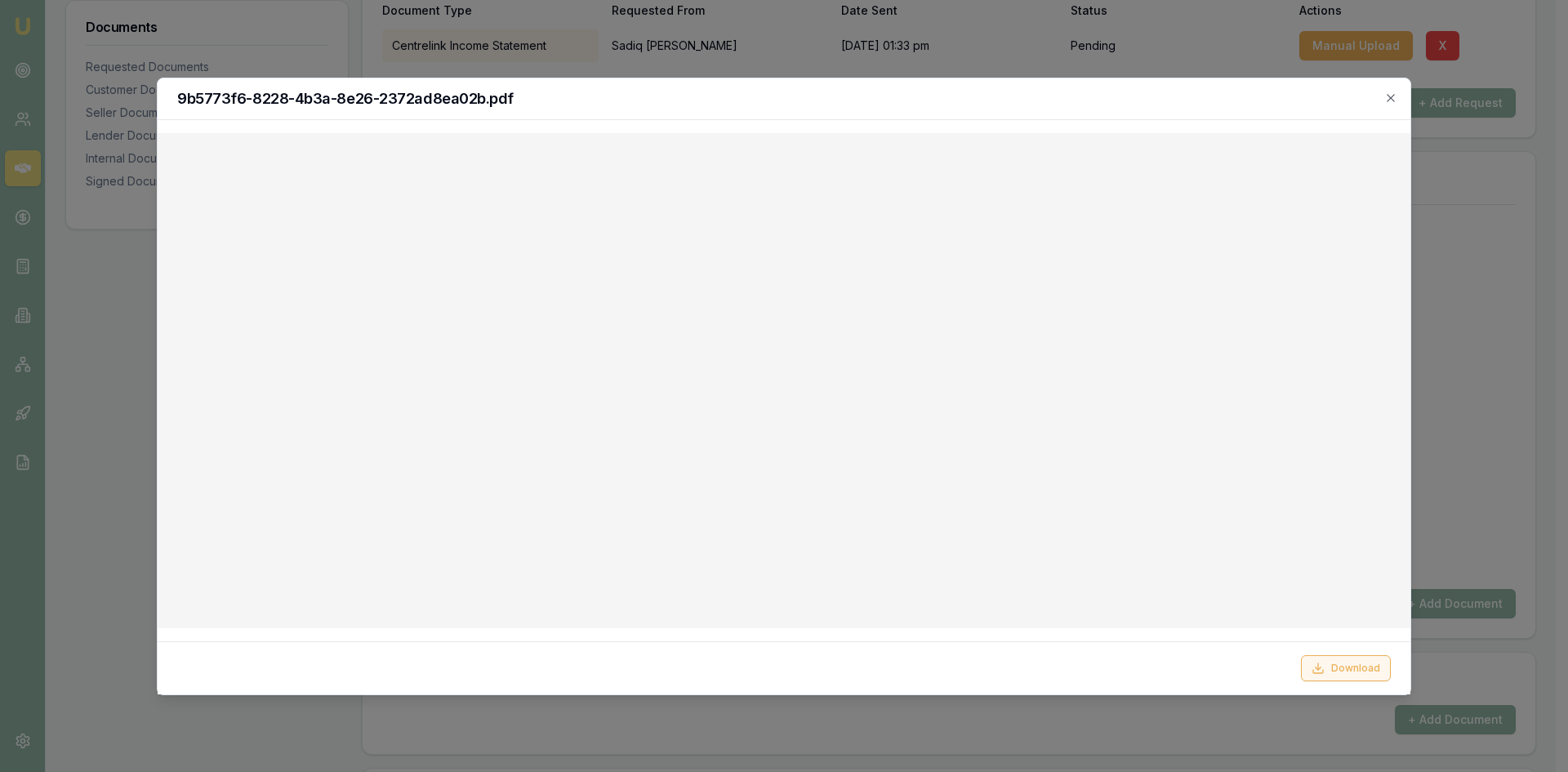
click at [1365, 661] on button "Download" at bounding box center [1346, 668] width 90 height 26
click at [1392, 100] on icon "button" at bounding box center [1391, 98] width 13 height 13
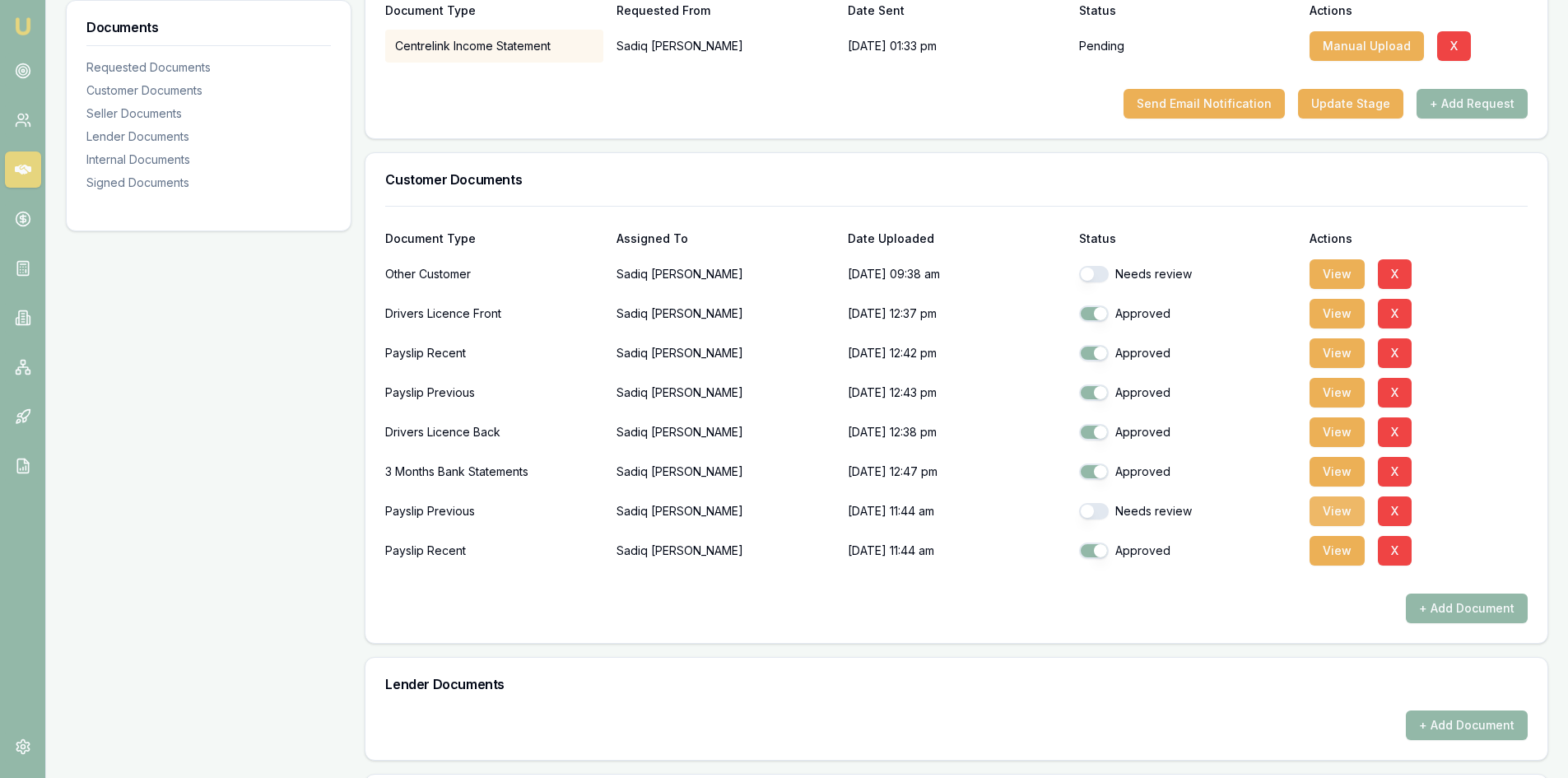
click at [1338, 511] on button "View" at bounding box center [1337, 511] width 56 height 29
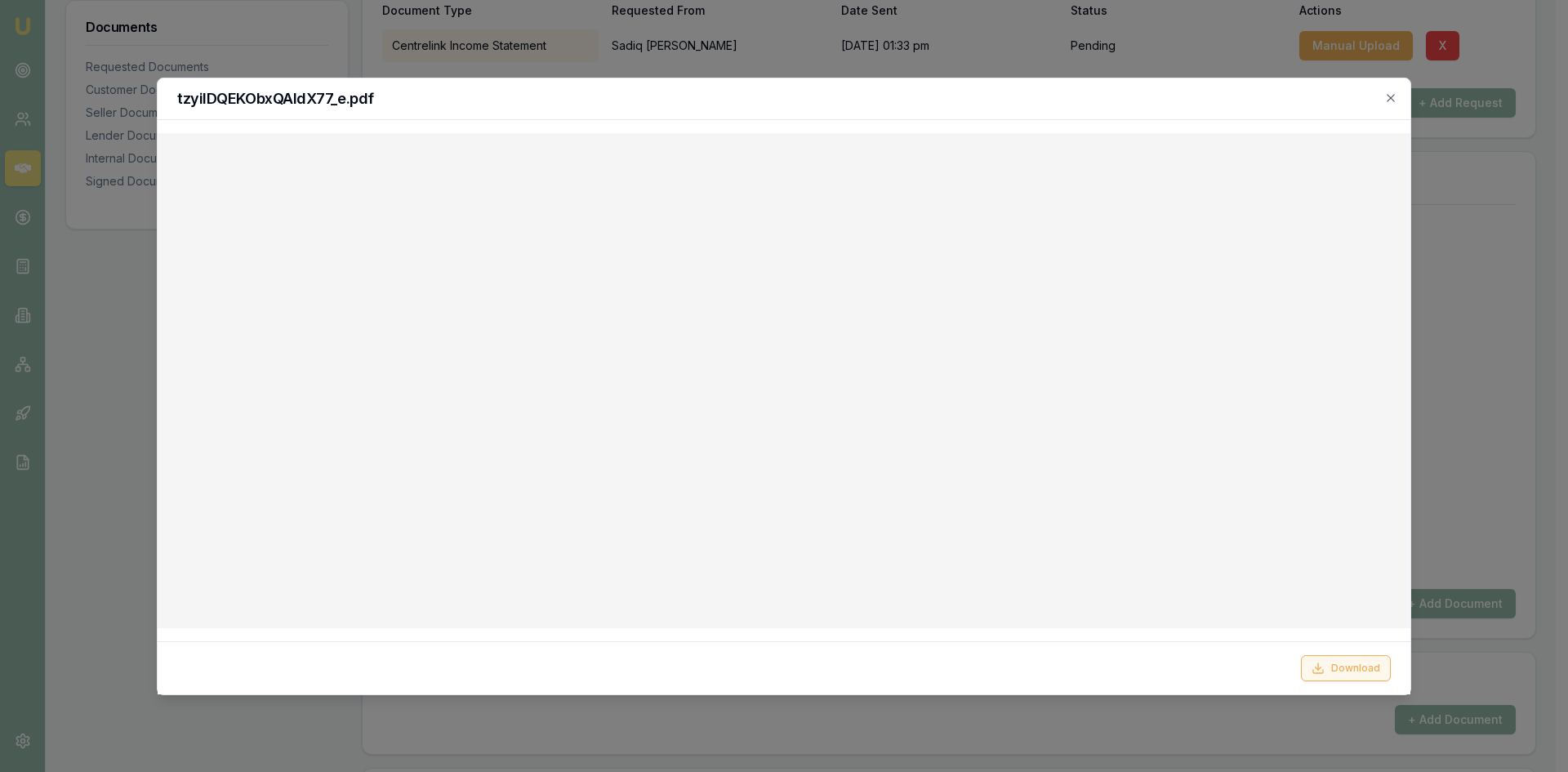
click at [1340, 673] on button "Download" at bounding box center [1346, 668] width 90 height 26
click at [1392, 103] on icon "button" at bounding box center [1391, 98] width 13 height 13
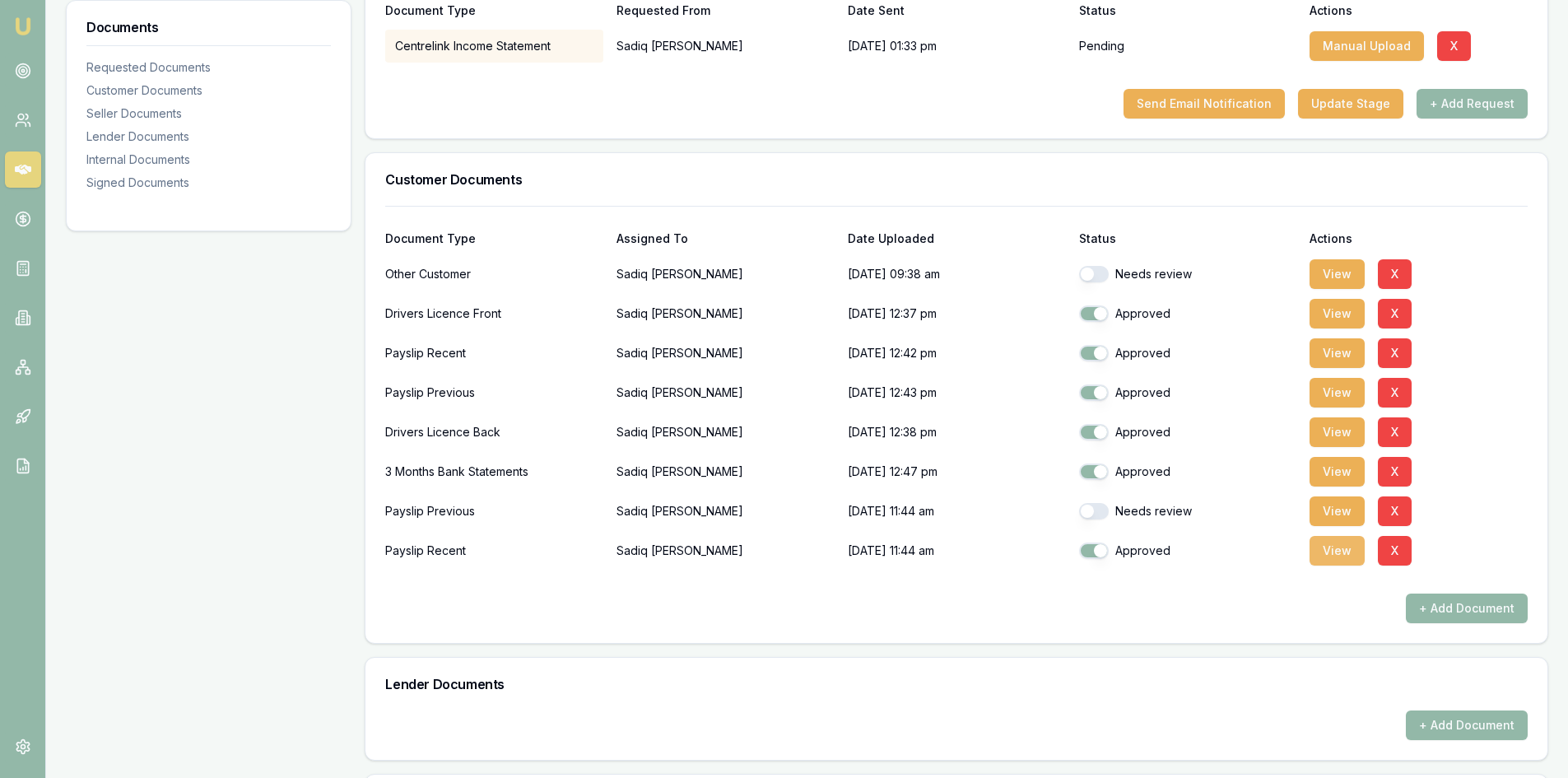
click at [1344, 549] on button "View" at bounding box center [1337, 550] width 56 height 29
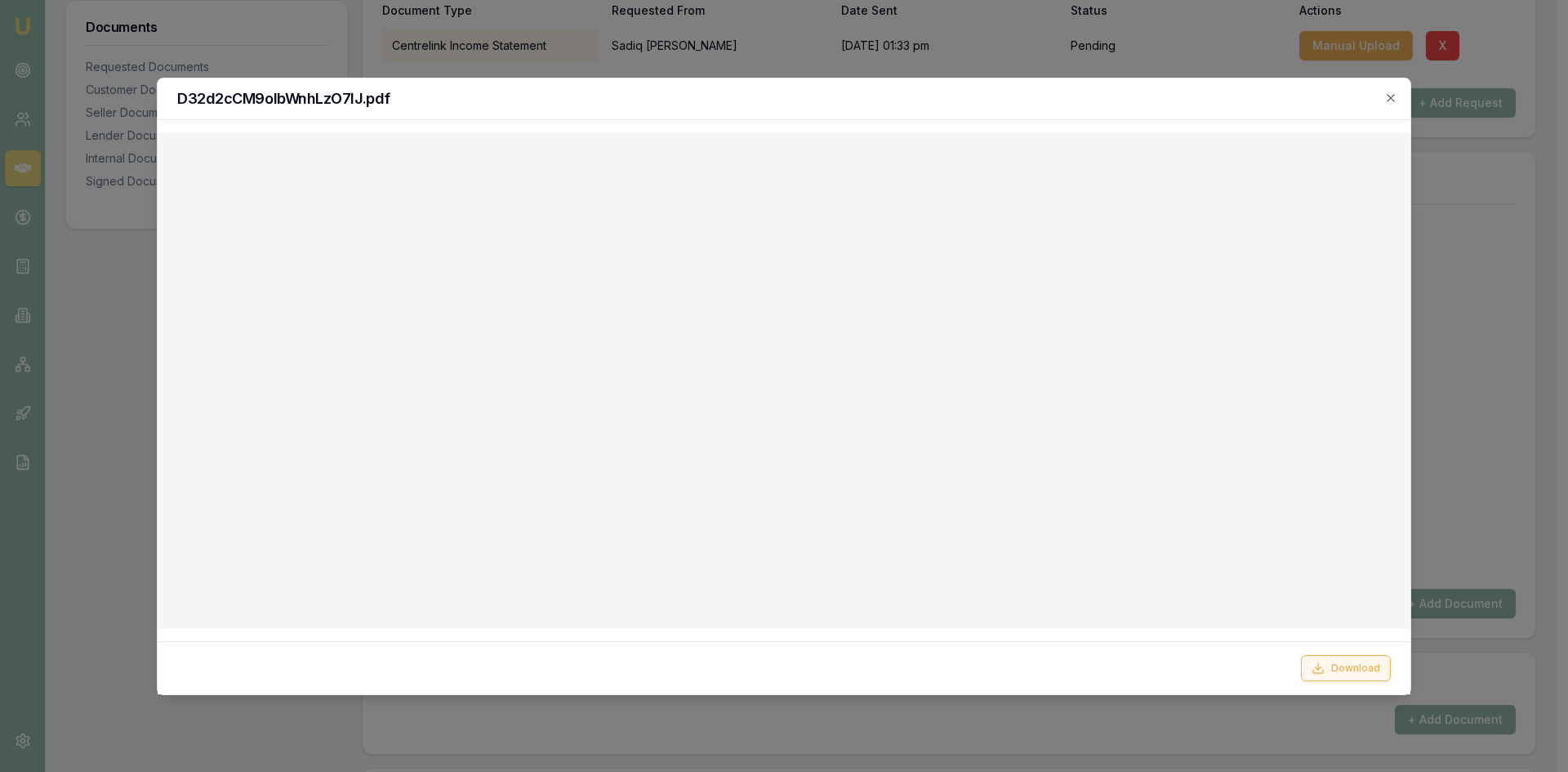
click at [1355, 666] on button "Download" at bounding box center [1346, 668] width 90 height 26
click at [1394, 95] on icon "button" at bounding box center [1391, 98] width 13 height 13
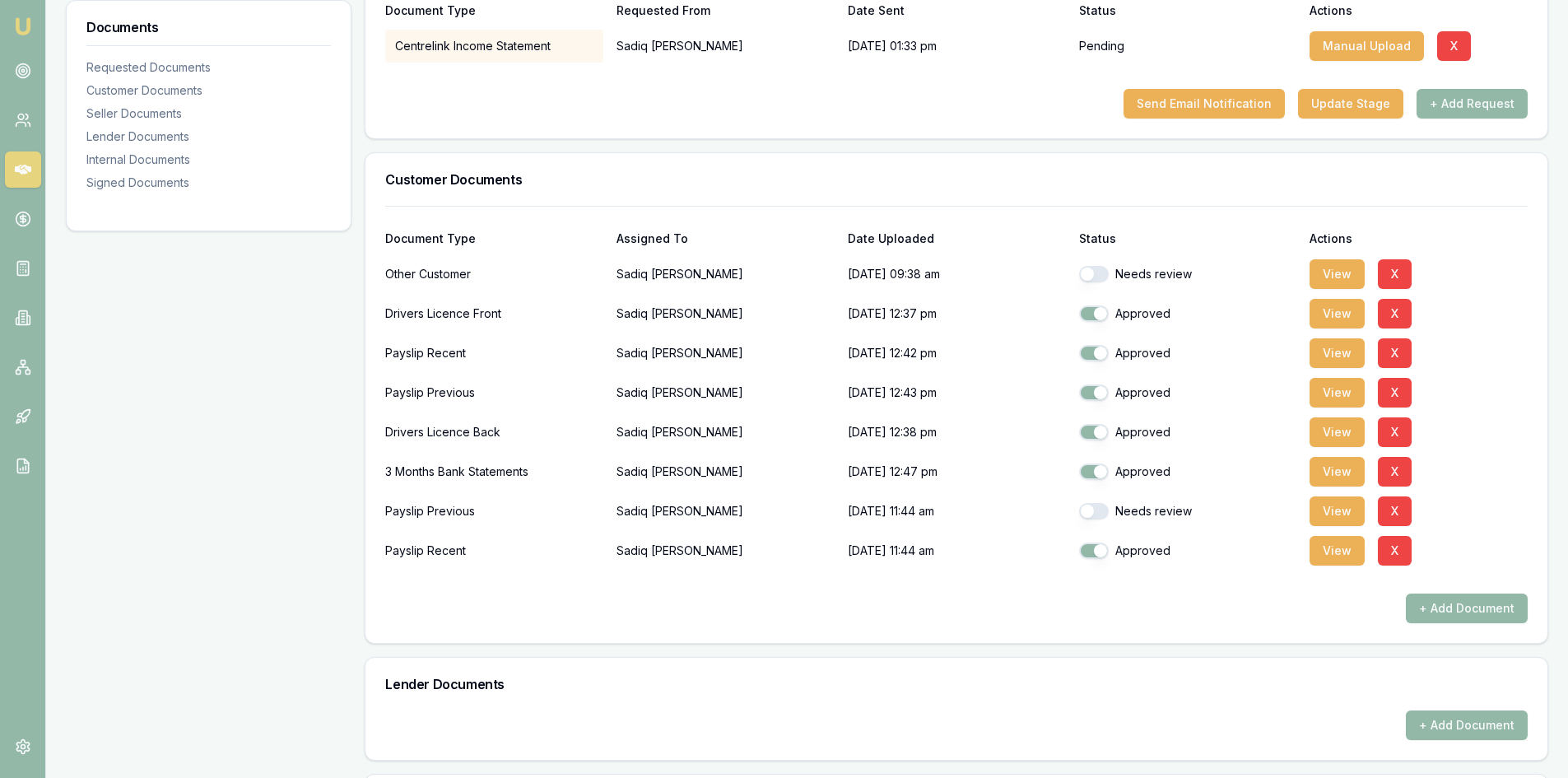
scroll to position [165, 0]
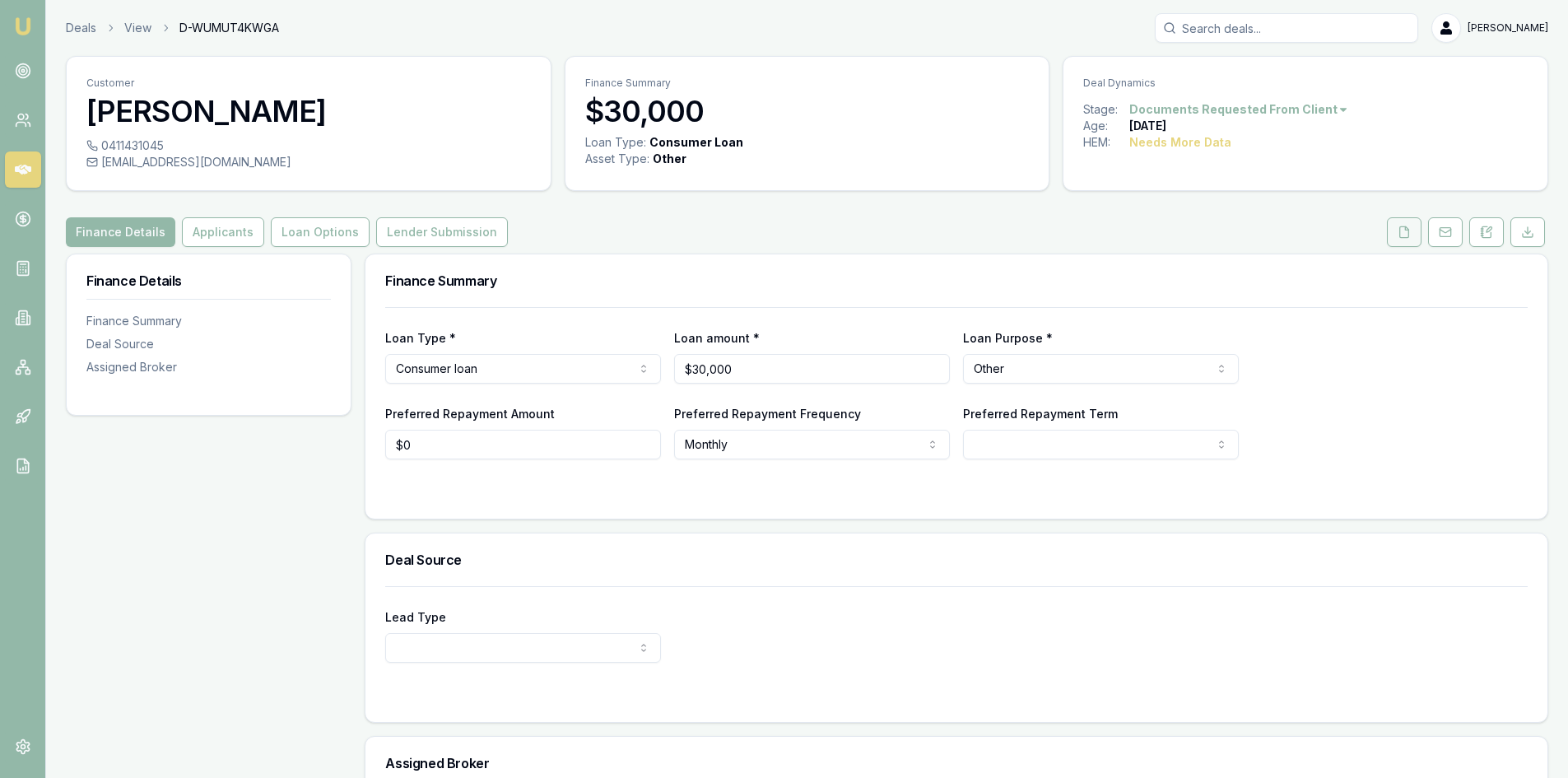
click at [1403, 232] on icon at bounding box center [1405, 232] width 13 height 13
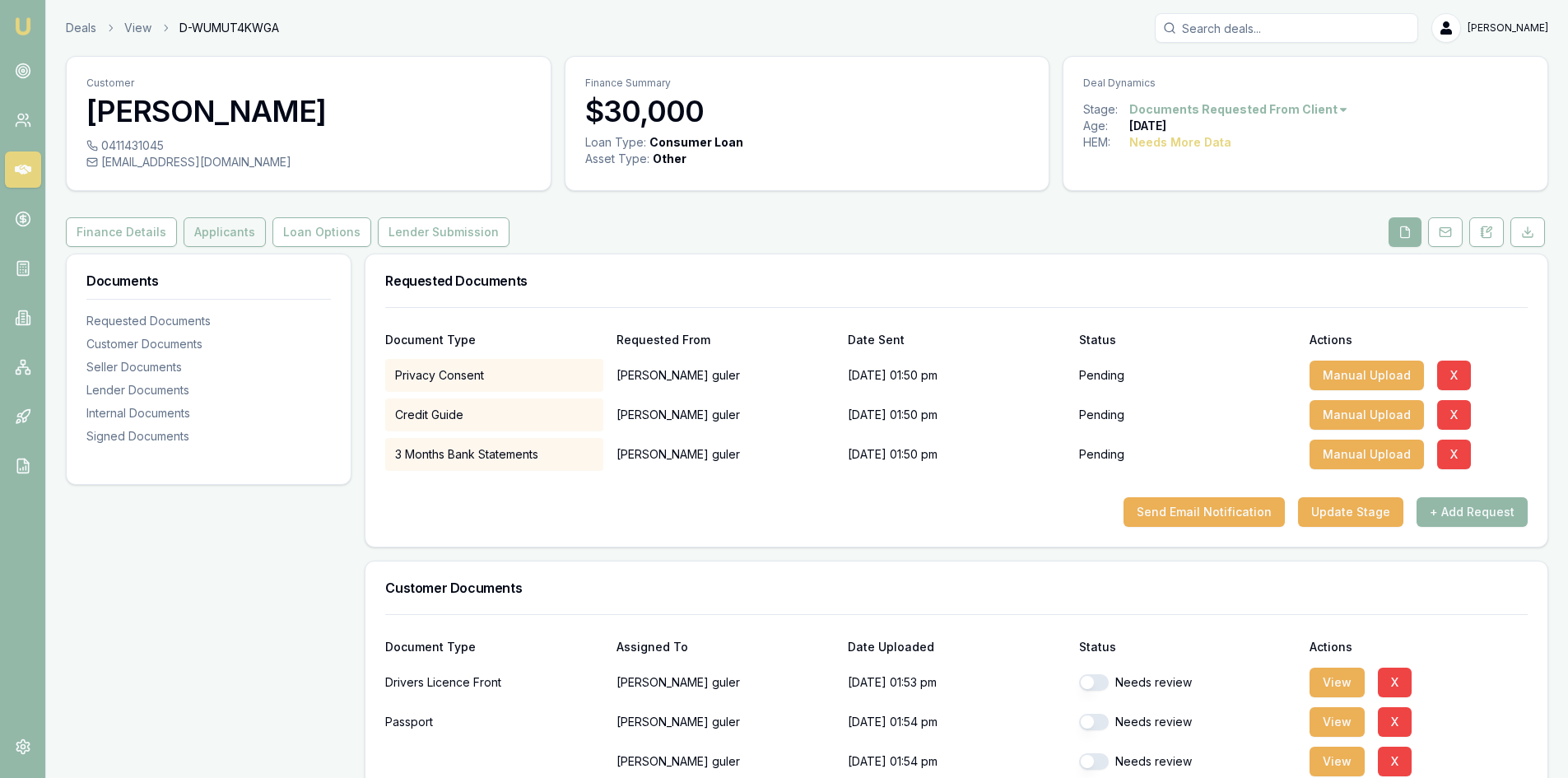
click at [209, 236] on button "Applicants" at bounding box center [224, 232] width 82 height 29
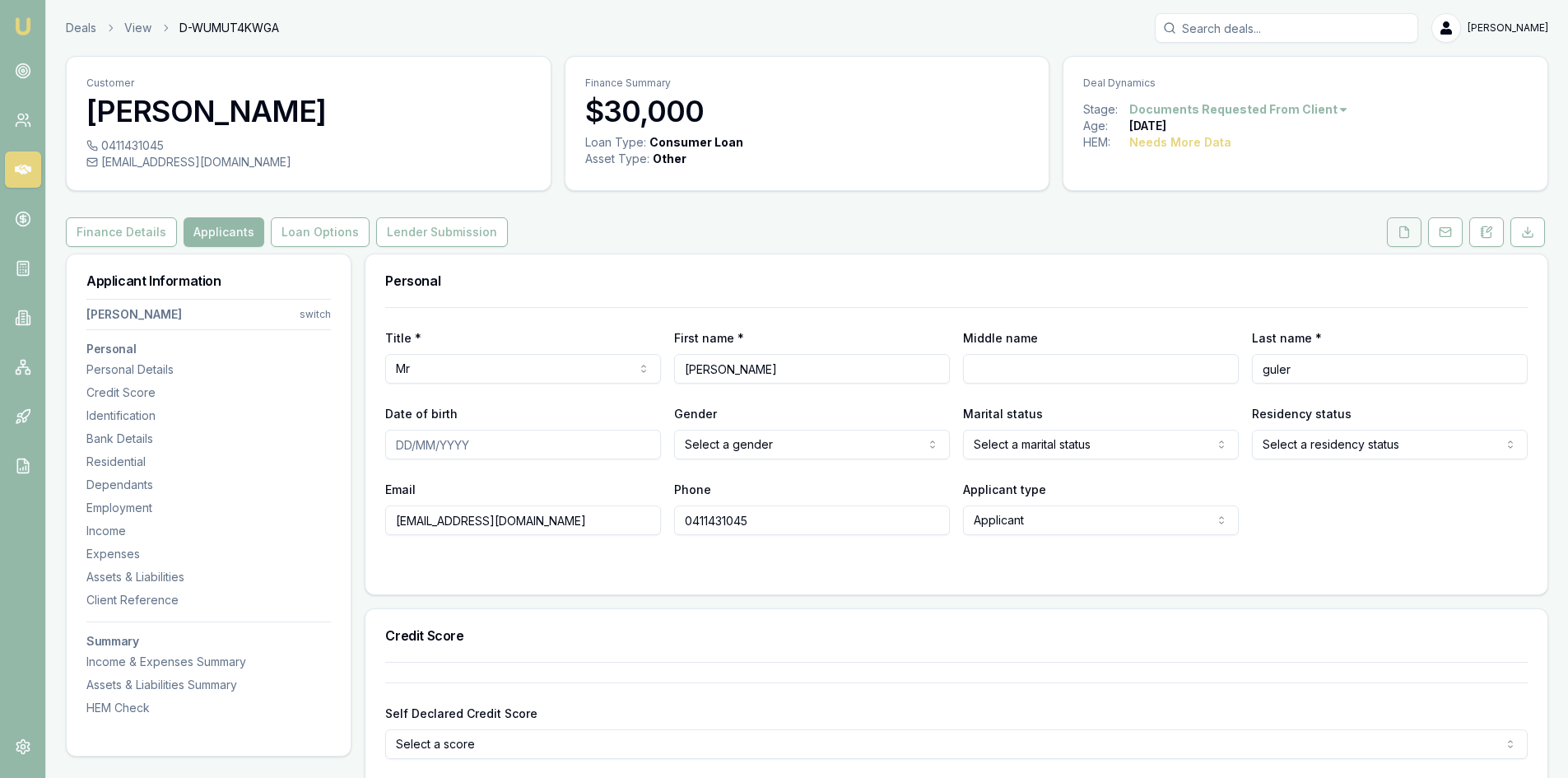
click at [1399, 240] on button at bounding box center [1404, 232] width 35 height 29
